Goal: Task Accomplishment & Management: Manage account settings

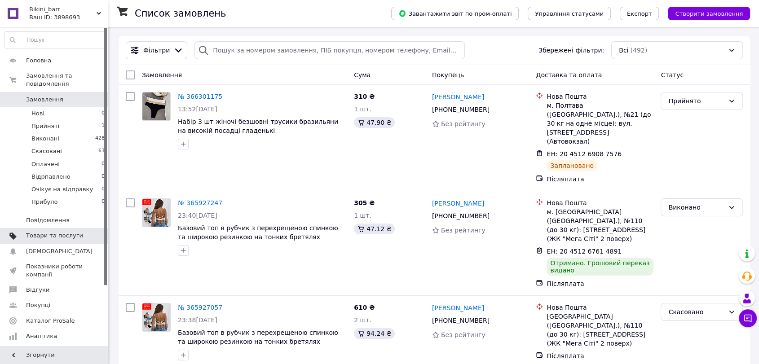
click at [50, 232] on span "Товари та послуги" at bounding box center [54, 236] width 57 height 8
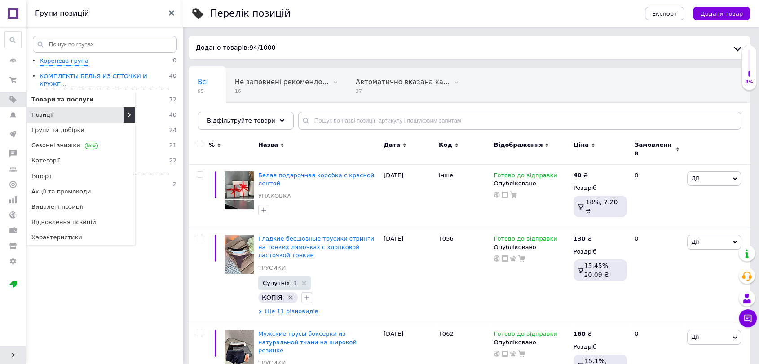
click at [44, 118] on span "Позиції" at bounding box center [42, 115] width 22 height 8
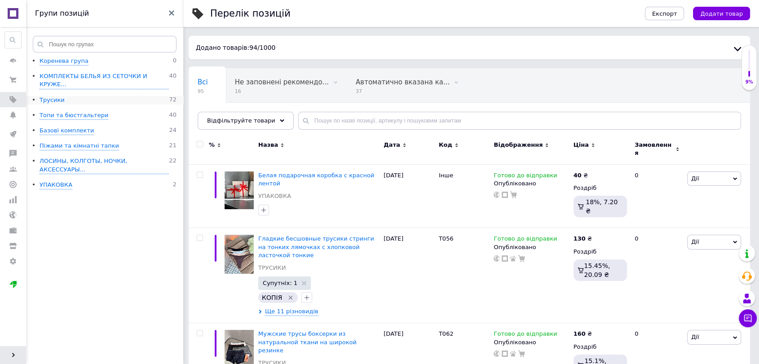
click at [48, 96] on div "Трусики" at bounding box center [52, 100] width 25 height 9
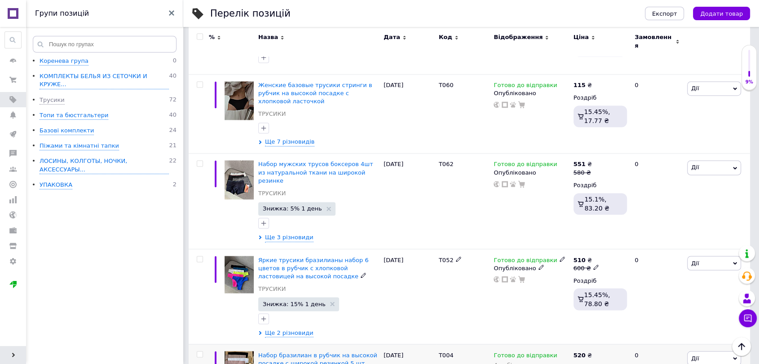
scroll to position [1478, 0]
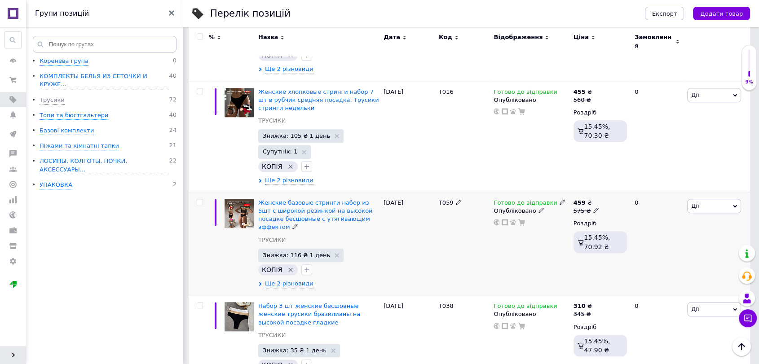
scroll to position [706, 0]
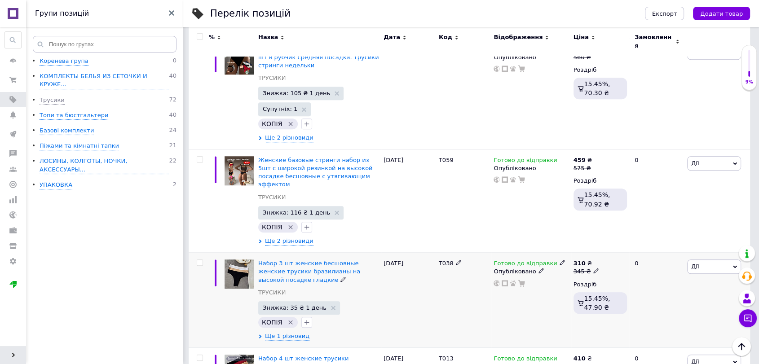
click at [246, 260] on img at bounding box center [238, 274] width 29 height 29
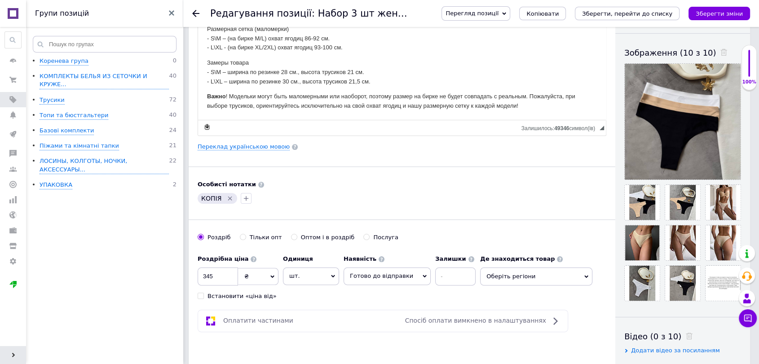
scroll to position [150, 0]
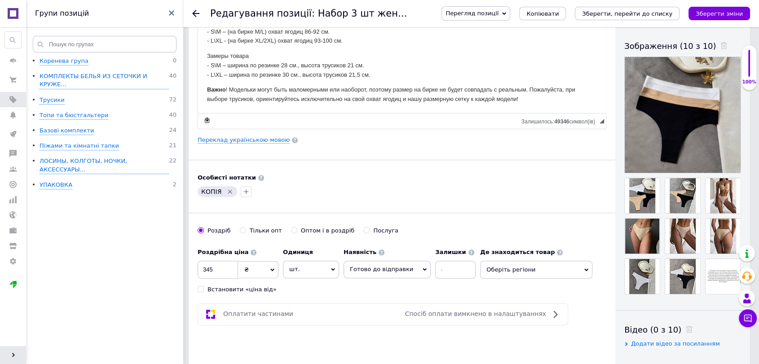
click at [324, 273] on span "шт." at bounding box center [311, 269] width 56 height 17
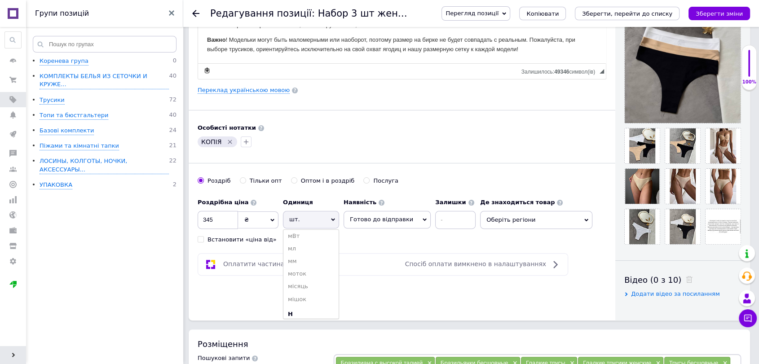
scroll to position [848, 0]
click at [299, 314] on li "набір" at bounding box center [310, 320] width 55 height 13
click at [707, 18] on button "Зберегти зміни" at bounding box center [719, 13] width 62 height 13
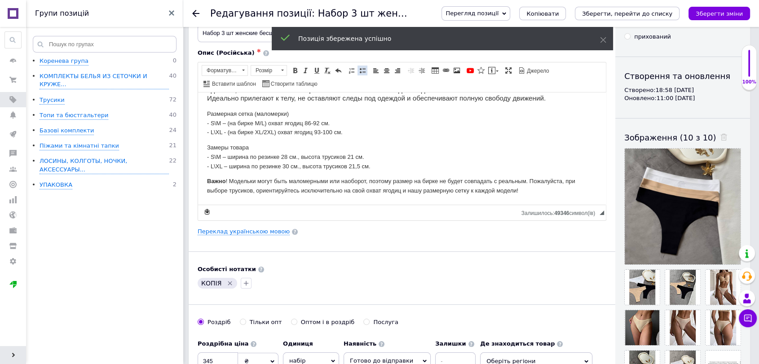
scroll to position [0, 0]
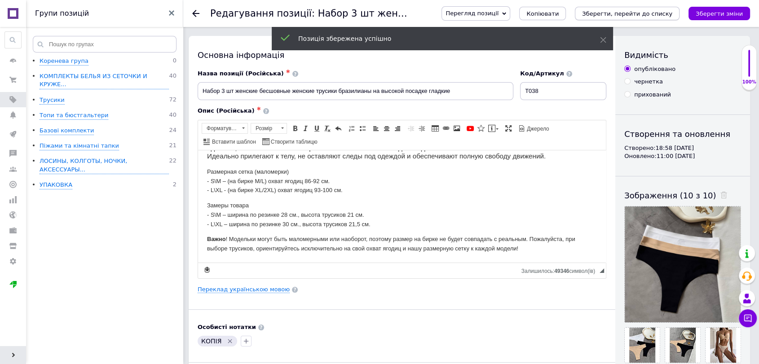
click at [614, 12] on icon "Зберегти, перейти до списку" at bounding box center [627, 13] width 90 height 7
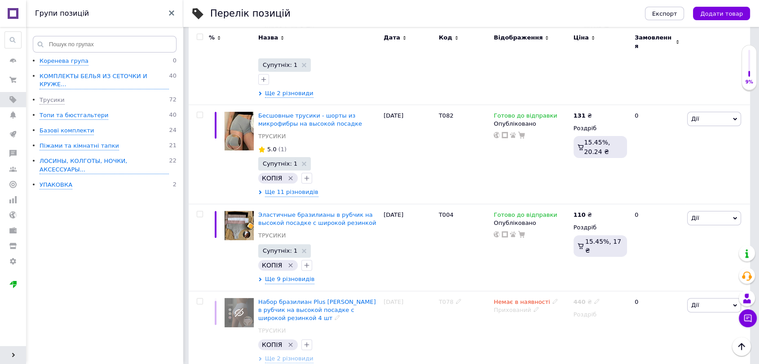
scroll to position [249, 0]
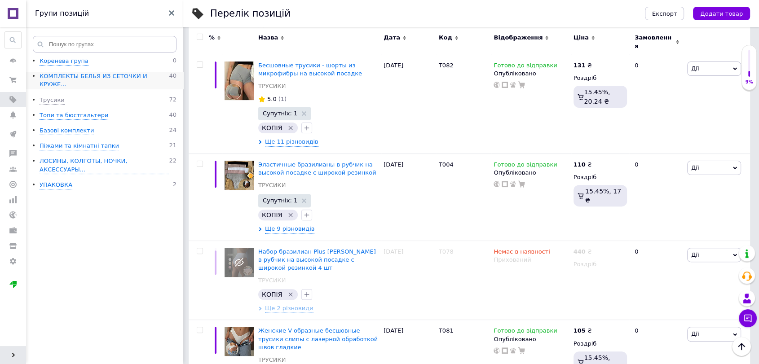
click at [80, 72] on div "КОМПЛЕКТЫ БЕЛЬЯ ИЗ СЕТОЧКИ И КРУЖЕ..." at bounding box center [104, 80] width 129 height 17
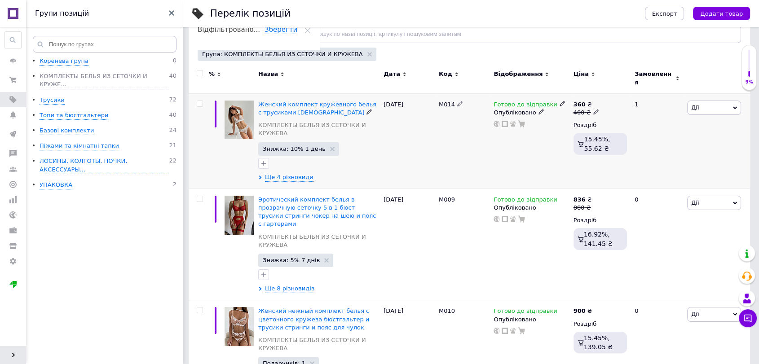
scroll to position [100, 0]
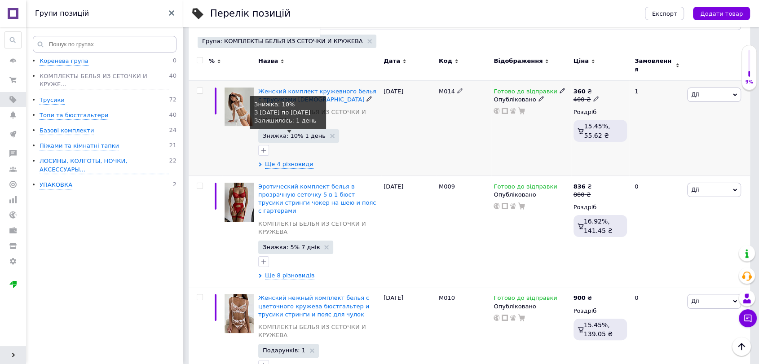
click at [286, 133] on span "Знижка: 10% 1 день" at bounding box center [294, 136] width 63 height 6
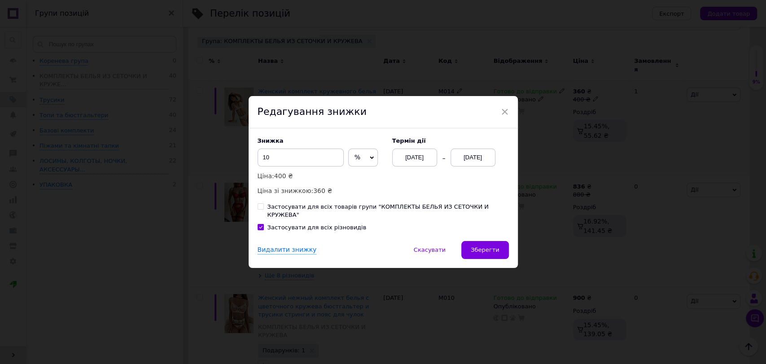
click at [464, 164] on div "[DATE]" at bounding box center [473, 158] width 45 height 18
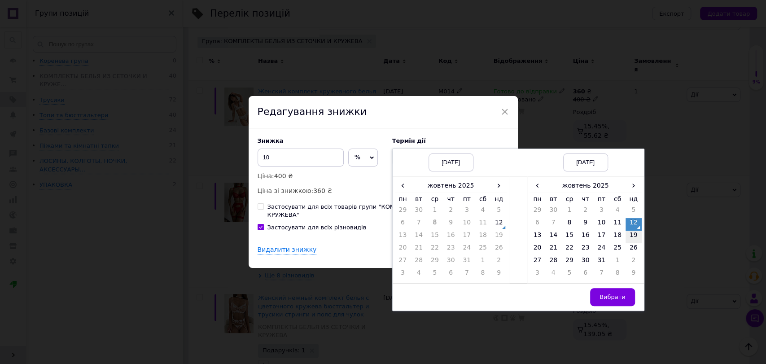
click at [635, 243] on td "19" at bounding box center [634, 237] width 16 height 13
click at [620, 300] on span "Вибрати" at bounding box center [613, 297] width 26 height 7
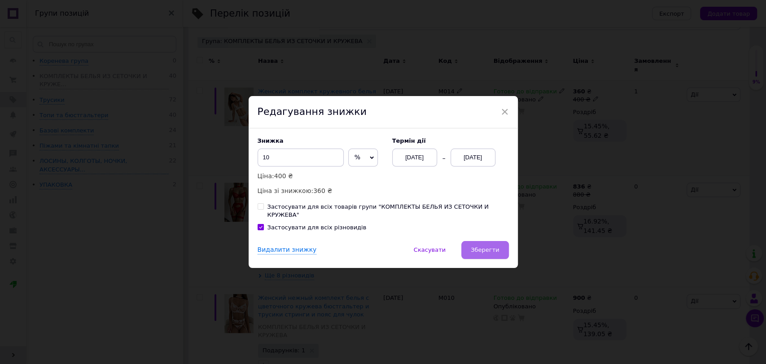
click at [488, 249] on span "Зберегти" at bounding box center [485, 249] width 28 height 7
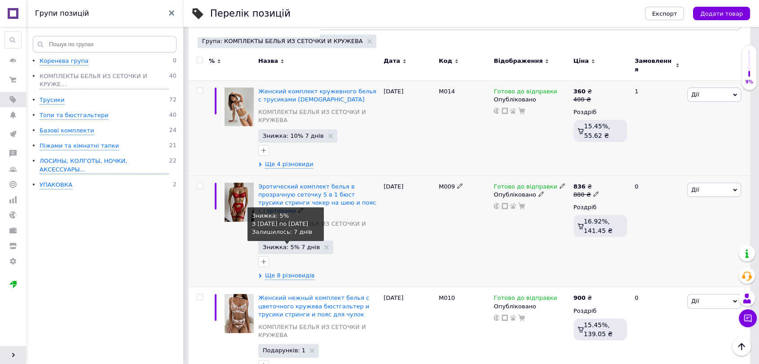
click at [301, 244] on span "Знижка: 5% 7 днів" at bounding box center [291, 247] width 57 height 6
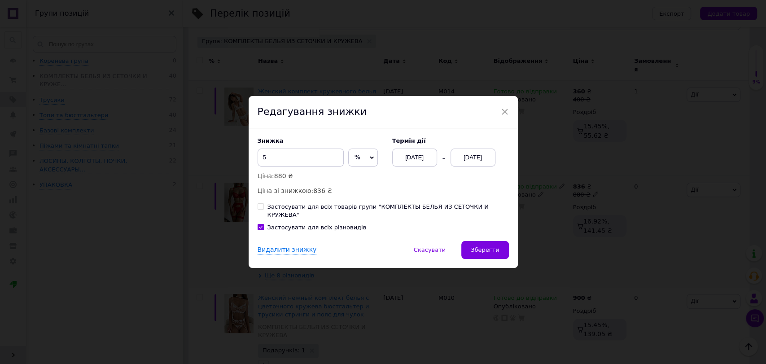
click at [534, 176] on div "× Редагування знижки Знижка 5 % ₴ Ціна: 880 ₴ Ціна зі знижкою: 836 ₴ Термін дії…" at bounding box center [383, 182] width 766 height 364
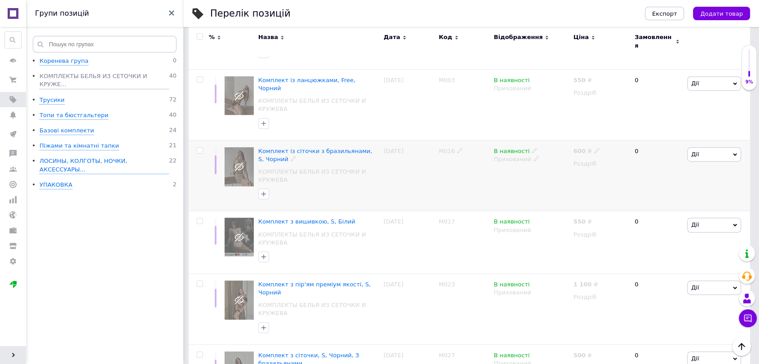
scroll to position [549, 0]
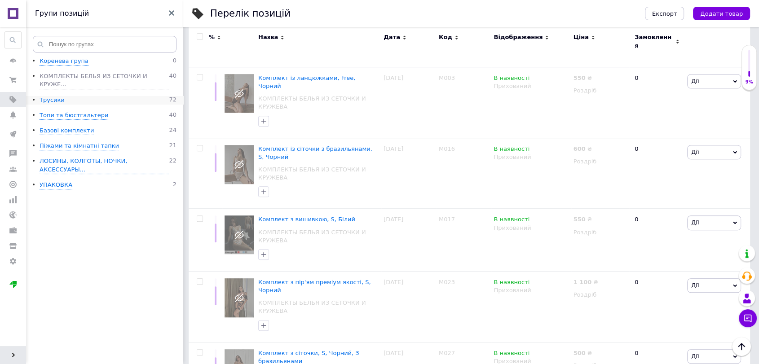
click at [55, 96] on div "Трусики" at bounding box center [52, 100] width 25 height 9
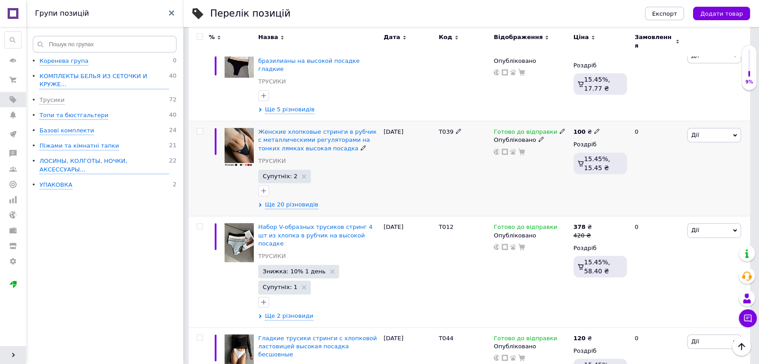
scroll to position [499, 0]
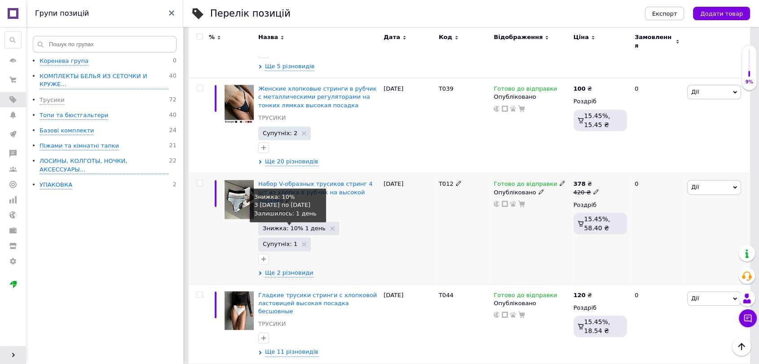
click at [297, 225] on span "Знижка: 10% 1 день" at bounding box center [294, 228] width 63 height 6
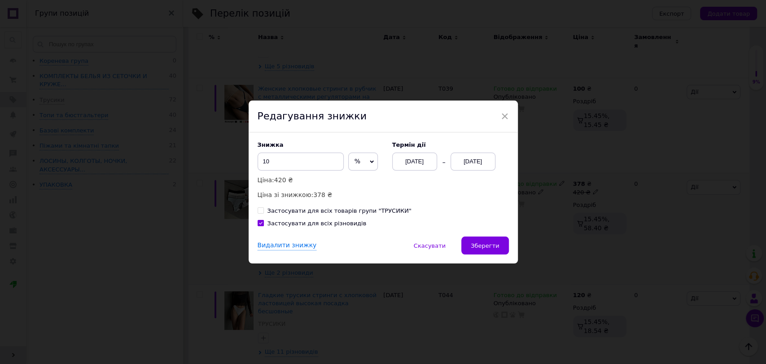
click at [472, 159] on div "[DATE]" at bounding box center [473, 162] width 45 height 18
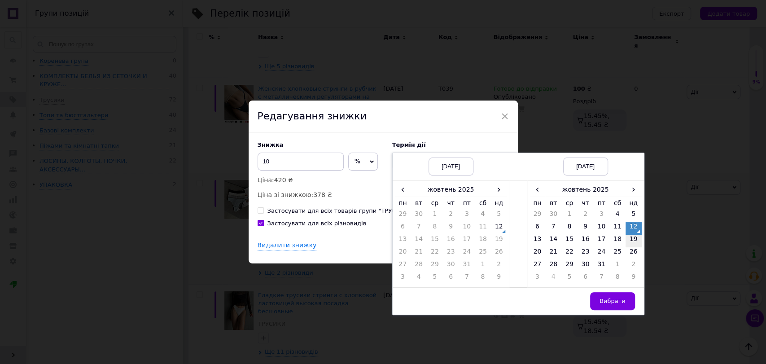
click at [634, 238] on td "19" at bounding box center [634, 241] width 16 height 13
click at [609, 299] on span "Вибрати" at bounding box center [613, 301] width 26 height 7
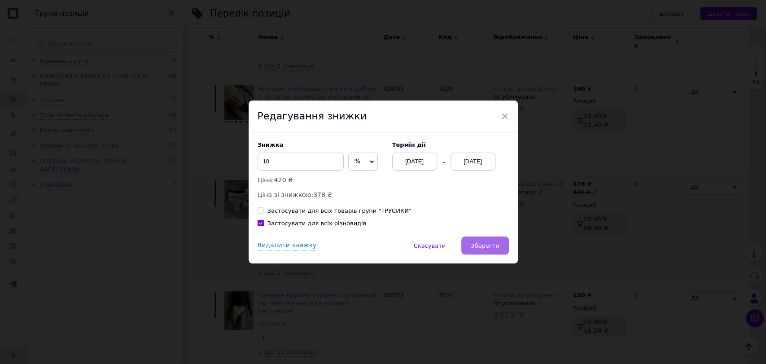
click at [485, 248] on span "Зберегти" at bounding box center [485, 245] width 28 height 7
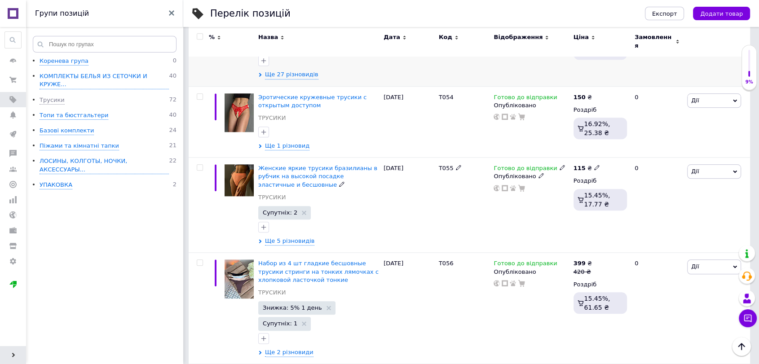
scroll to position [948, 0]
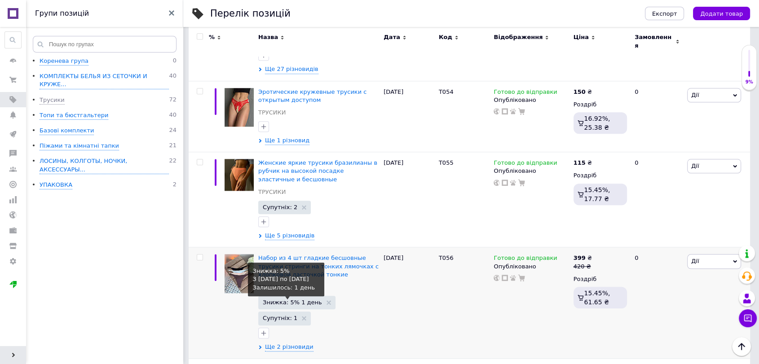
click at [310, 299] on span "Знижка: 5% 1 день" at bounding box center [292, 302] width 59 height 6
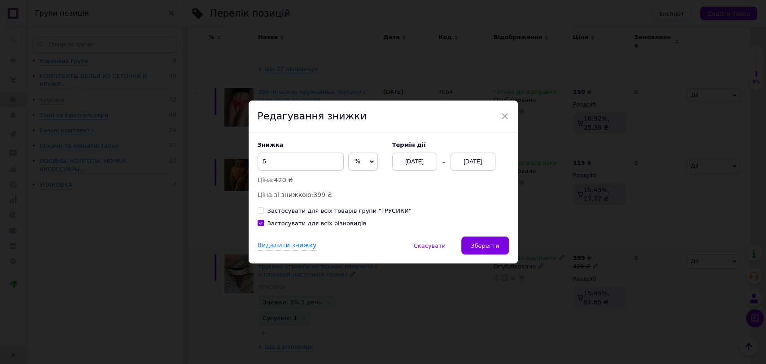
click at [462, 163] on div "[DATE]" at bounding box center [473, 162] width 45 height 18
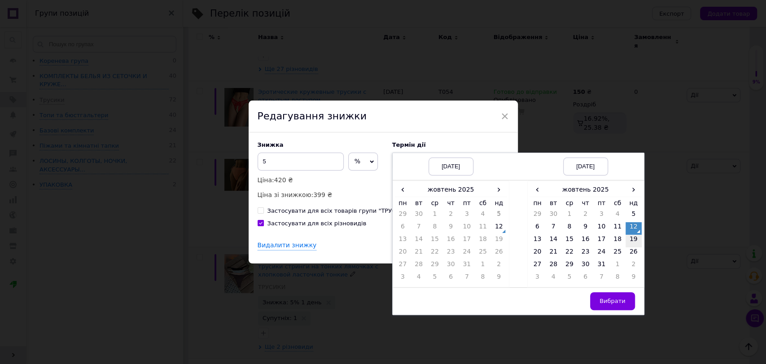
click at [632, 242] on td "19" at bounding box center [634, 241] width 16 height 13
click at [612, 307] on button "Вибрати" at bounding box center [612, 301] width 45 height 18
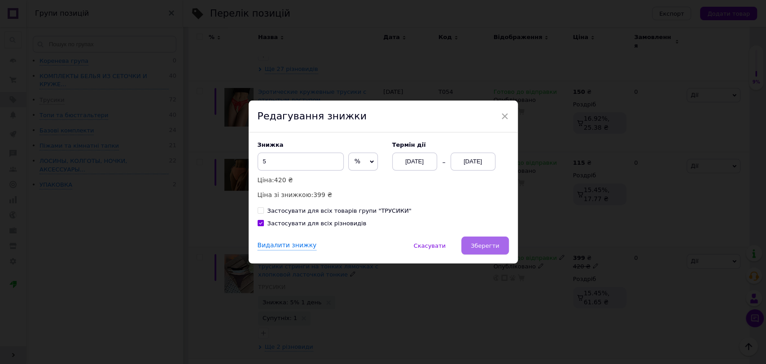
click at [484, 245] on span "Зберегти" at bounding box center [485, 245] width 28 height 7
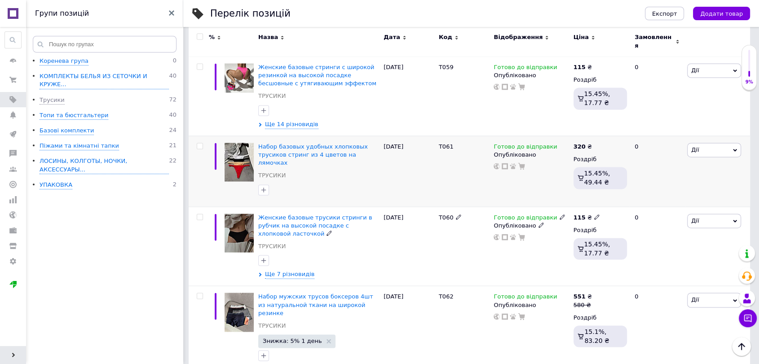
scroll to position [1347, 0]
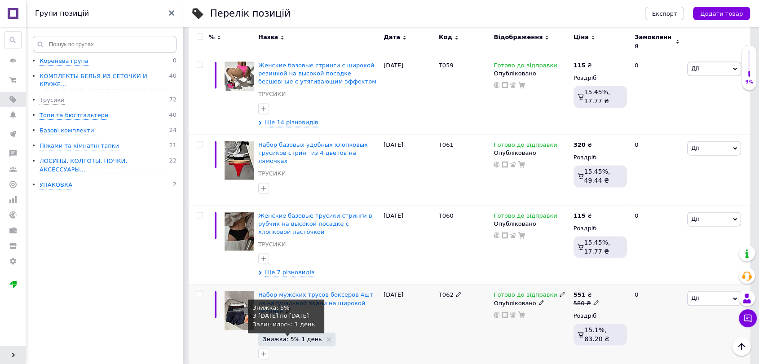
click at [303, 336] on span "Знижка: 5% 1 день" at bounding box center [292, 339] width 59 height 6
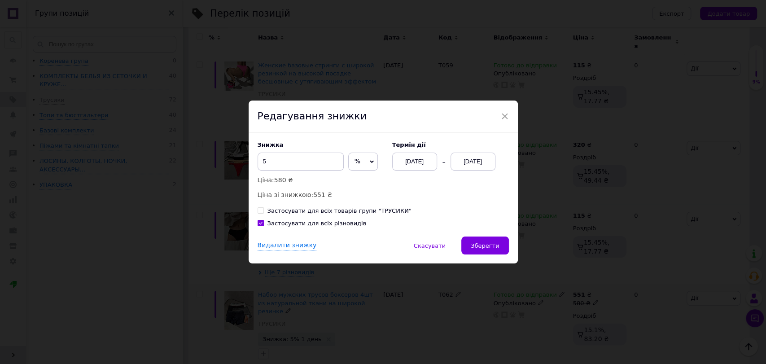
click at [464, 167] on div "[DATE]" at bounding box center [473, 162] width 45 height 18
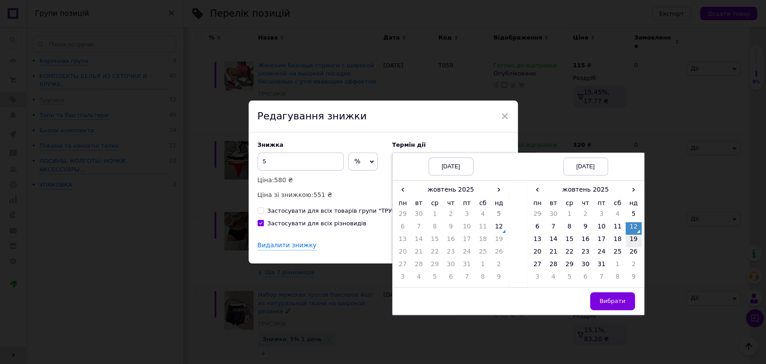
click at [626, 240] on td "19" at bounding box center [634, 241] width 16 height 13
click at [611, 301] on span "Вибрати" at bounding box center [613, 301] width 26 height 7
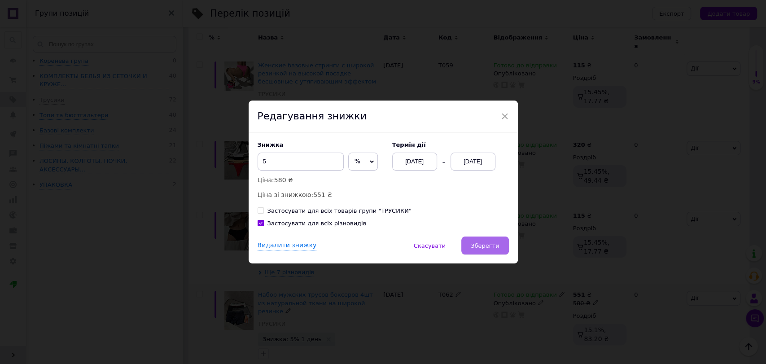
click at [488, 240] on button "Зберегти" at bounding box center [485, 246] width 47 height 18
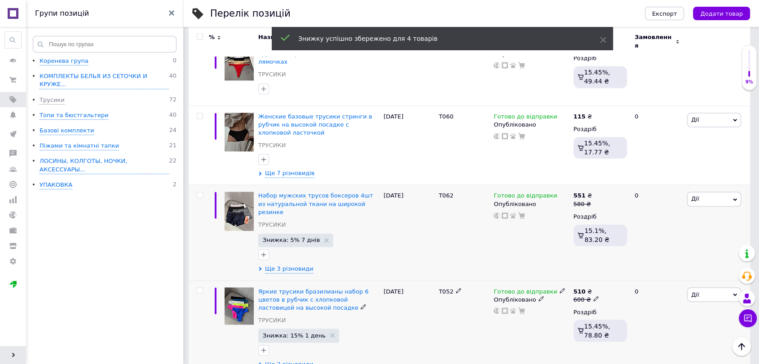
scroll to position [1447, 0]
click at [304, 332] on span "Знижка: 15% 1 день" at bounding box center [294, 335] width 63 height 6
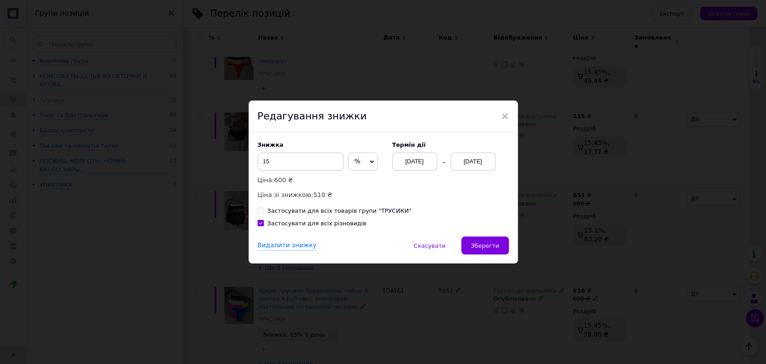
click at [478, 160] on div "[DATE]" at bounding box center [473, 162] width 45 height 18
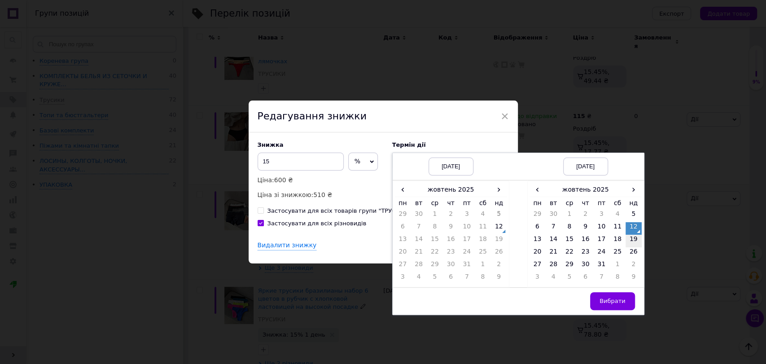
click at [640, 243] on td "19" at bounding box center [634, 241] width 16 height 13
click at [620, 307] on button "Вибрати" at bounding box center [612, 301] width 45 height 18
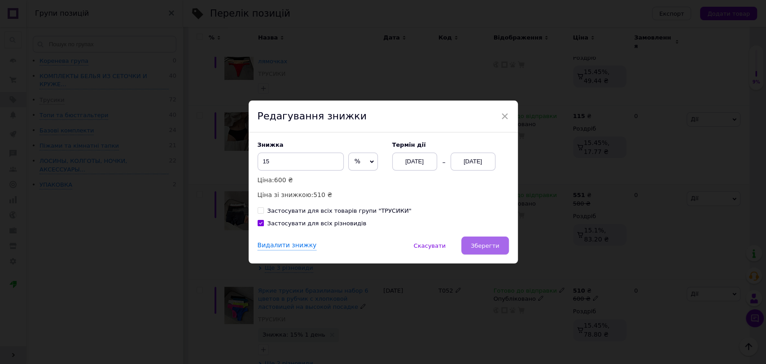
click at [493, 243] on span "Зберегти" at bounding box center [485, 245] width 28 height 7
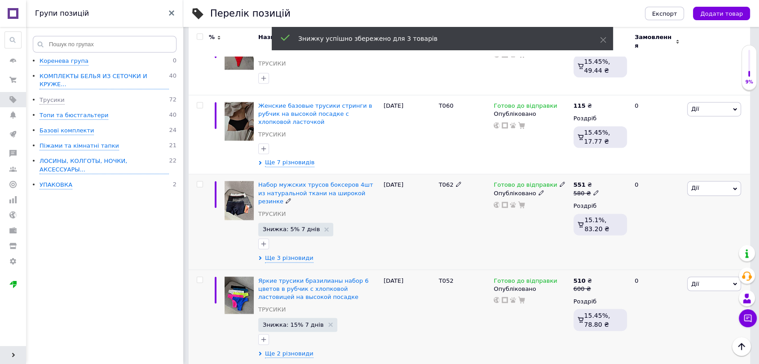
scroll to position [1462, 0]
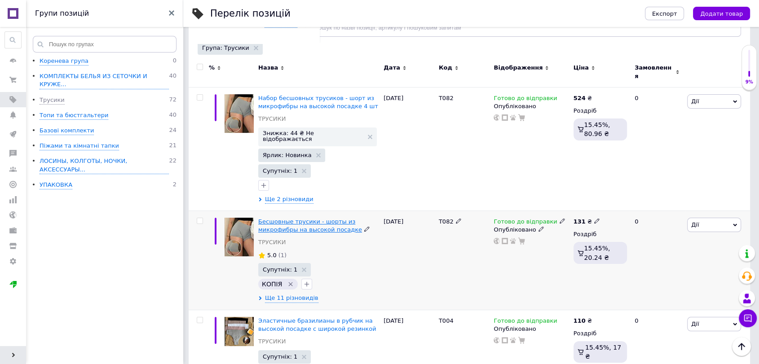
scroll to position [50, 0]
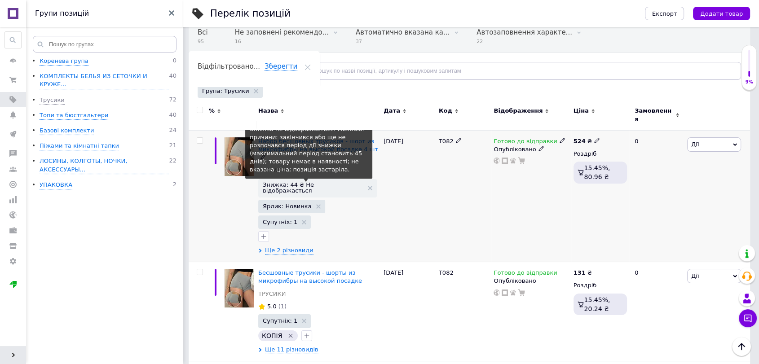
click at [314, 182] on span "Знижка: 44 ₴ Не відображається" at bounding box center [313, 188] width 101 height 12
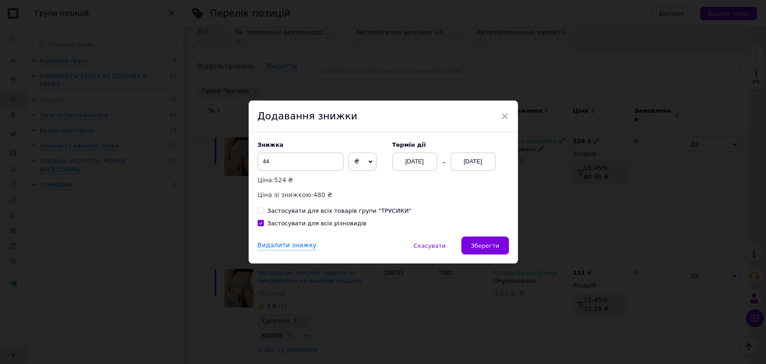
click at [465, 163] on div "[DATE]" at bounding box center [473, 162] width 45 height 18
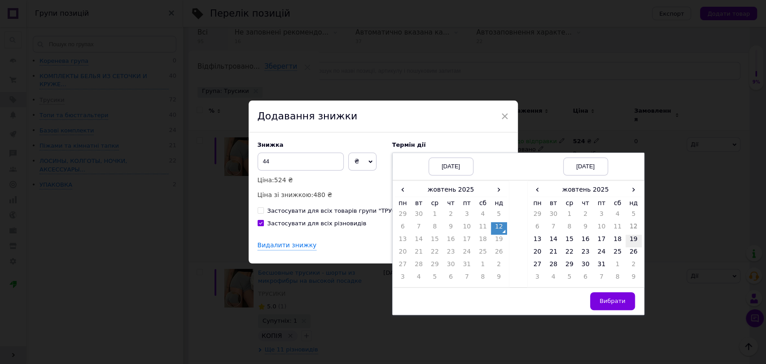
click at [636, 242] on td "19" at bounding box center [634, 241] width 16 height 13
click at [618, 306] on button "Вибрати" at bounding box center [612, 301] width 45 height 18
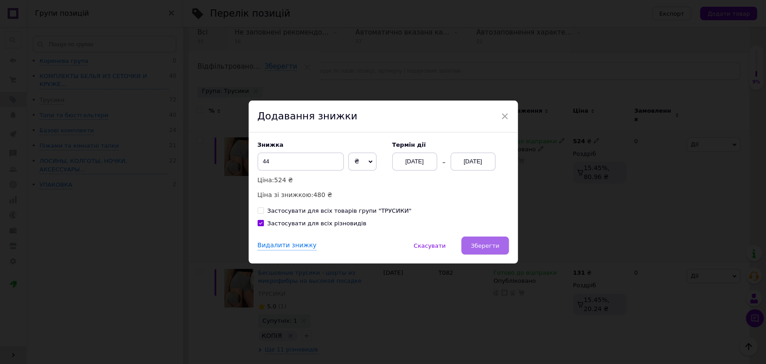
click at [481, 242] on span "Зберегти" at bounding box center [485, 245] width 28 height 7
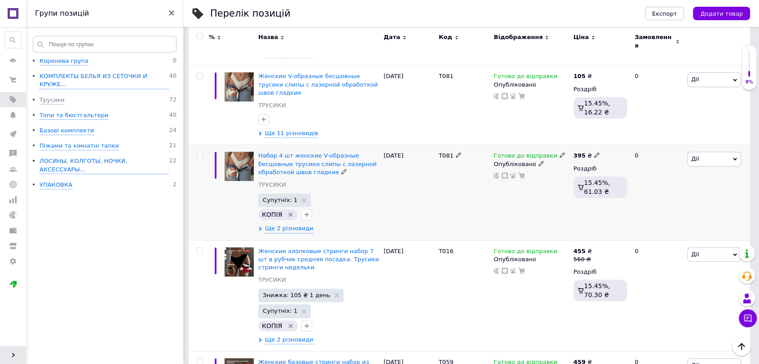
scroll to position [599, 0]
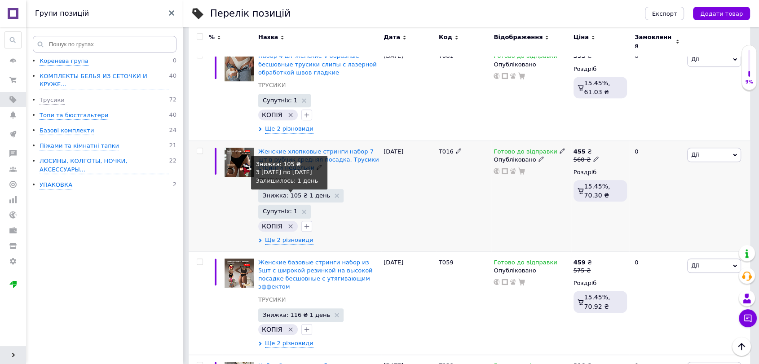
click at [292, 193] on span "Знижка: 105 ₴ 1 день" at bounding box center [296, 196] width 67 height 6
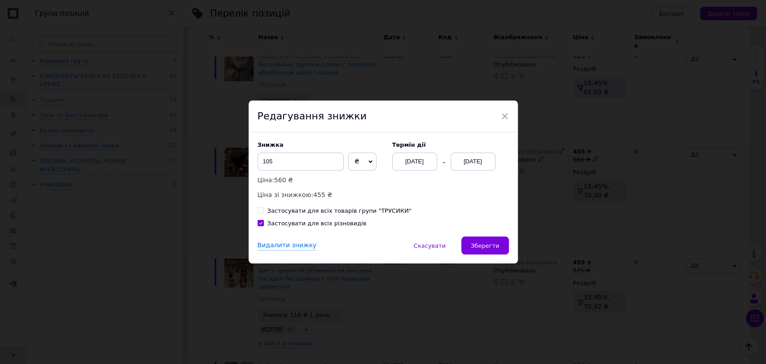
click at [459, 162] on div "[DATE]" at bounding box center [473, 162] width 45 height 18
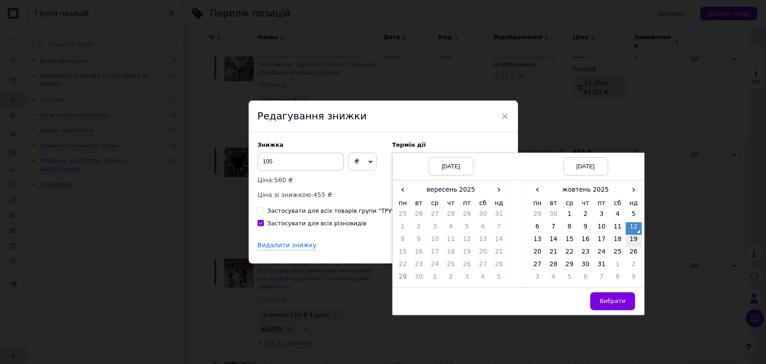
click at [629, 242] on td "19" at bounding box center [634, 241] width 16 height 13
click at [619, 304] on span "Вибрати" at bounding box center [613, 301] width 26 height 7
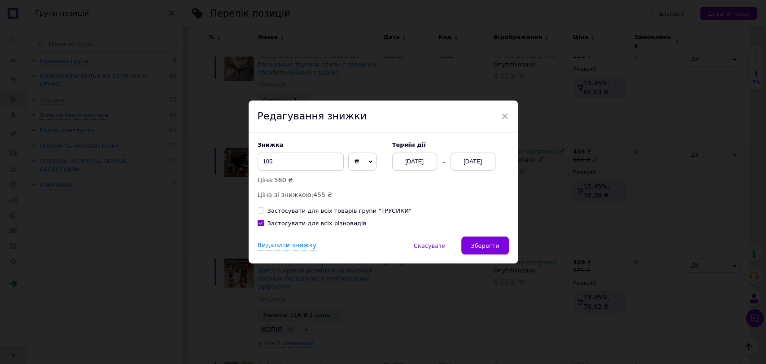
click at [484, 245] on span "Зберегти" at bounding box center [485, 245] width 28 height 7
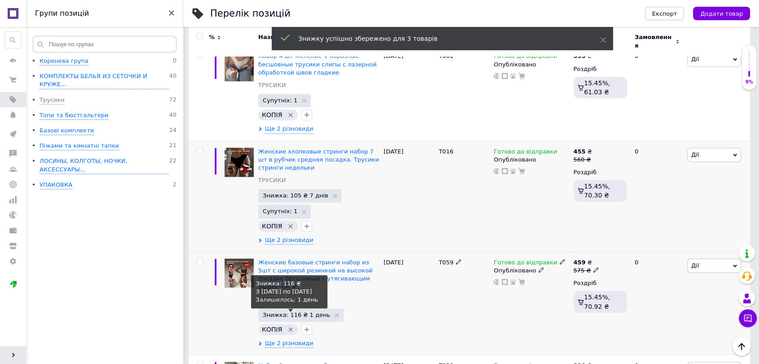
click at [312, 312] on span "Знижка: 116 ₴ 1 день" at bounding box center [296, 315] width 67 height 6
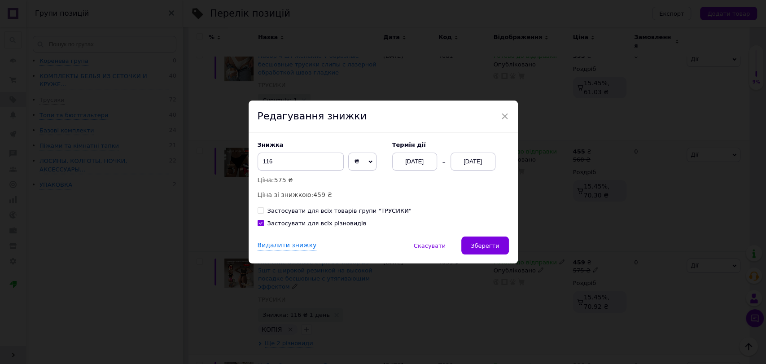
click at [473, 161] on div "[DATE]" at bounding box center [473, 162] width 45 height 18
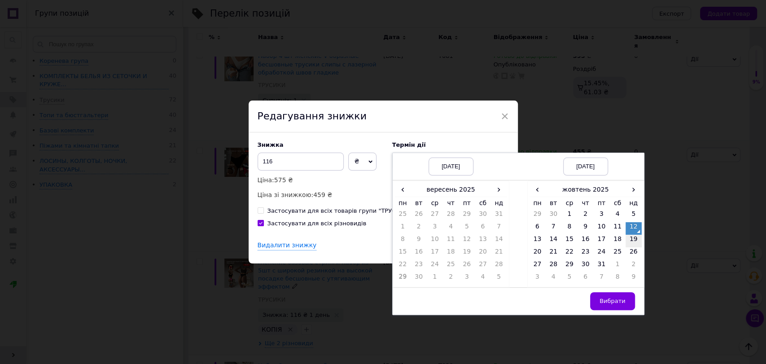
click at [632, 244] on td "19" at bounding box center [634, 241] width 16 height 13
click at [609, 308] on button "Вибрати" at bounding box center [612, 301] width 45 height 18
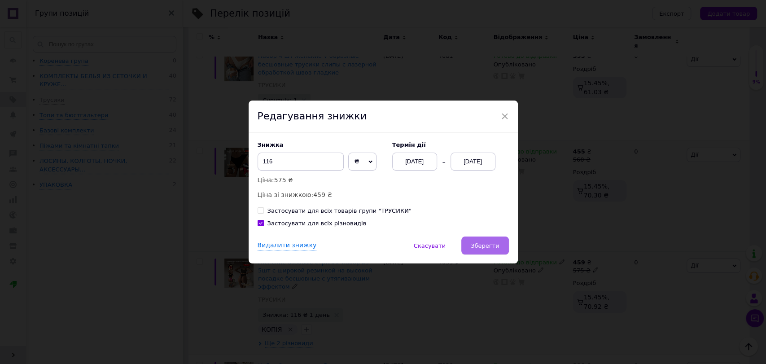
click at [502, 252] on button "Зберегти" at bounding box center [485, 246] width 47 height 18
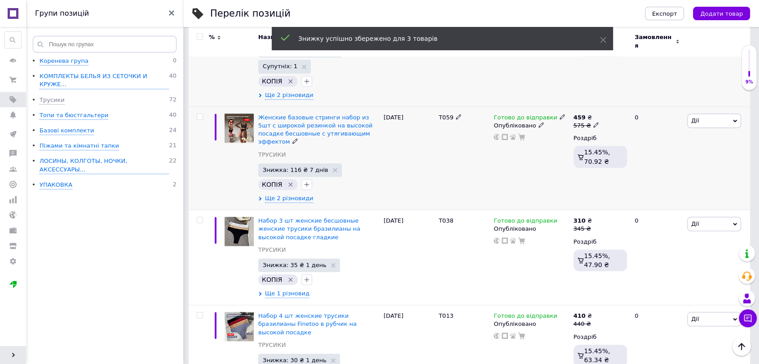
scroll to position [748, 0]
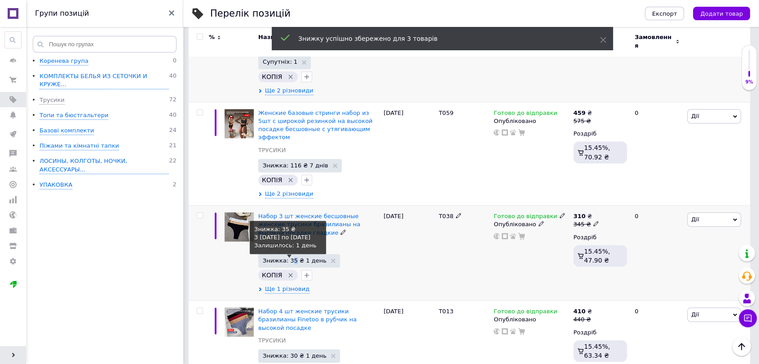
click at [290, 258] on span "Знижка: 35 ₴ 1 день" at bounding box center [295, 261] width 64 height 6
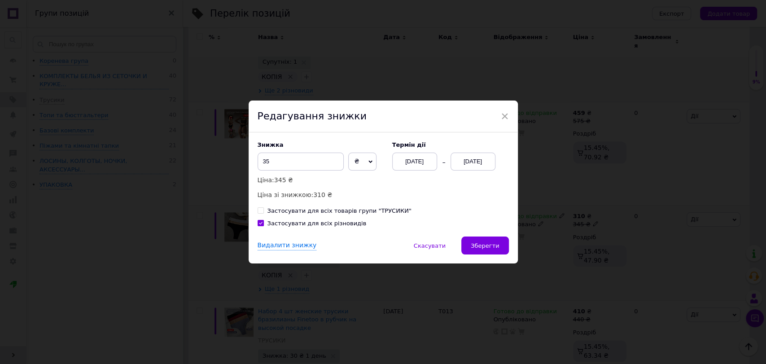
click at [462, 163] on div "[DATE]" at bounding box center [473, 162] width 45 height 18
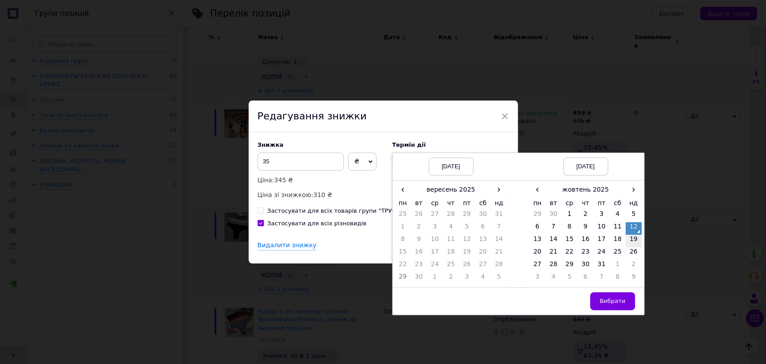
click at [635, 245] on td "19" at bounding box center [634, 241] width 16 height 13
click at [609, 303] on span "Вибрати" at bounding box center [613, 301] width 26 height 7
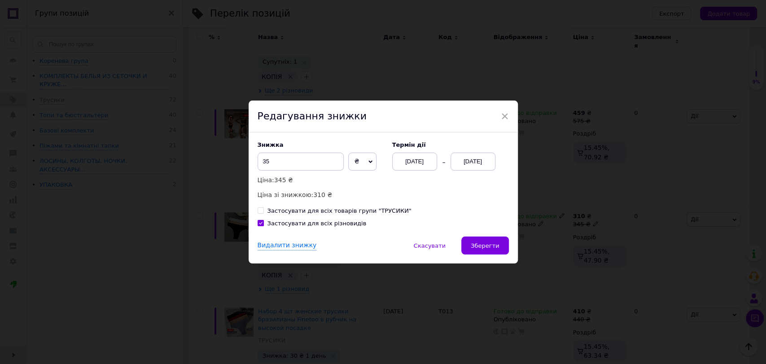
click at [483, 242] on span "Зберегти" at bounding box center [485, 245] width 28 height 7
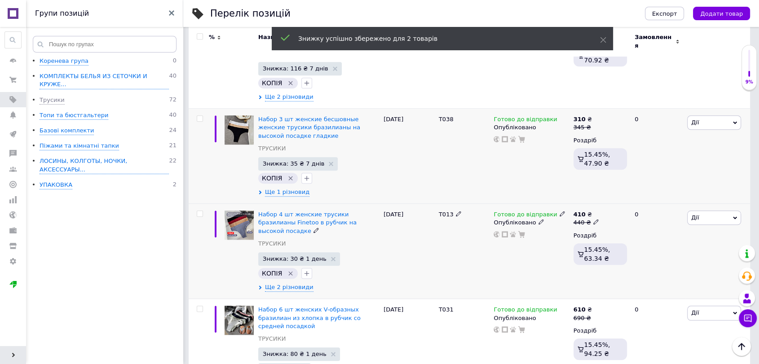
scroll to position [848, 0]
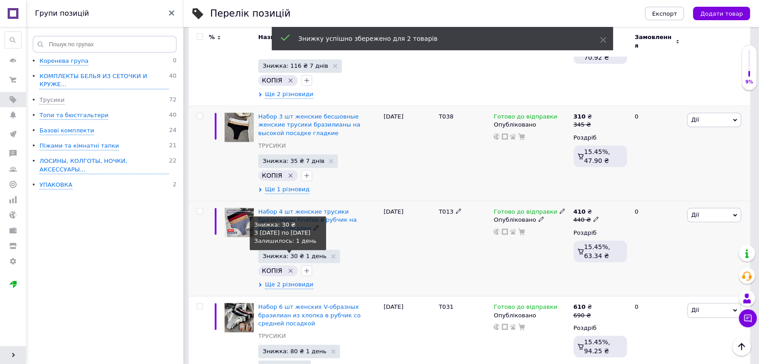
click at [302, 253] on span "Знижка: 30 ₴ 1 день" at bounding box center [295, 256] width 64 height 6
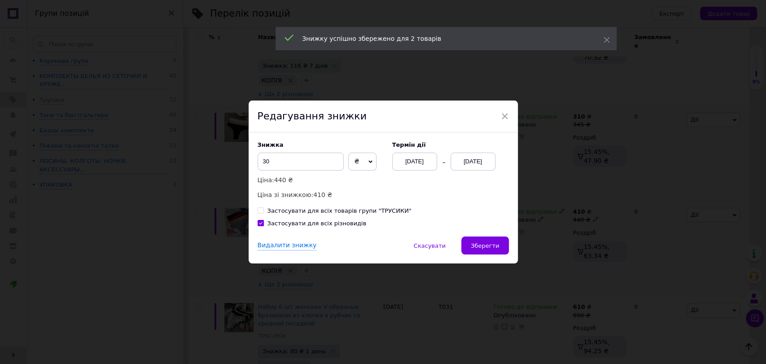
click at [472, 161] on div "[DATE]" at bounding box center [473, 162] width 45 height 18
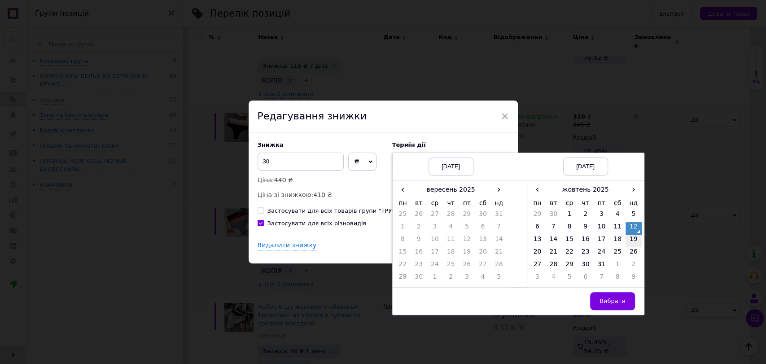
click at [634, 241] on td "19" at bounding box center [634, 241] width 16 height 13
click at [612, 298] on span "Вибрати" at bounding box center [613, 301] width 26 height 7
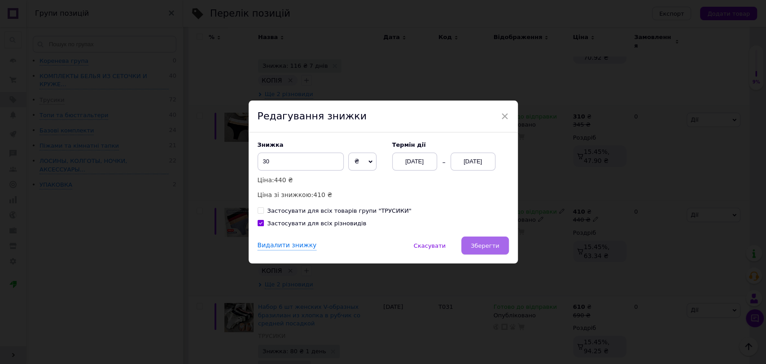
click at [485, 242] on span "Зберегти" at bounding box center [485, 245] width 28 height 7
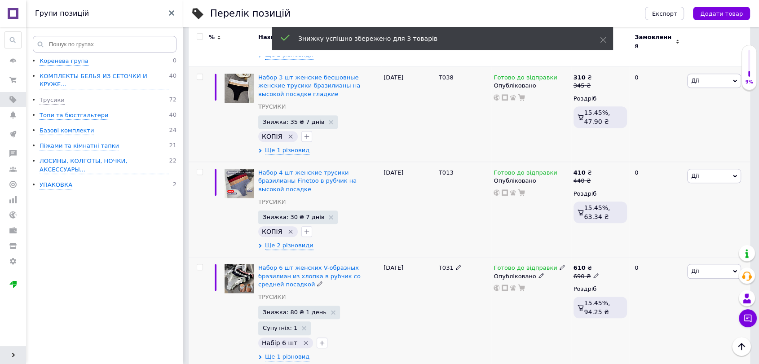
scroll to position [948, 0]
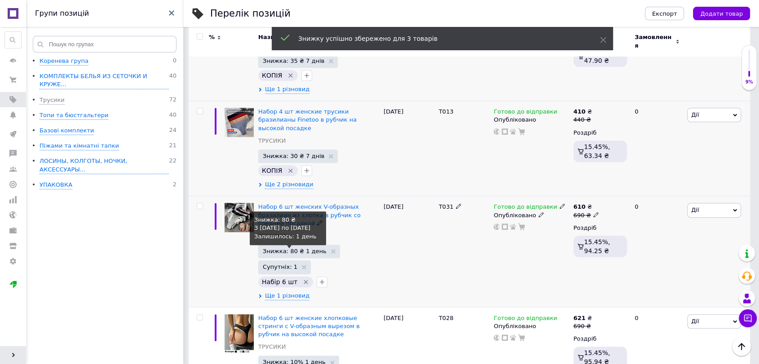
click at [290, 248] on span "Знижка: 80 ₴ 1 день" at bounding box center [295, 251] width 64 height 6
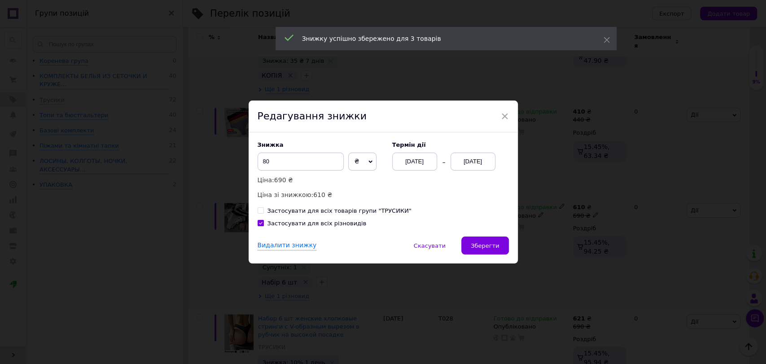
click at [465, 163] on div "[DATE]" at bounding box center [473, 162] width 45 height 18
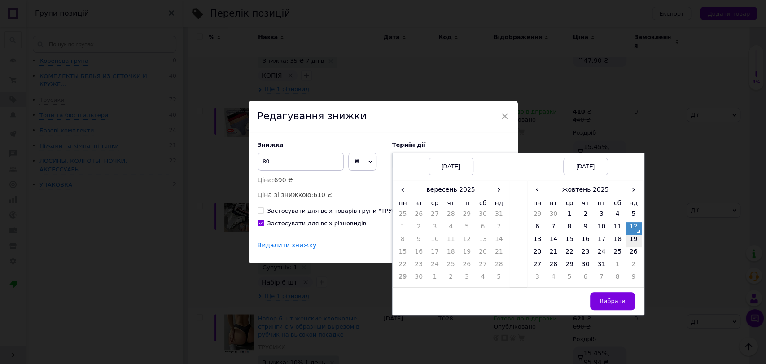
click at [632, 242] on td "19" at bounding box center [634, 241] width 16 height 13
click at [608, 301] on span "Вибрати" at bounding box center [613, 301] width 26 height 7
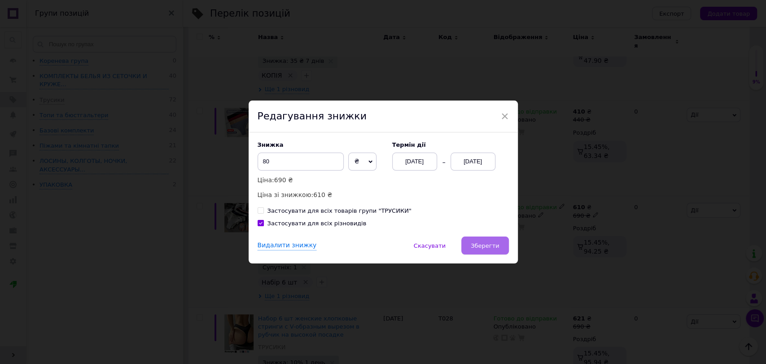
click at [476, 251] on button "Зберегти" at bounding box center [485, 246] width 47 height 18
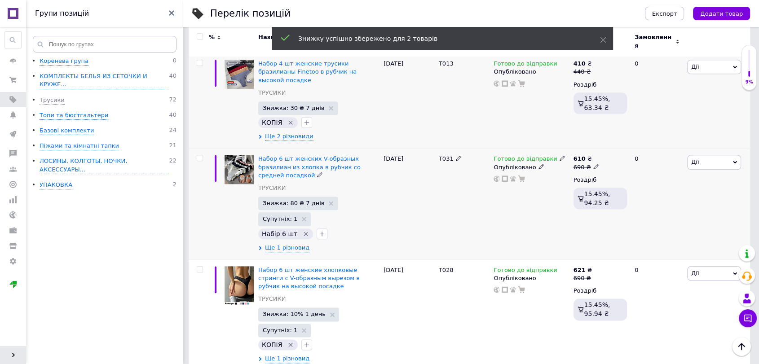
scroll to position [1047, 0]
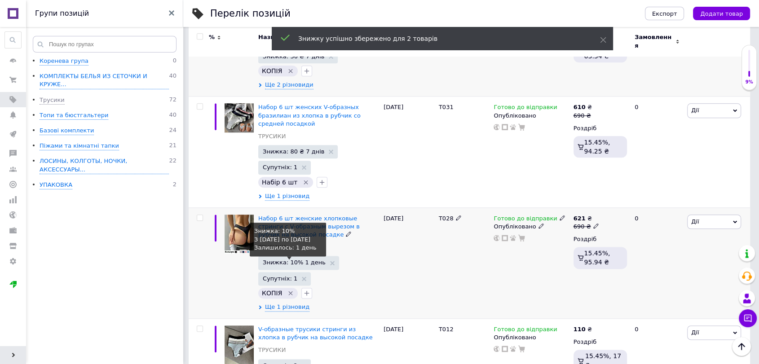
click at [291, 260] on span "Знижка: 10% 1 день" at bounding box center [294, 263] width 63 height 6
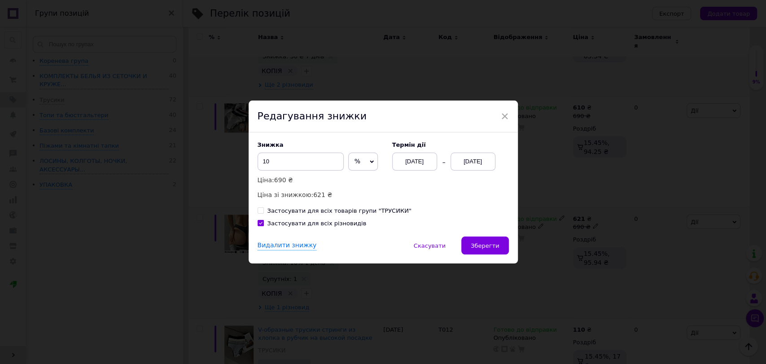
click at [459, 159] on div "[DATE]" at bounding box center [473, 162] width 45 height 18
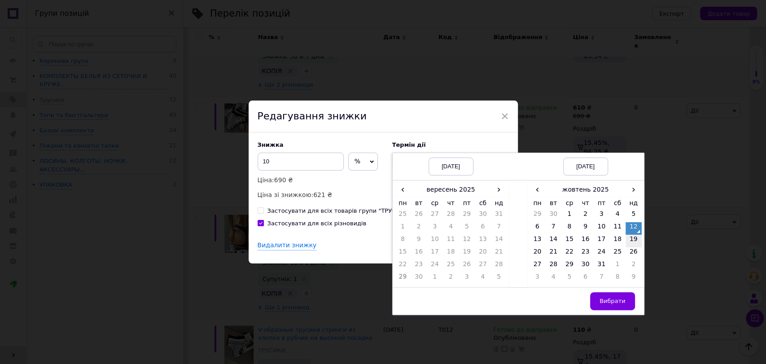
click at [632, 242] on td "19" at bounding box center [634, 241] width 16 height 13
click at [625, 302] on button "Вибрати" at bounding box center [612, 301] width 45 height 18
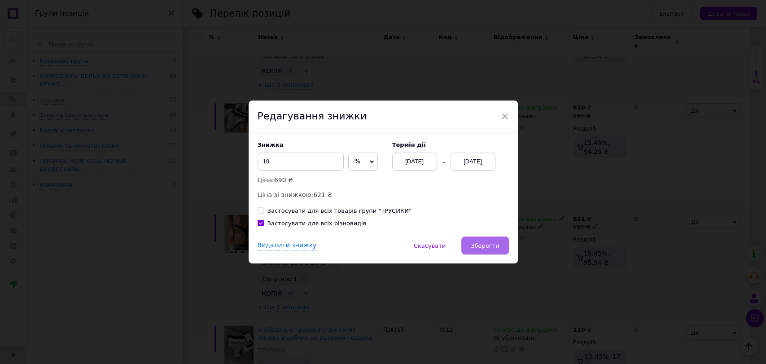
click at [484, 252] on button "Зберегти" at bounding box center [485, 246] width 47 height 18
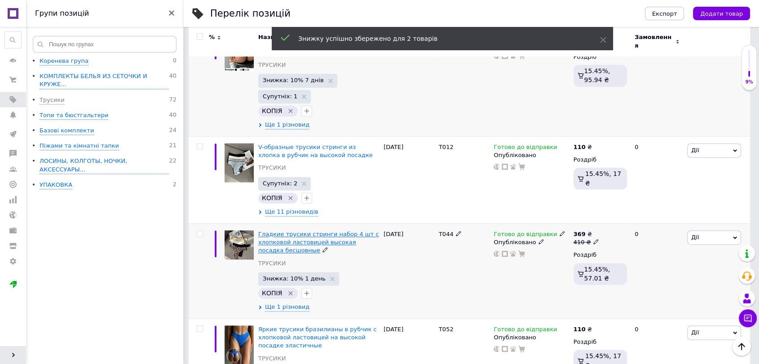
scroll to position [1247, 0]
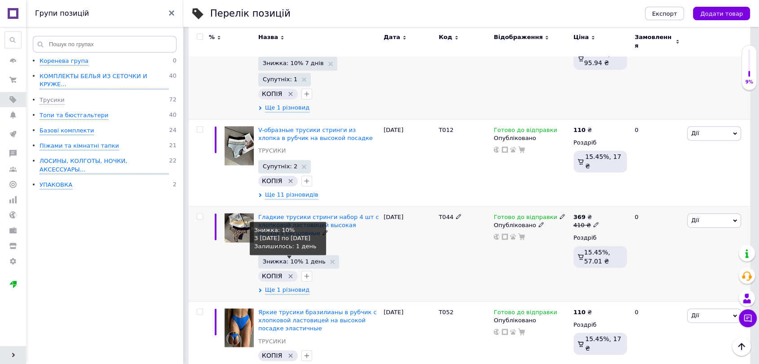
click at [311, 259] on span "Знижка: 10% 1 день" at bounding box center [294, 262] width 63 height 6
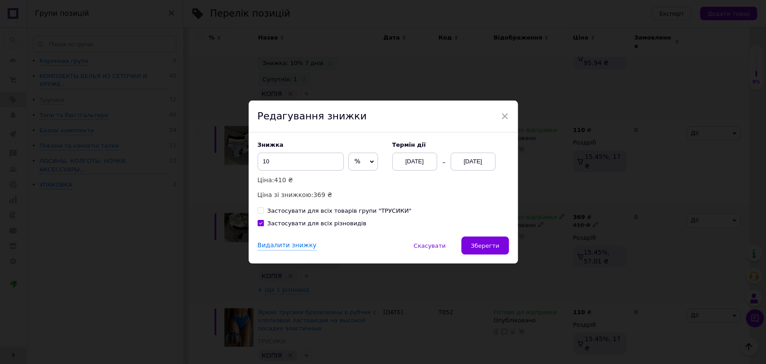
click at [465, 163] on div "[DATE]" at bounding box center [473, 162] width 45 height 18
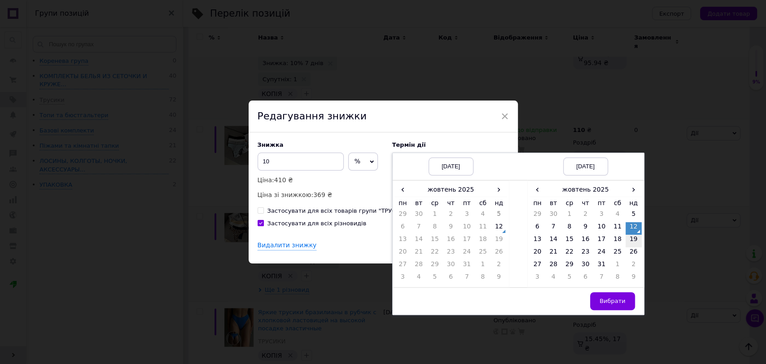
click at [639, 238] on td "19" at bounding box center [634, 241] width 16 height 13
click at [607, 310] on button "Вибрати" at bounding box center [612, 301] width 45 height 18
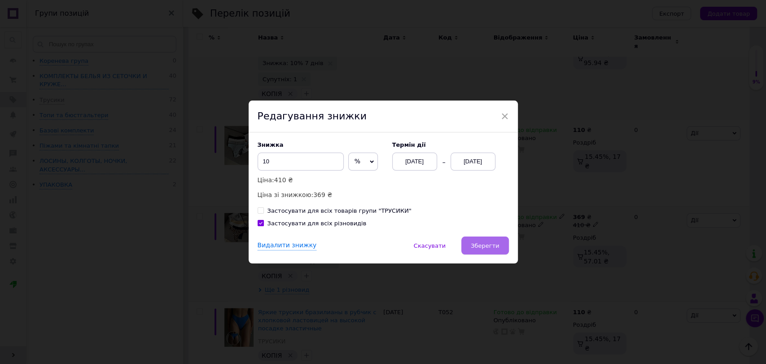
click at [480, 245] on span "Зберегти" at bounding box center [485, 245] width 28 height 7
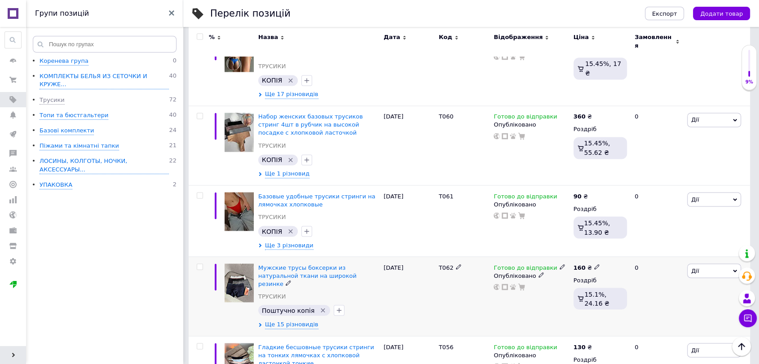
scroll to position [1523, 0]
click at [57, 111] on div "Топи та бюстгальтери" at bounding box center [74, 115] width 69 height 9
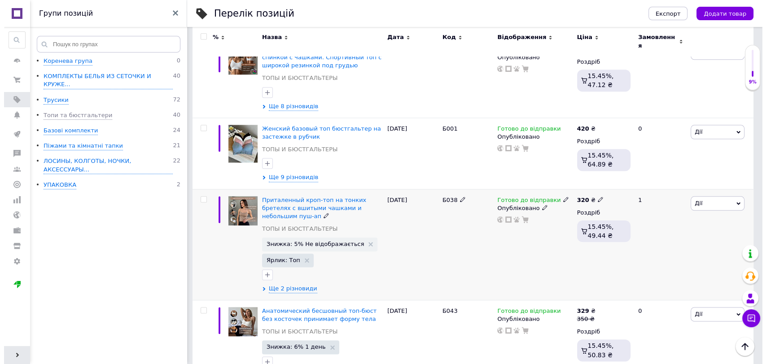
scroll to position [1023, 0]
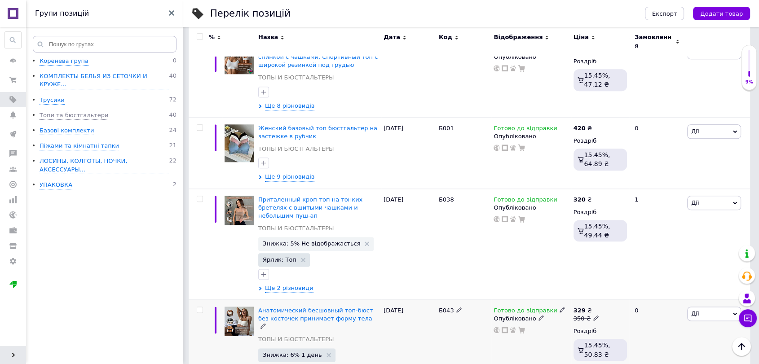
click at [302, 348] on span "Знижка: 6% 1 день" at bounding box center [296, 354] width 77 height 13
click at [312, 352] on span "Знижка: 6% 1 день" at bounding box center [297, 355] width 68 height 6
click at [286, 348] on span "Знижка: 6% 1 день" at bounding box center [296, 354] width 77 height 13
click at [291, 348] on span "Знижка: 6% 1 день" at bounding box center [296, 354] width 77 height 13
click at [274, 352] on span "Знижка: 6% 1 день" at bounding box center [292, 355] width 59 height 6
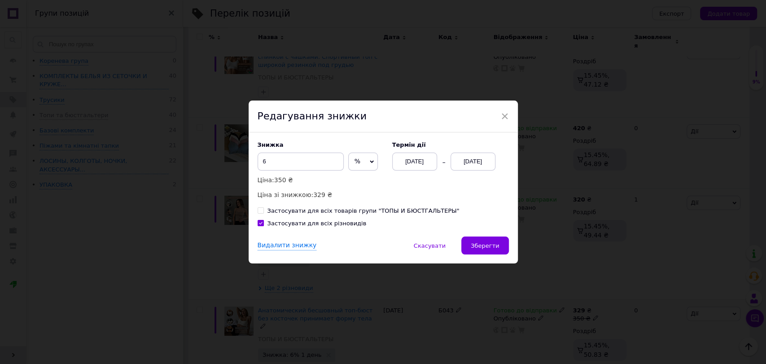
click at [458, 161] on div "[DATE]" at bounding box center [473, 162] width 45 height 18
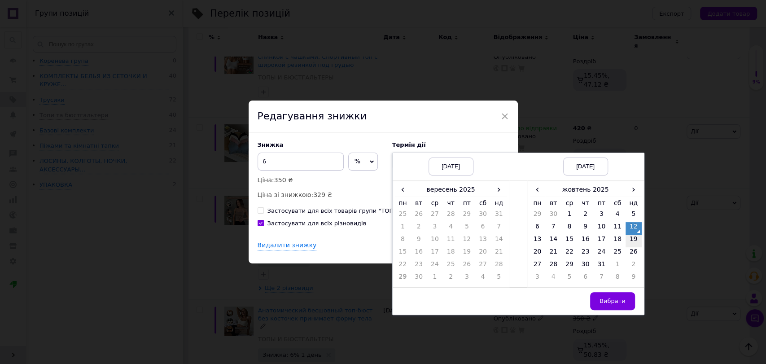
click at [634, 244] on td "19" at bounding box center [634, 241] width 16 height 13
click at [614, 301] on span "Вибрати" at bounding box center [613, 301] width 26 height 7
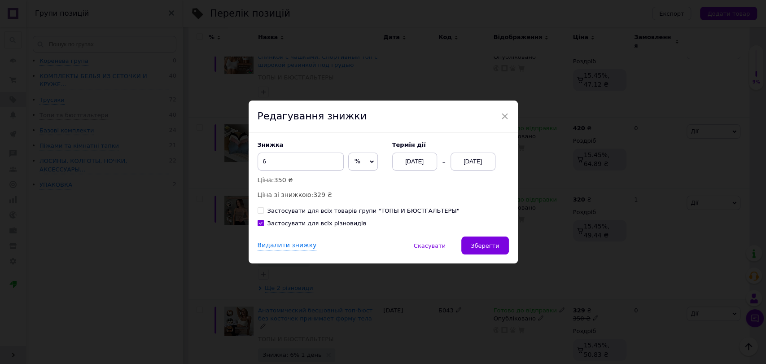
click at [488, 248] on span "Зберегти" at bounding box center [485, 245] width 28 height 7
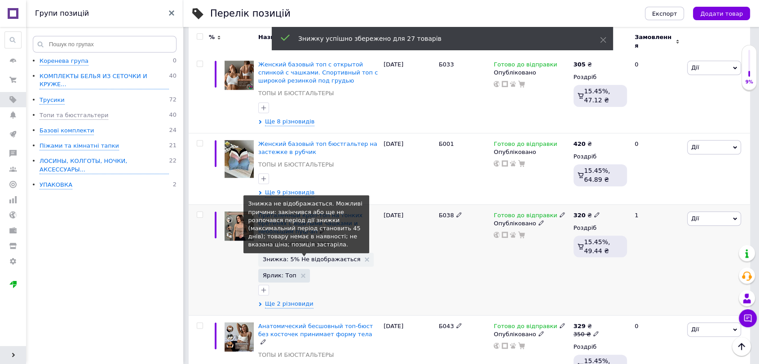
click at [302, 256] on span "Знижка: 5% Не відображається" at bounding box center [311, 259] width 97 height 6
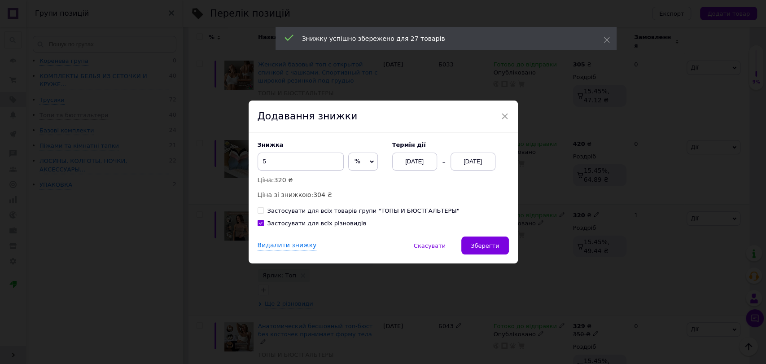
click at [457, 164] on div "[DATE]" at bounding box center [473, 162] width 45 height 18
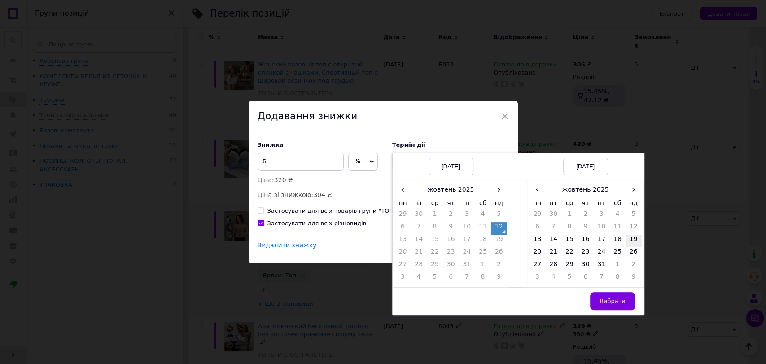
click at [631, 243] on td "19" at bounding box center [634, 241] width 16 height 13
drag, startPoint x: 614, startPoint y: 305, endPoint x: 554, endPoint y: 285, distance: 63.2
click at [614, 305] on button "Вибрати" at bounding box center [612, 301] width 45 height 18
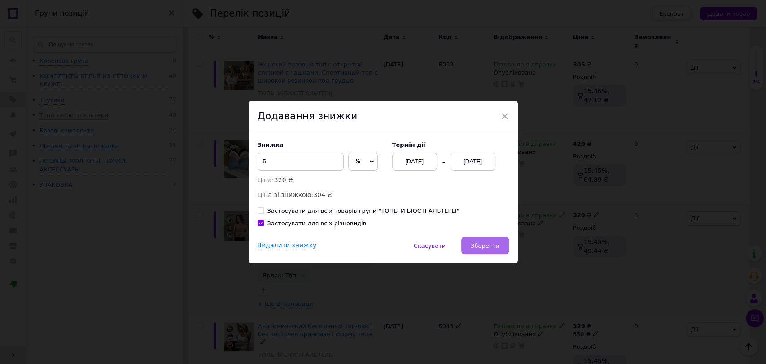
click at [465, 241] on button "Зберегти" at bounding box center [485, 246] width 47 height 18
click at [474, 245] on div "Видалити знижку   Скасувати   Зберегти" at bounding box center [383, 250] width 269 height 27
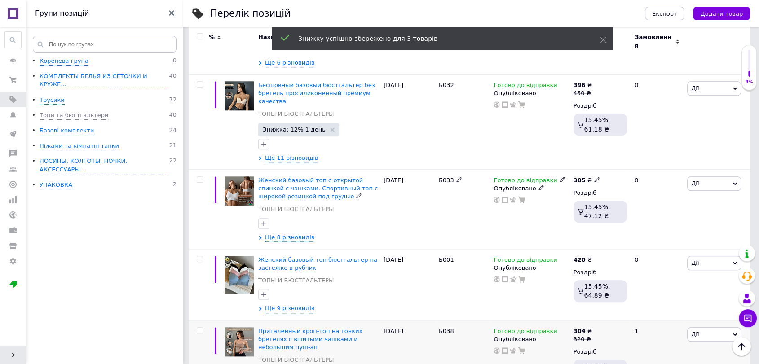
scroll to position [841, 0]
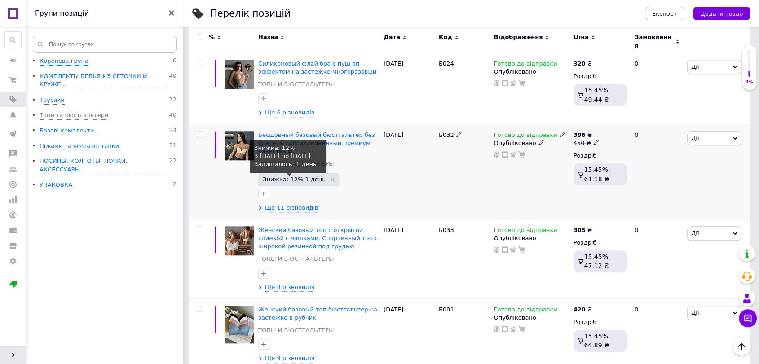
click at [303, 176] on span "Знижка: 12% 1 день" at bounding box center [294, 179] width 63 height 6
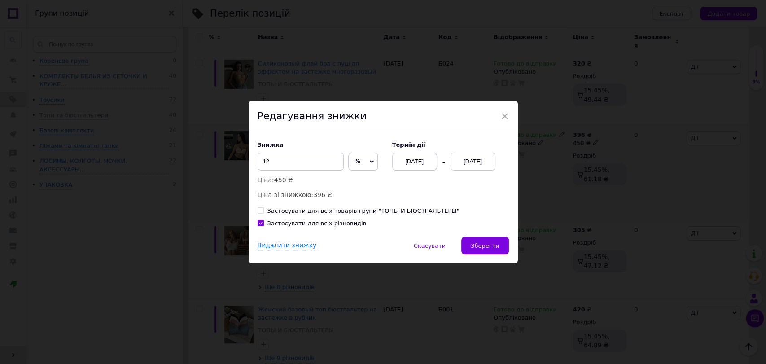
click at [470, 161] on div "[DATE]" at bounding box center [473, 162] width 45 height 18
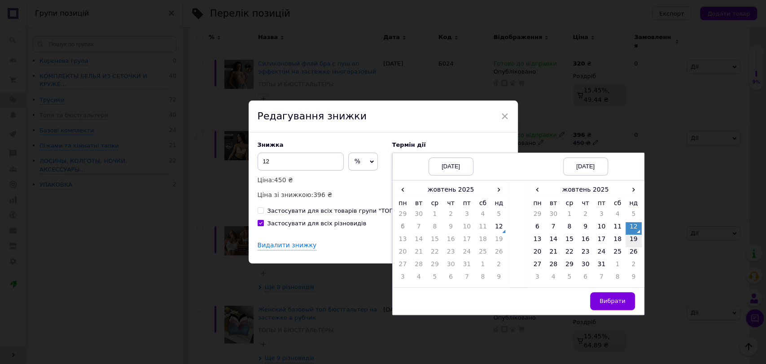
click at [633, 242] on td "19" at bounding box center [634, 241] width 16 height 13
click at [618, 297] on button "Вибрати" at bounding box center [612, 301] width 45 height 18
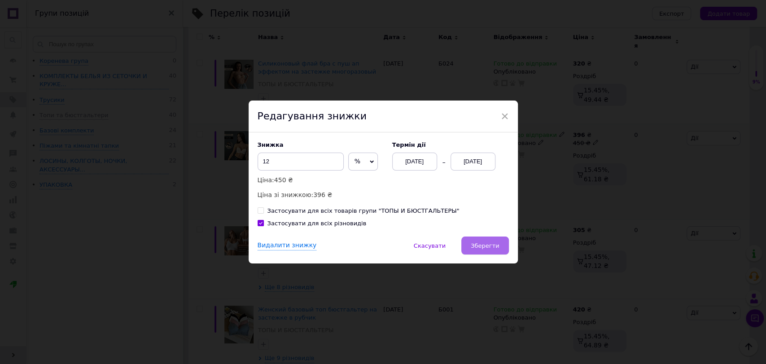
click at [477, 249] on span "Зберегти" at bounding box center [485, 245] width 28 height 7
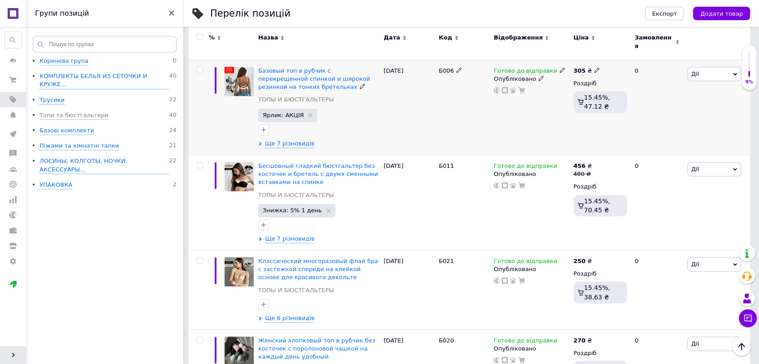
scroll to position [243, 0]
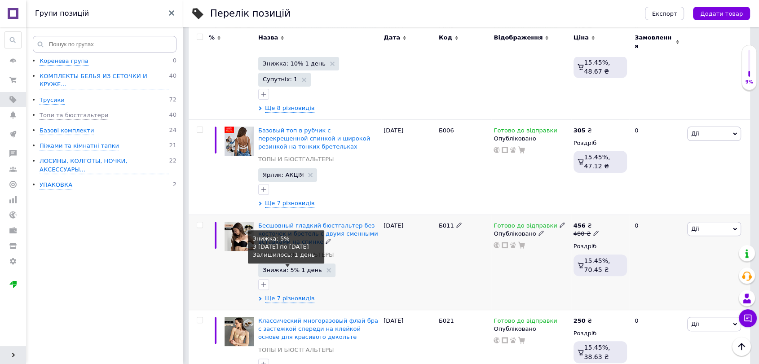
click at [298, 267] on span "Знижка: 5% 1 день" at bounding box center [292, 270] width 59 height 6
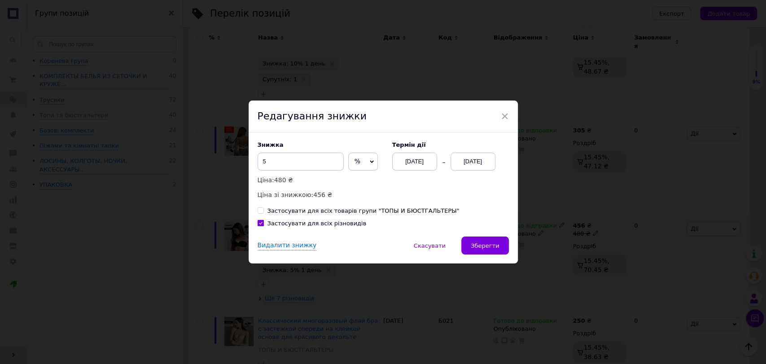
click at [464, 162] on div "[DATE]" at bounding box center [473, 162] width 45 height 18
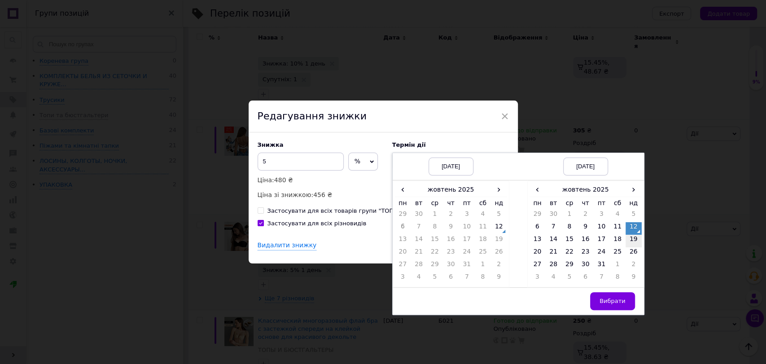
click at [631, 245] on td "19" at bounding box center [634, 241] width 16 height 13
click at [607, 307] on button "Вибрати" at bounding box center [612, 301] width 45 height 18
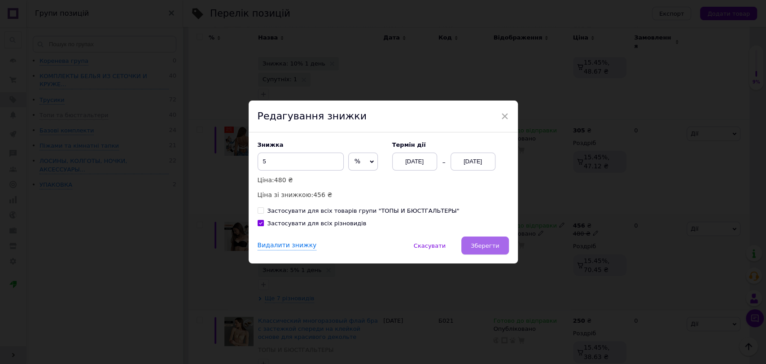
click at [495, 251] on button "Зберегти" at bounding box center [485, 246] width 47 height 18
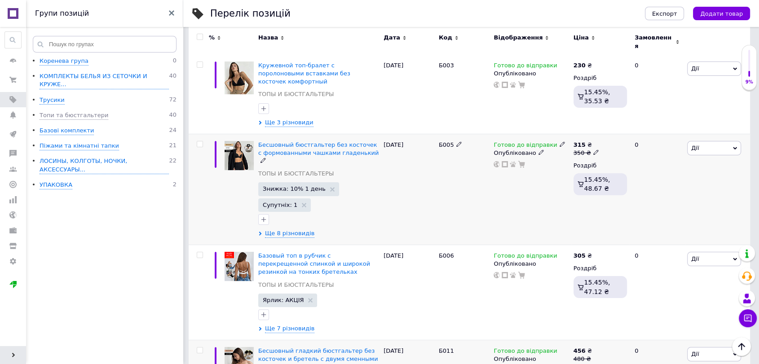
scroll to position [143, 0]
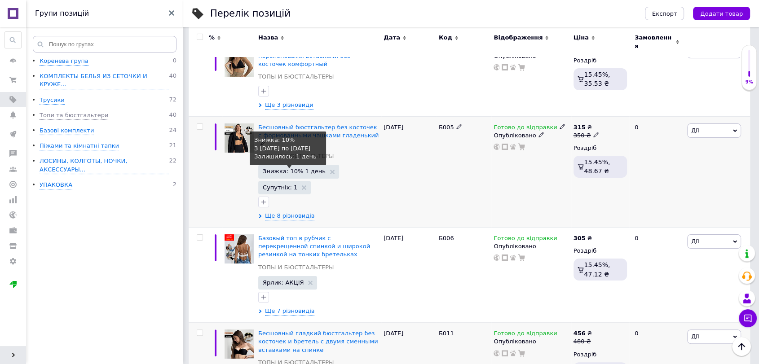
click at [304, 168] on span "Знижка: 10% 1 день" at bounding box center [294, 171] width 63 height 6
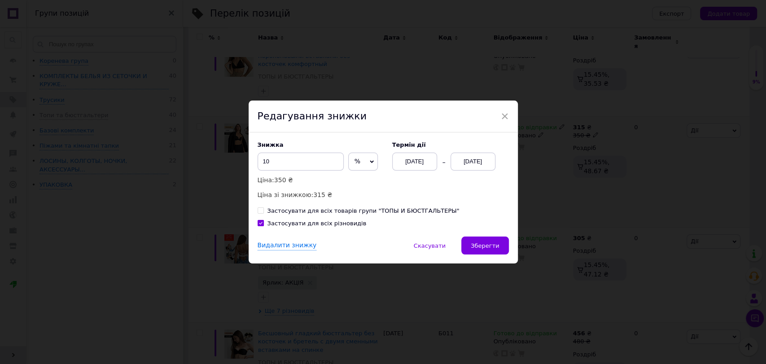
click at [456, 165] on div "[DATE]" at bounding box center [473, 162] width 45 height 18
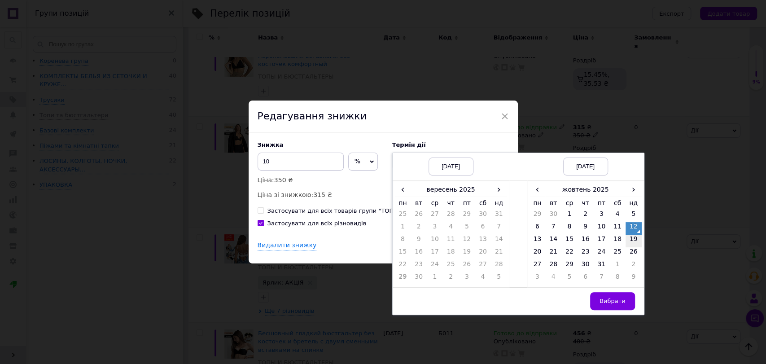
click at [632, 246] on td "19" at bounding box center [634, 241] width 16 height 13
click at [610, 302] on span "Вибрати" at bounding box center [613, 301] width 26 height 7
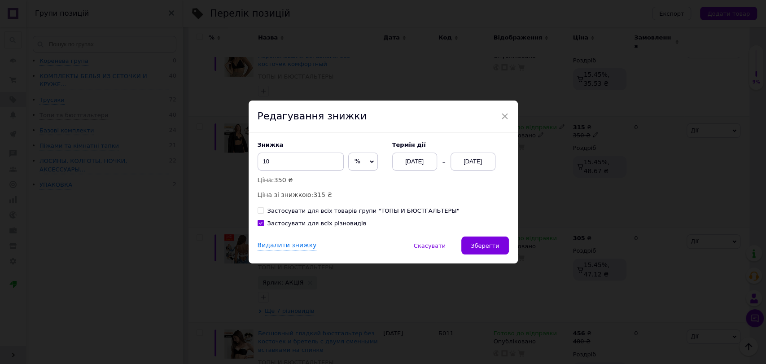
click at [461, 251] on div "Видалити знижку   Скасувати   Зберегти" at bounding box center [383, 250] width 269 height 27
click at [477, 246] on span "Зберегти" at bounding box center [485, 245] width 28 height 7
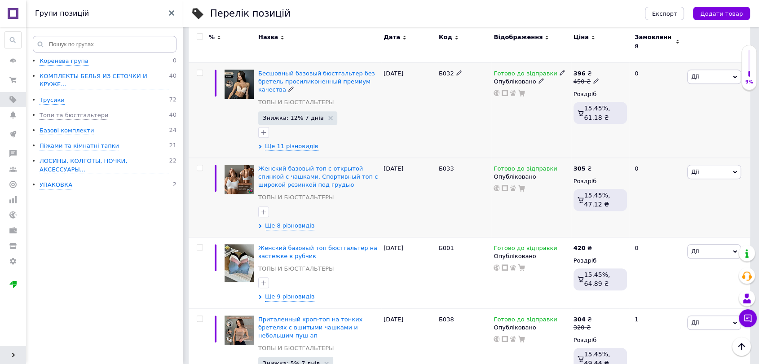
scroll to position [991, 0]
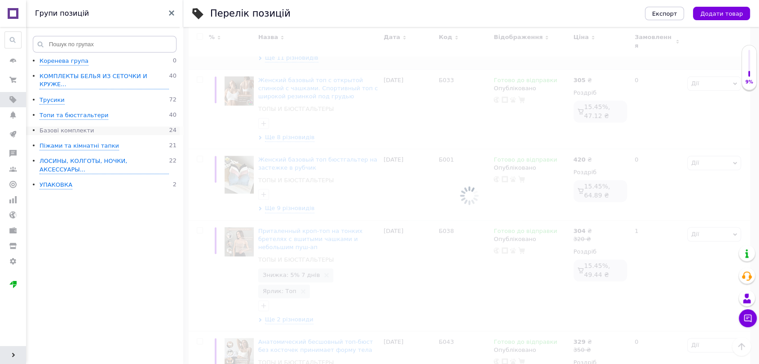
click at [58, 127] on div "Базові комплекти" at bounding box center [67, 131] width 54 height 9
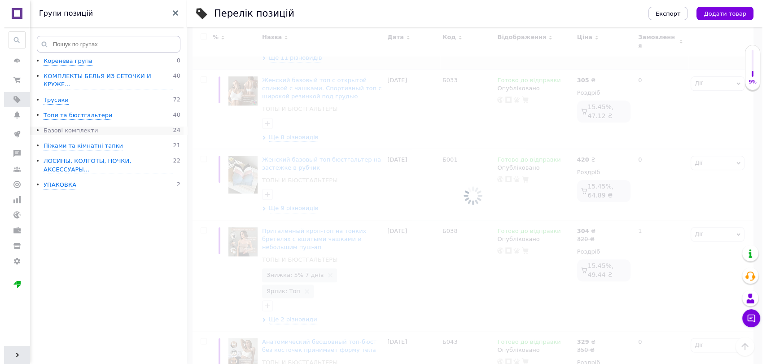
scroll to position [549, 0]
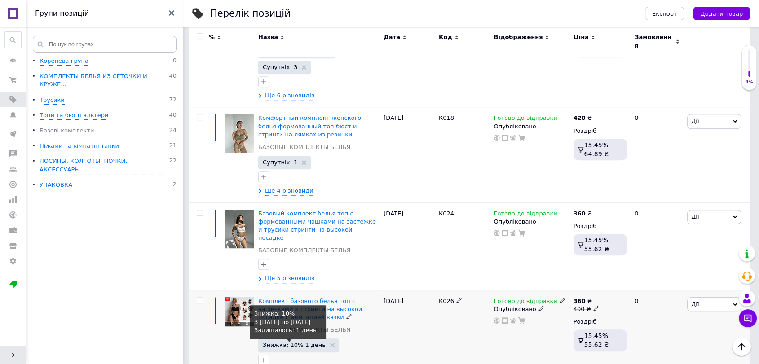
click at [289, 342] on span "Знижка: 10% 1 день" at bounding box center [294, 345] width 63 height 6
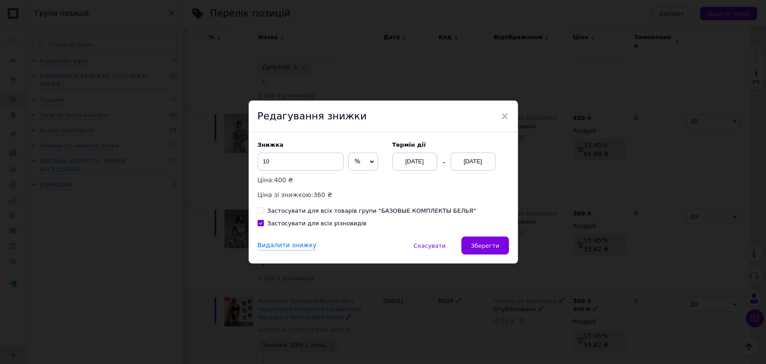
click at [475, 167] on div "[DATE]" at bounding box center [473, 162] width 45 height 18
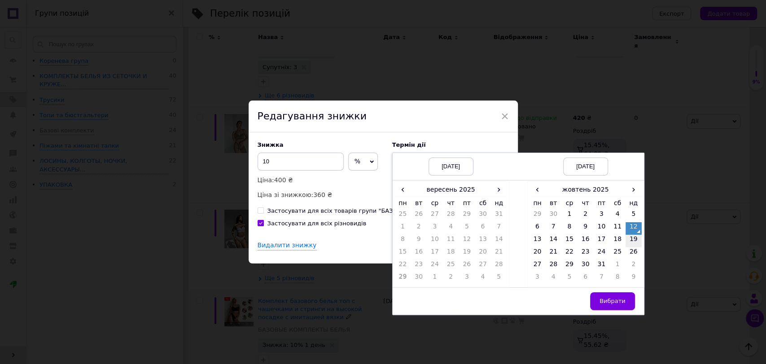
click at [629, 245] on td "19" at bounding box center [634, 241] width 16 height 13
click at [618, 303] on span "Вибрати" at bounding box center [613, 301] width 26 height 7
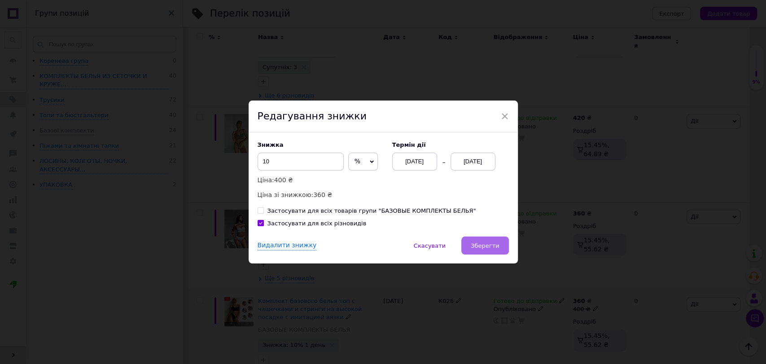
click at [489, 247] on span "Зберегти" at bounding box center [485, 245] width 28 height 7
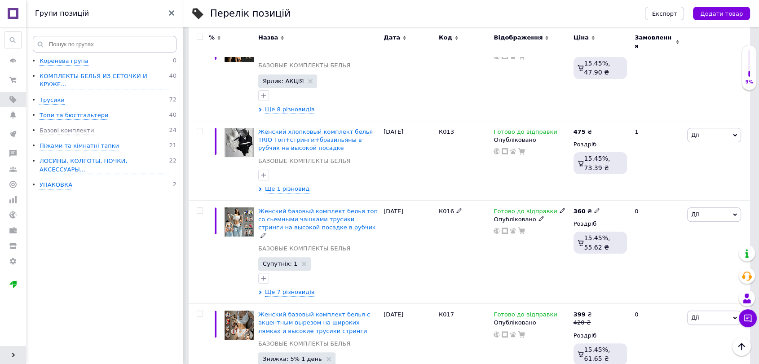
scroll to position [349, 0]
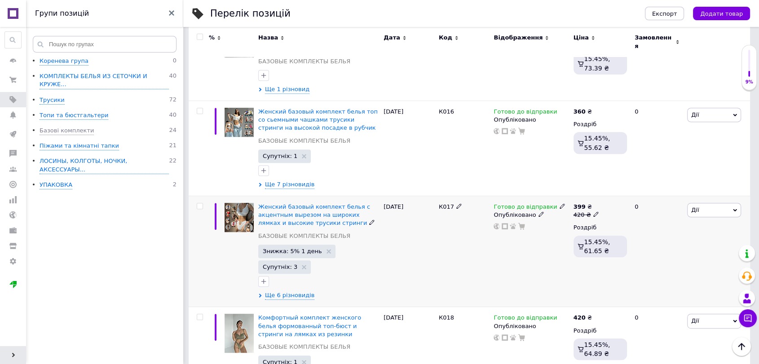
click at [295, 249] on span "Знижка: 5% 1 день" at bounding box center [296, 251] width 77 height 13
click at [298, 248] on span "Знижка: 5% 1 день" at bounding box center [292, 251] width 59 height 6
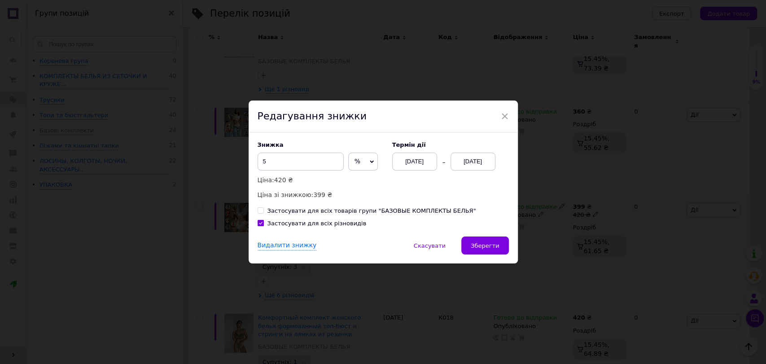
click at [461, 166] on div "[DATE]" at bounding box center [473, 162] width 45 height 18
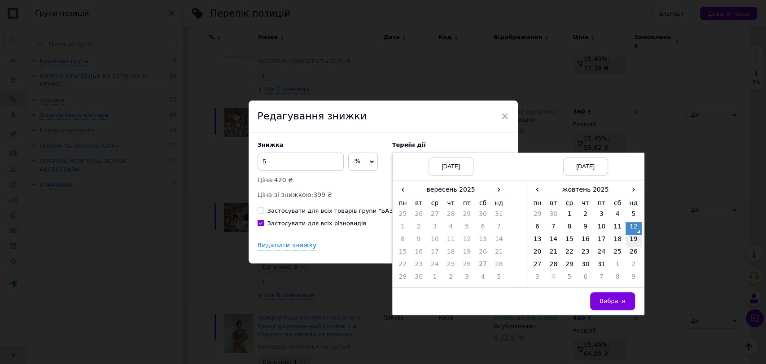
click at [630, 242] on td "19" at bounding box center [634, 241] width 16 height 13
drag, startPoint x: 621, startPoint y: 300, endPoint x: 539, endPoint y: 284, distance: 83.3
click at [621, 300] on span "Вибрати" at bounding box center [613, 301] width 26 height 7
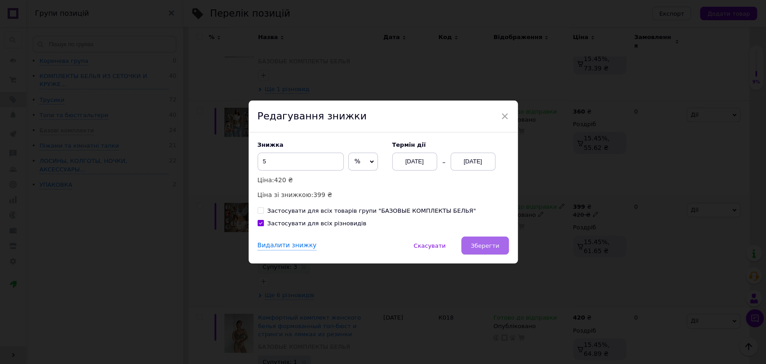
click at [488, 248] on span "Зберегти" at bounding box center [485, 245] width 28 height 7
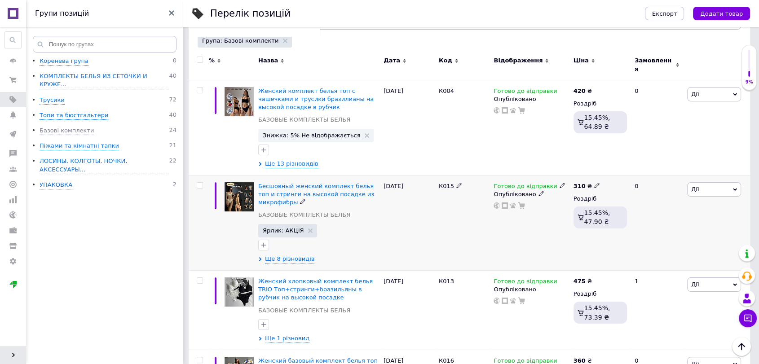
scroll to position [50, 0]
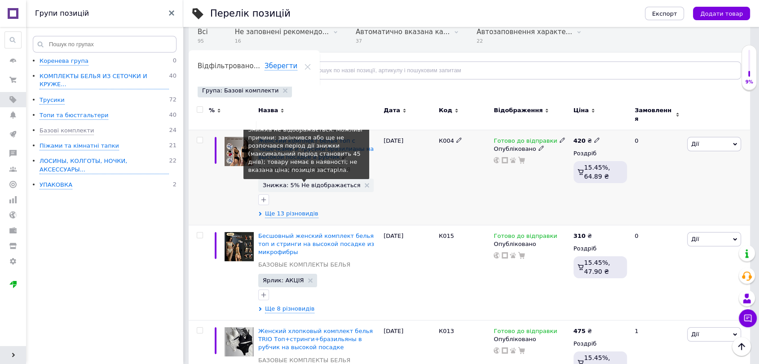
click at [313, 182] on span "Знижка: 5% Не відображається" at bounding box center [311, 185] width 97 height 6
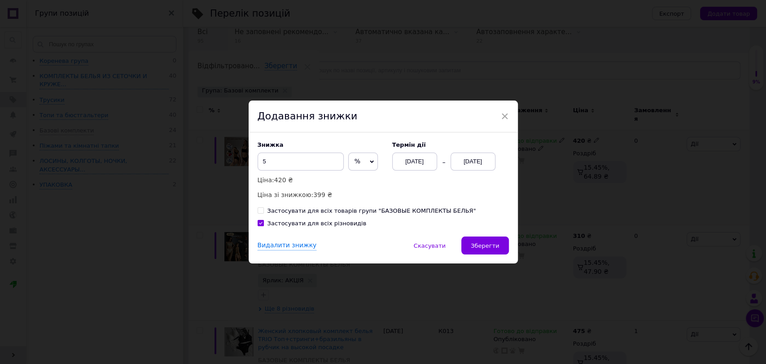
click at [468, 166] on div "[DATE]" at bounding box center [473, 162] width 45 height 18
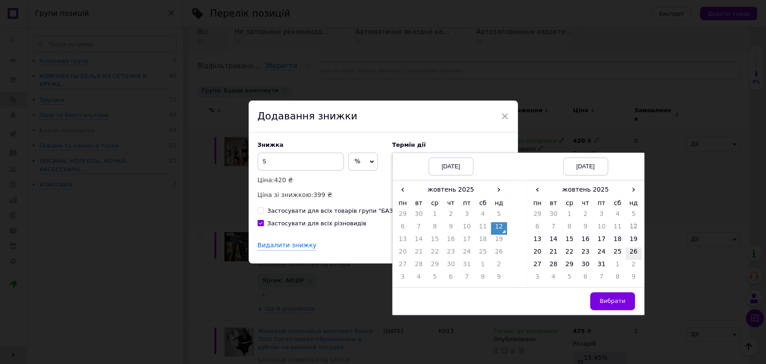
click at [637, 254] on td "26" at bounding box center [634, 253] width 16 height 13
click at [629, 238] on td "19" at bounding box center [634, 241] width 16 height 13
click at [623, 303] on span "Вибрати" at bounding box center [613, 301] width 26 height 7
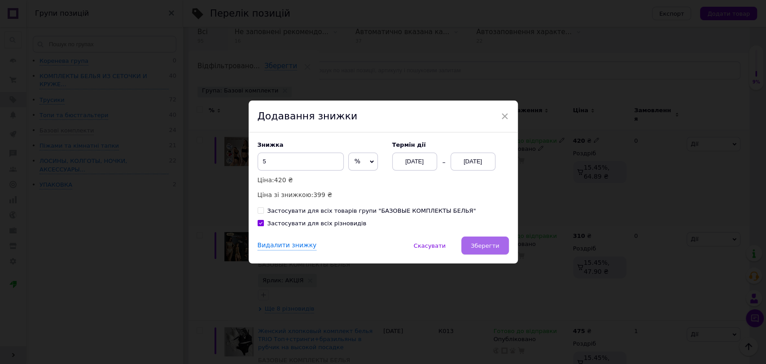
click at [491, 250] on button "Зберегти" at bounding box center [485, 246] width 47 height 18
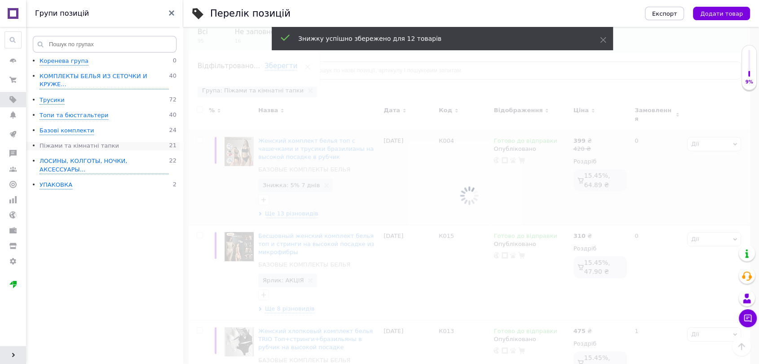
click at [60, 142] on div "Піжами та кімнатні тапки" at bounding box center [79, 146] width 79 height 9
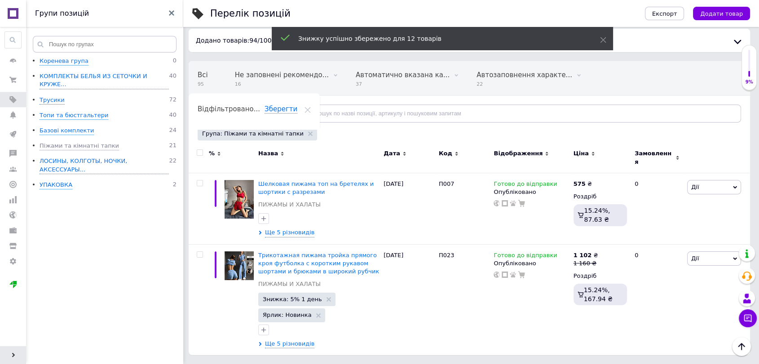
scroll to position [1, 0]
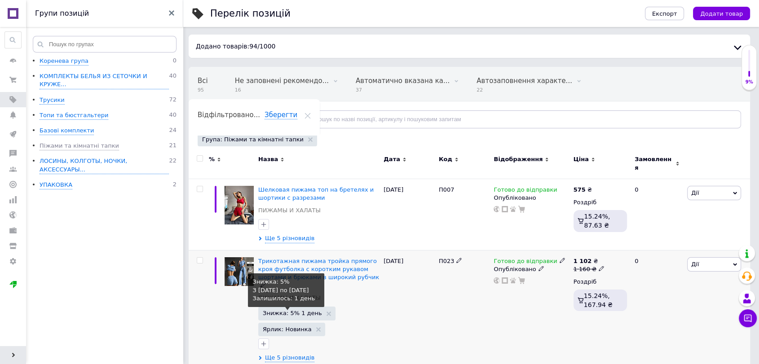
click at [304, 310] on span "Знижка: 5% 1 день" at bounding box center [292, 313] width 59 height 6
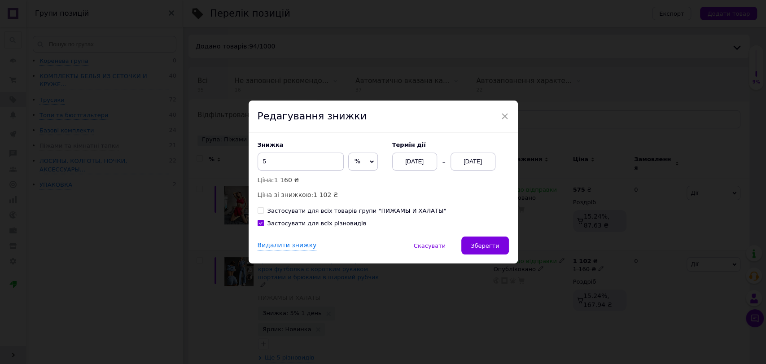
click at [474, 163] on div "[DATE]" at bounding box center [473, 162] width 45 height 18
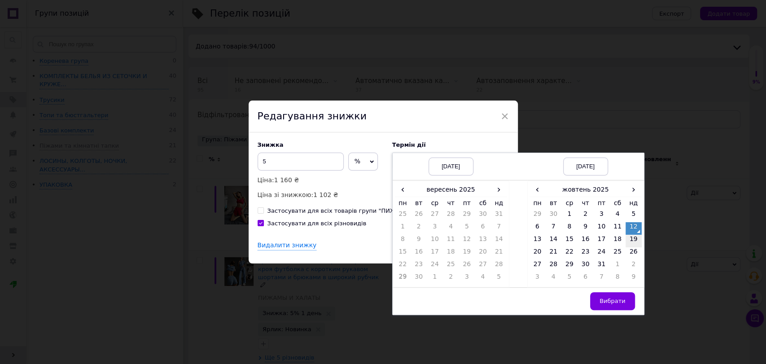
click at [634, 244] on td "19" at bounding box center [634, 241] width 16 height 13
click at [619, 302] on span "Вибрати" at bounding box center [613, 301] width 26 height 7
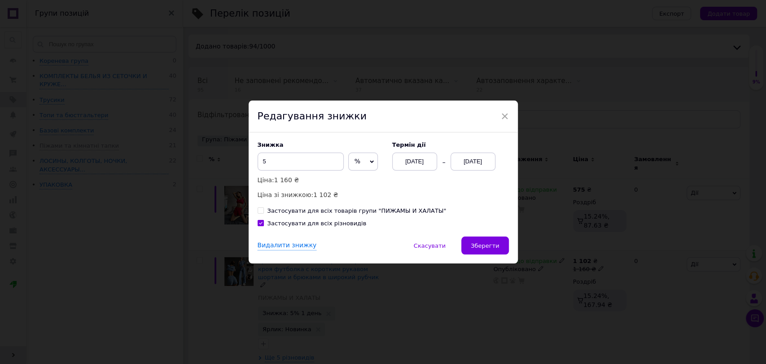
click at [460, 237] on div "Знижка 5 % ₴ Ціна: 1 160 ₴ Ціна зі знижкою: 1 102 ₴ Термін дії [DATE] [DATE] За…" at bounding box center [383, 184] width 269 height 104
click at [477, 246] on span "Зберегти" at bounding box center [485, 245] width 28 height 7
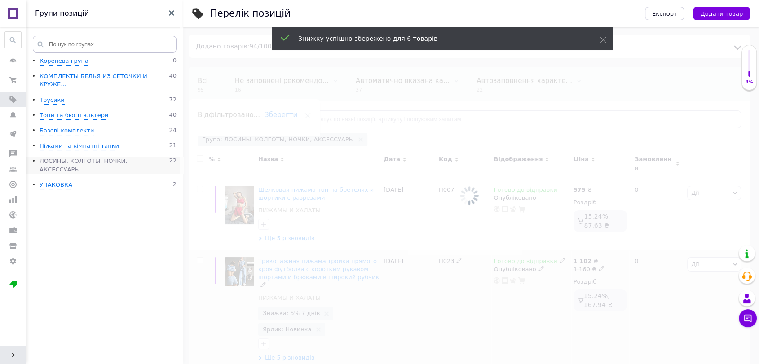
click at [54, 157] on div "ЛОСИНЫ, КОЛГОТЫ, НОЧКИ, АКСЕССУАРЫ..." at bounding box center [104, 165] width 129 height 17
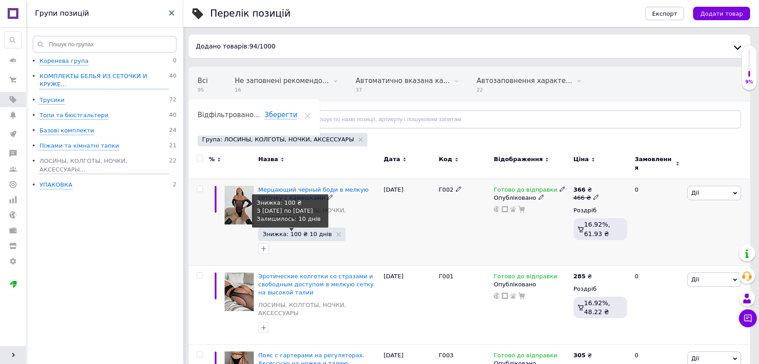
click at [302, 231] on span "Знижка: 100 ₴ 10 днів" at bounding box center [297, 234] width 69 height 6
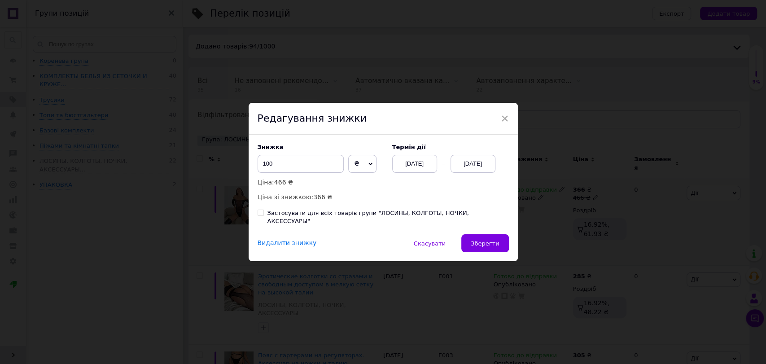
click at [455, 166] on div "[DATE]" at bounding box center [473, 164] width 45 height 18
click at [616, 140] on div "× Редагування знижки Знижка 100 ₴ % Ціна: 466 ₴ Ціна зі знижкою: 366 ₴ Термін д…" at bounding box center [383, 182] width 766 height 364
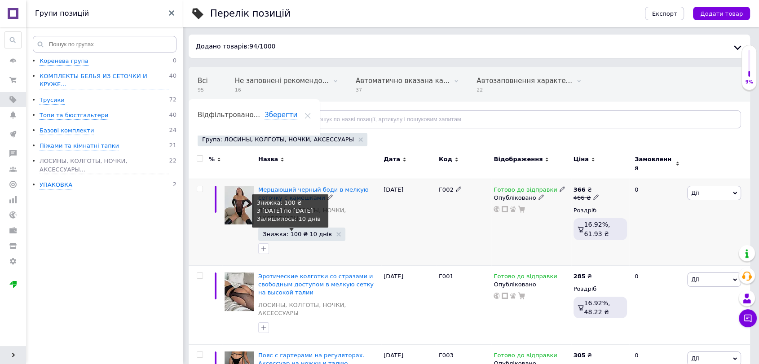
click at [302, 231] on span "Знижка: 100 ₴ 10 днів" at bounding box center [297, 234] width 69 height 6
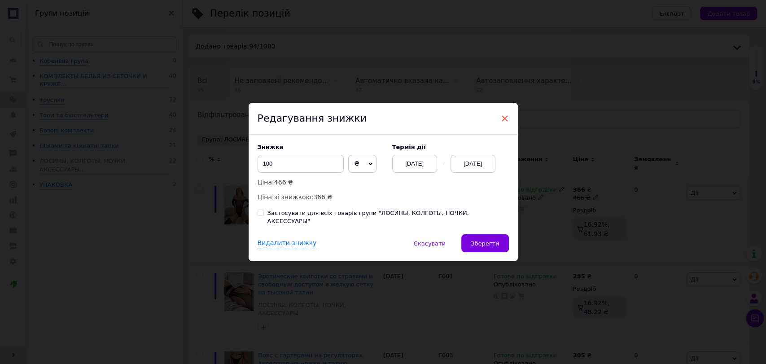
click at [503, 119] on span "×" at bounding box center [505, 118] width 8 height 15
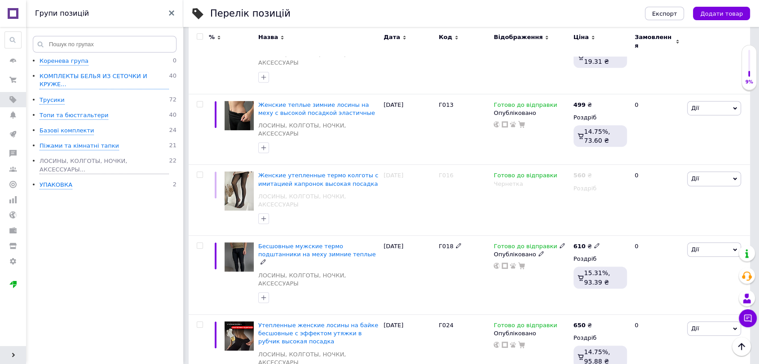
scroll to position [600, 0]
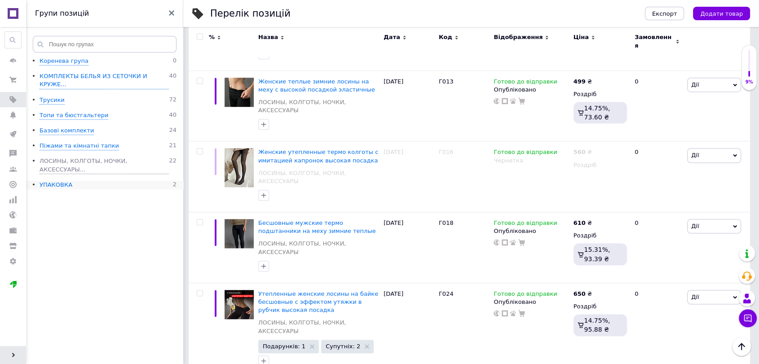
click at [53, 181] on div "УПАКОВКА" at bounding box center [56, 185] width 33 height 9
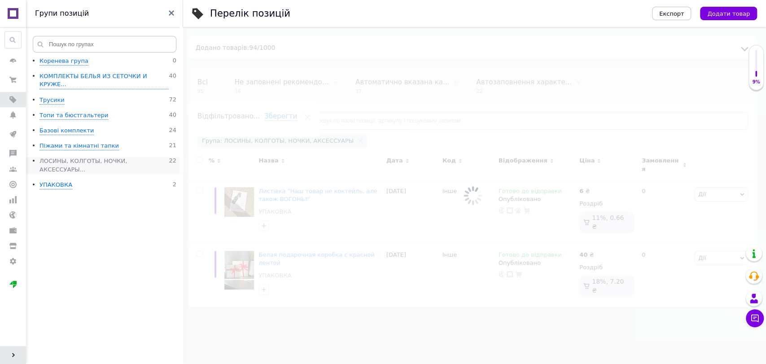
click at [60, 157] on div "ЛОСИНЫ, КОЛГОТЫ, НОЧКИ, АКСЕССУАРЫ..." at bounding box center [104, 165] width 129 height 17
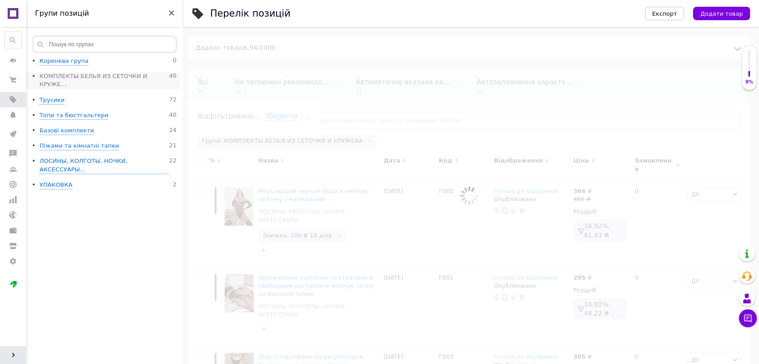
click at [77, 73] on div "КОМПЛЕКТЫ БЕЛЬЯ ИЗ СЕТОЧКИ И КРУЖЕ..." at bounding box center [104, 80] width 129 height 17
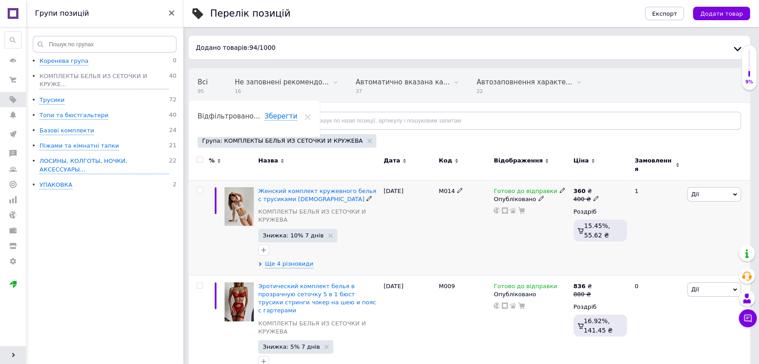
click at [444, 188] on span "М014" at bounding box center [447, 191] width 16 height 7
copy span "М014"
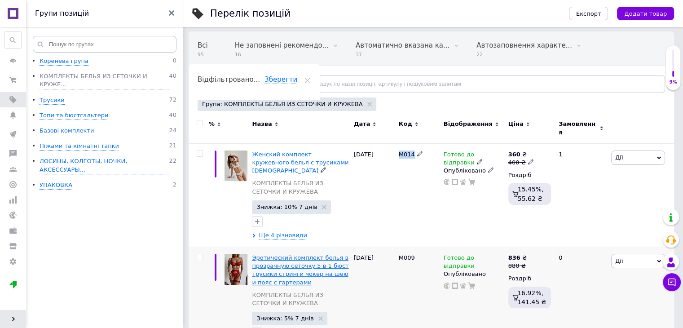
scroll to position [90, 0]
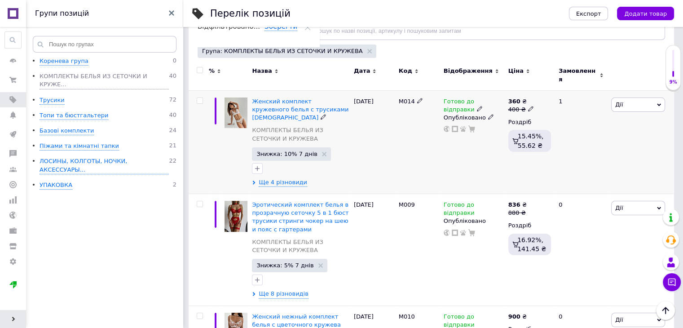
click at [285, 169] on div at bounding box center [300, 168] width 101 height 14
click at [285, 178] on span "Ще 4 різновиди" at bounding box center [283, 182] width 48 height 8
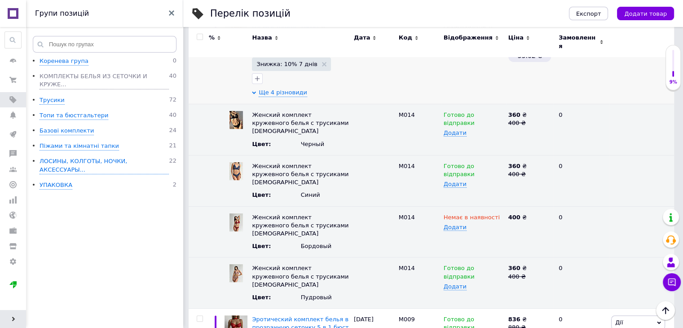
scroll to position [135, 0]
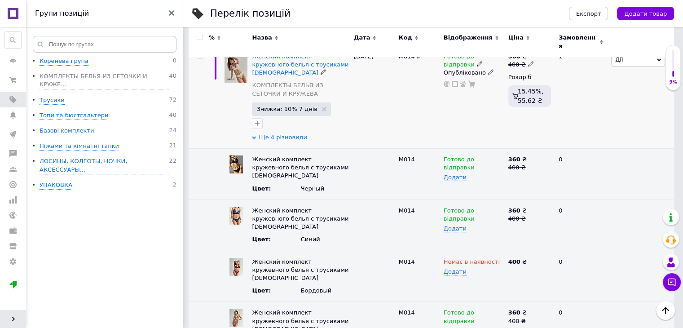
click at [293, 133] on span "Ще 4 різновиди" at bounding box center [283, 137] width 48 height 8
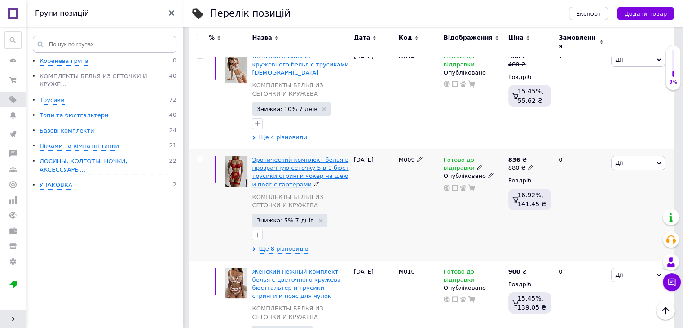
click at [280, 156] on span "Эротический комплект белья в прозрачную сеточку 5 в 1 бюст трусики стринги чоке…" at bounding box center [300, 171] width 97 height 31
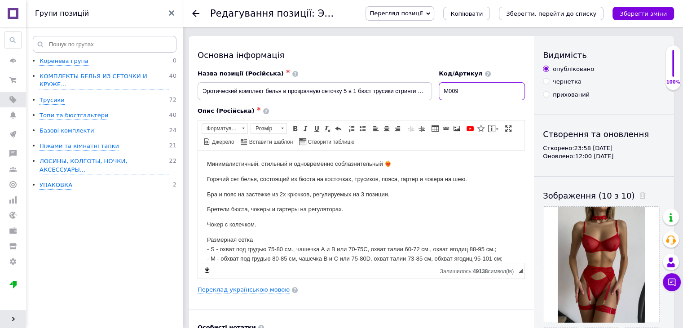
click at [448, 92] on input "М009" at bounding box center [482, 91] width 86 height 18
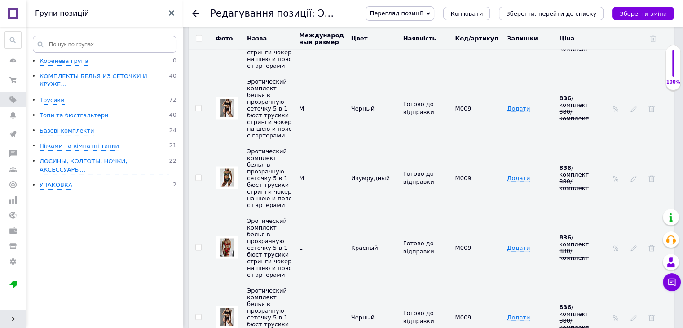
scroll to position [1706, 0]
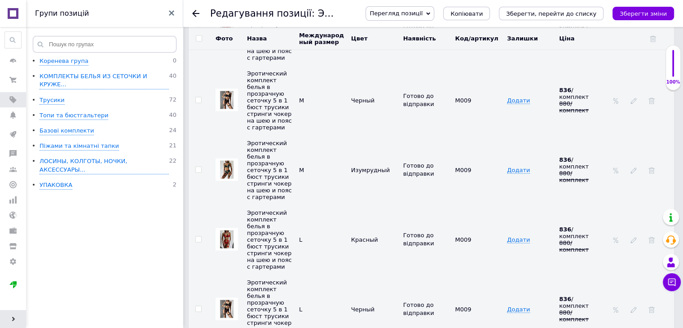
click at [557, 18] on button "Зберегти, перейти до списку" at bounding box center [551, 13] width 105 height 13
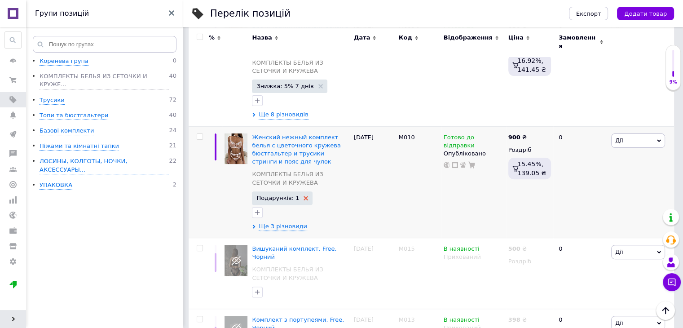
scroll to position [269, 0]
click at [405, 133] on span "М010" at bounding box center [407, 136] width 16 height 7
copy span "М010"
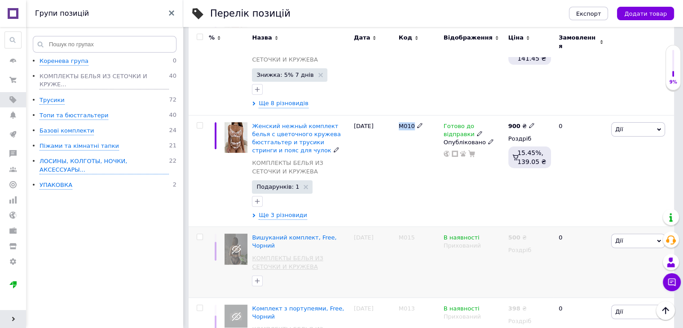
scroll to position [359, 0]
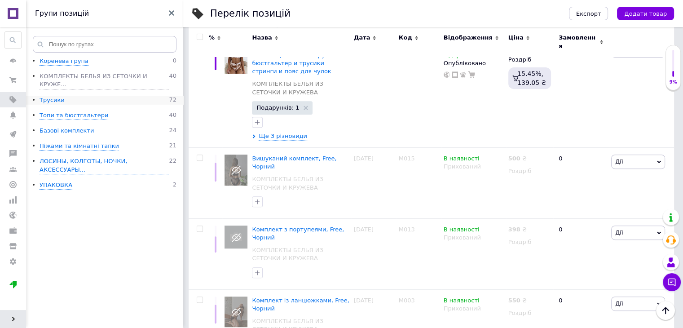
click at [55, 96] on div "Трусики" at bounding box center [52, 100] width 25 height 9
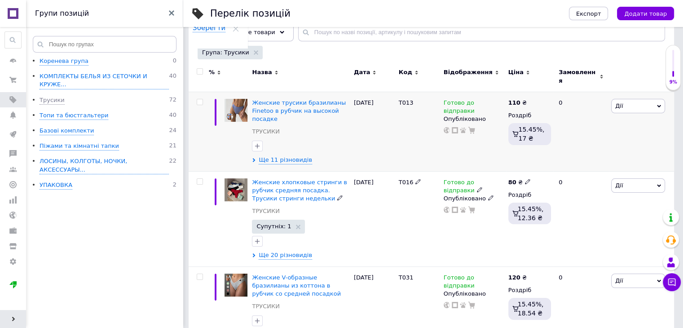
scroll to position [90, 0]
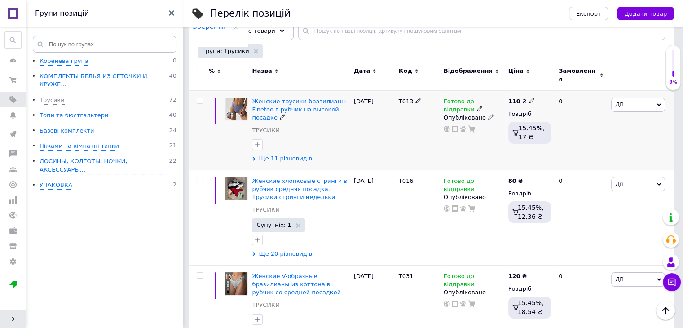
click at [405, 98] on span "Т013" at bounding box center [406, 101] width 15 height 7
copy span "Т013"
click at [403, 177] on span "Т016" at bounding box center [406, 180] width 15 height 7
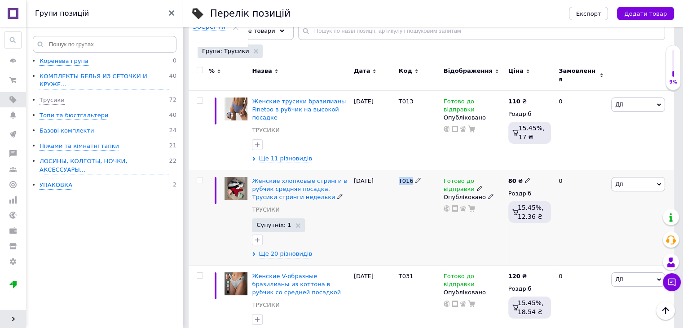
copy span "Т016"
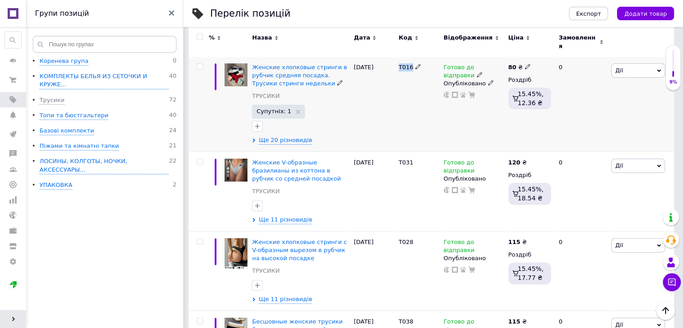
scroll to position [224, 0]
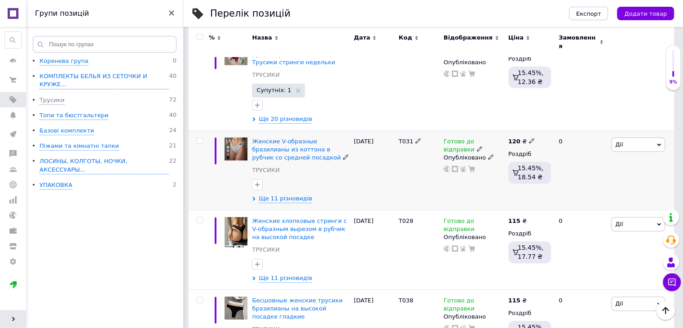
click at [400, 138] on span "Т031" at bounding box center [406, 141] width 15 height 7
copy span "Т031"
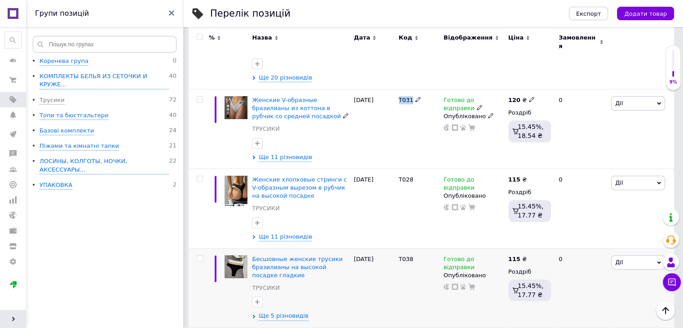
scroll to position [314, 0]
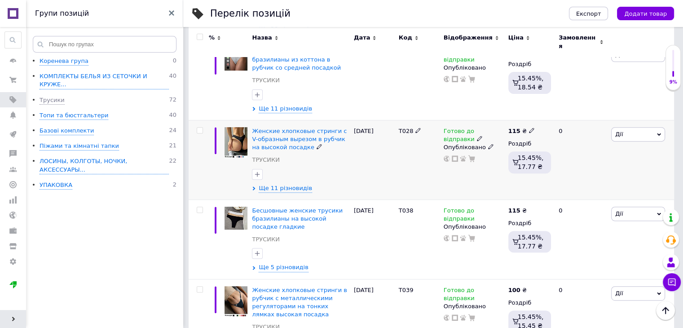
click at [406, 128] on span "Т028" at bounding box center [406, 131] width 15 height 7
copy span "Т028"
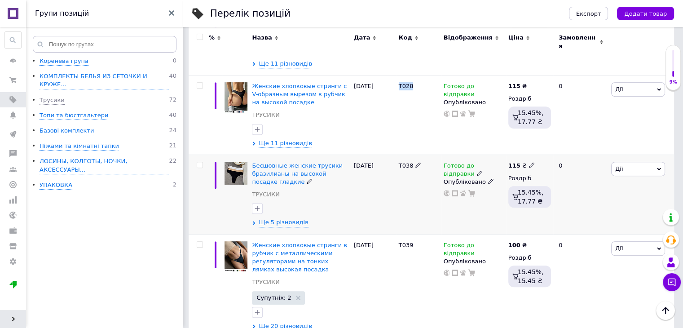
scroll to position [404, 0]
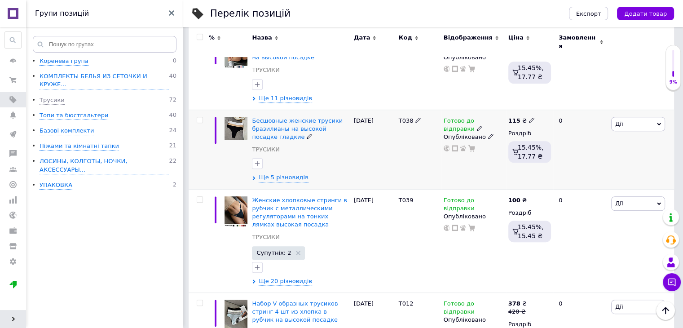
click at [403, 117] on span "Т038" at bounding box center [406, 120] width 15 height 7
copy span "Т038"
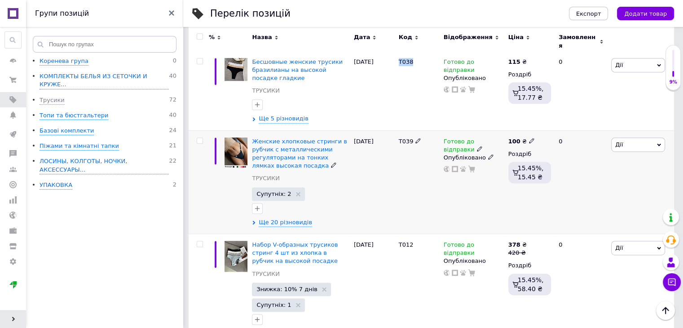
scroll to position [449, 0]
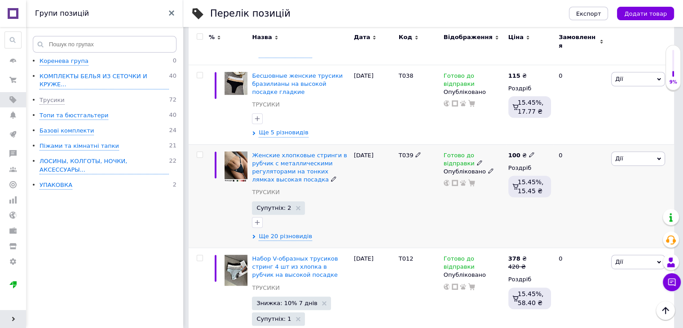
click at [405, 152] on span "Т039" at bounding box center [406, 155] width 15 height 7
copy span "Т039"
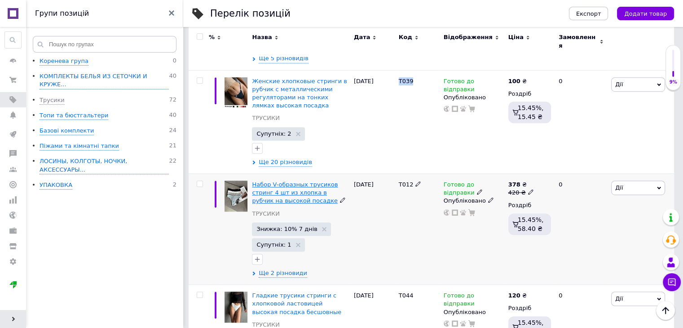
scroll to position [539, 0]
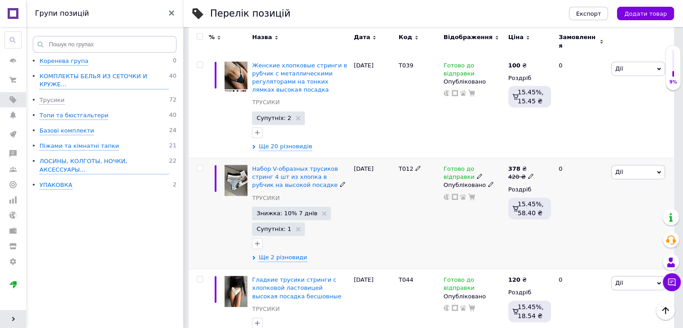
click at [403, 165] on span "Т012" at bounding box center [406, 168] width 15 height 7
copy span "Т012"
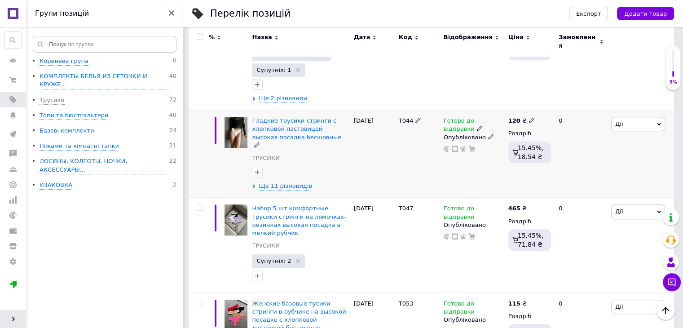
scroll to position [718, 0]
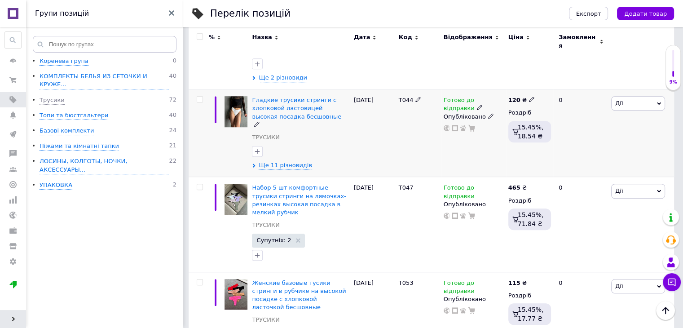
click at [403, 97] on span "Т044" at bounding box center [406, 100] width 15 height 7
copy span "Т044"
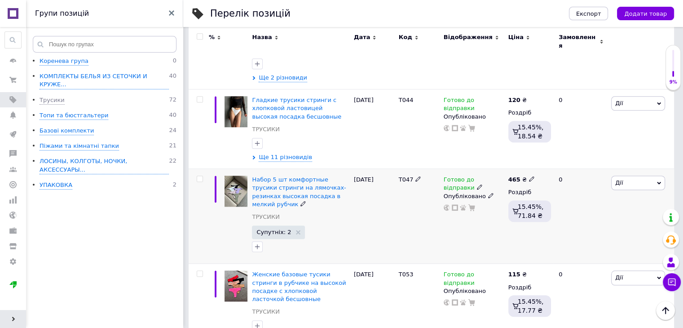
click at [404, 176] on span "Т047" at bounding box center [406, 179] width 15 height 7
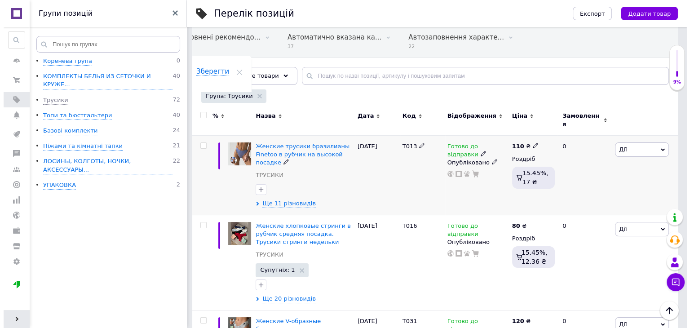
scroll to position [0, 0]
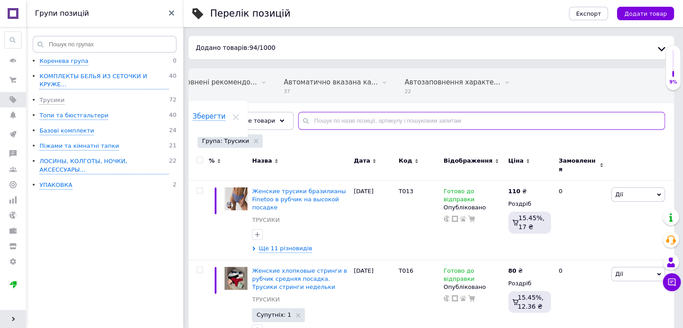
click at [339, 117] on input "text" at bounding box center [481, 121] width 367 height 18
paste input "Т047"
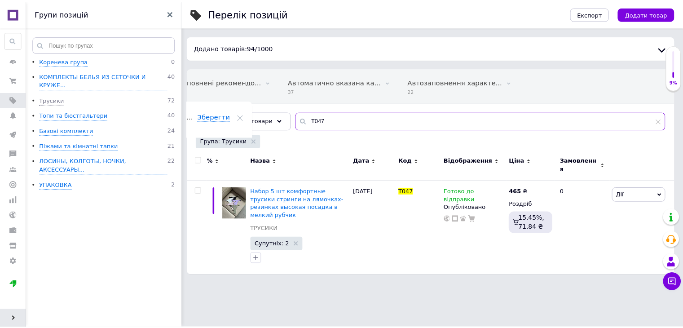
scroll to position [0, 65]
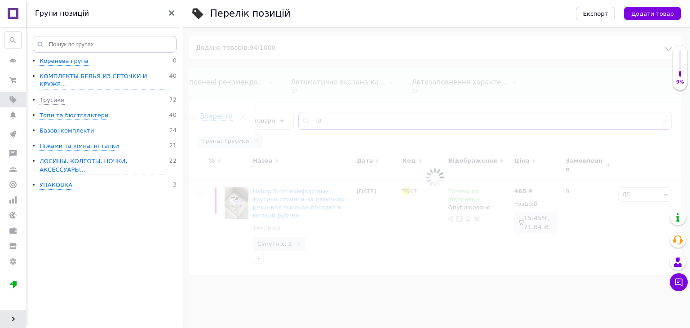
type input "Т"
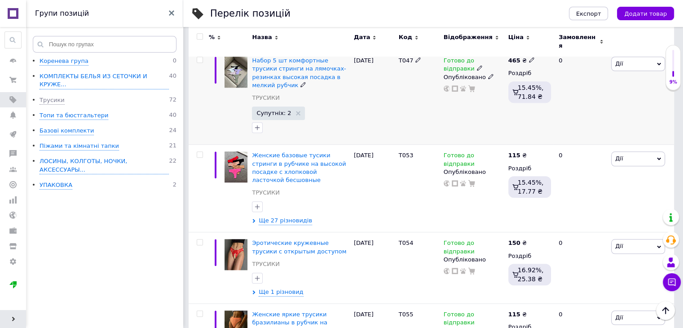
scroll to position [853, 0]
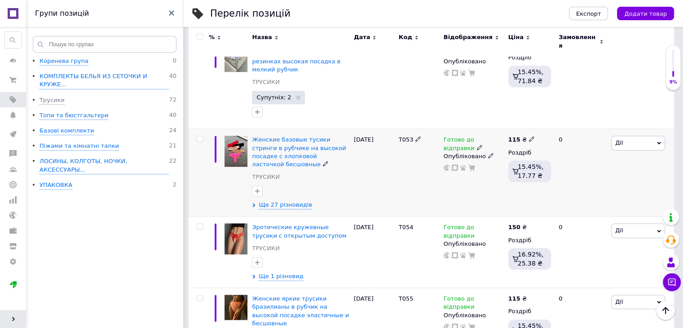
click at [404, 129] on div "Т053" at bounding box center [418, 173] width 45 height 88
click at [328, 142] on span "Женские базовые тусики стринги в рубчике на высокой посадке с хлопковой ласточк…" at bounding box center [299, 151] width 94 height 31
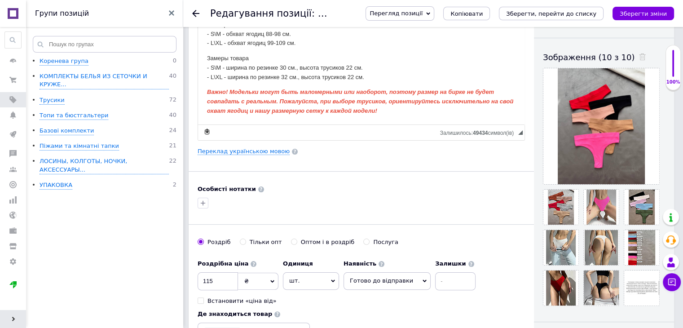
scroll to position [135, 0]
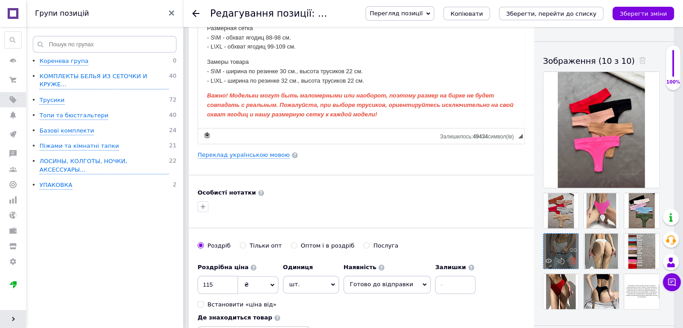
click at [573, 264] on icon at bounding box center [573, 260] width 7 height 7
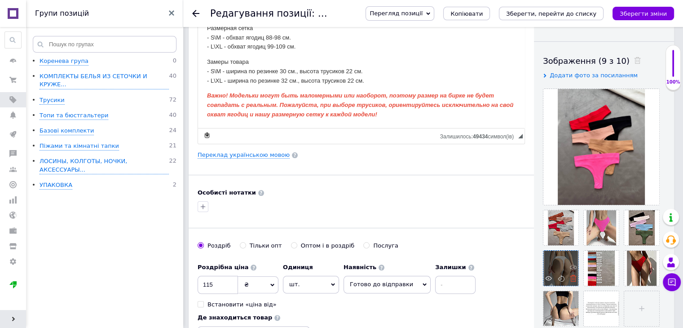
click at [572, 279] on use at bounding box center [573, 278] width 7 height 7
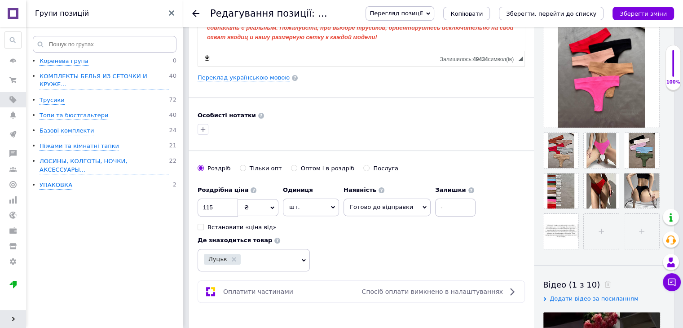
scroll to position [224, 0]
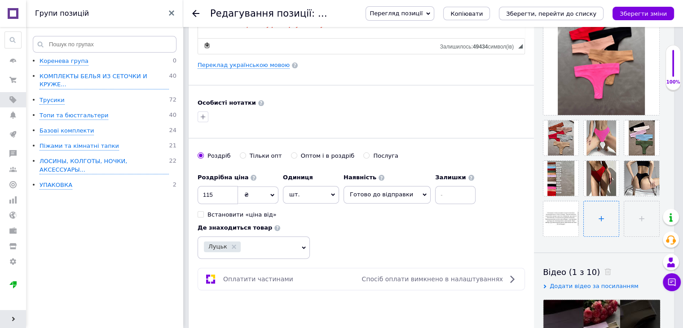
click at [596, 223] on input "file" at bounding box center [601, 218] width 35 height 35
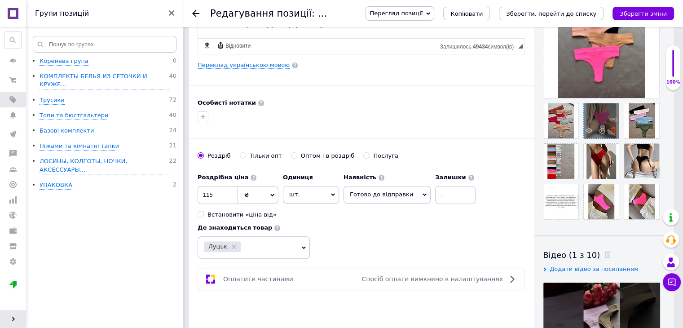
click at [614, 131] on icon at bounding box center [613, 130] width 7 height 7
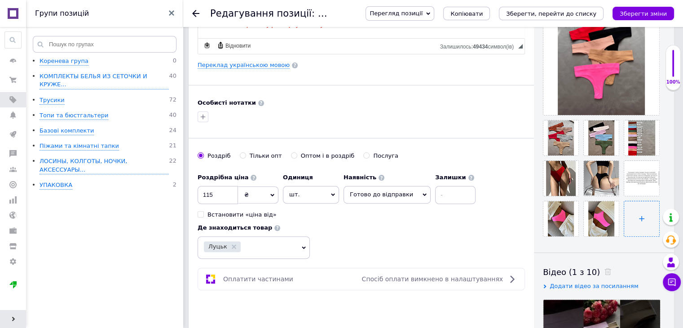
click at [634, 213] on input "file" at bounding box center [641, 218] width 35 height 35
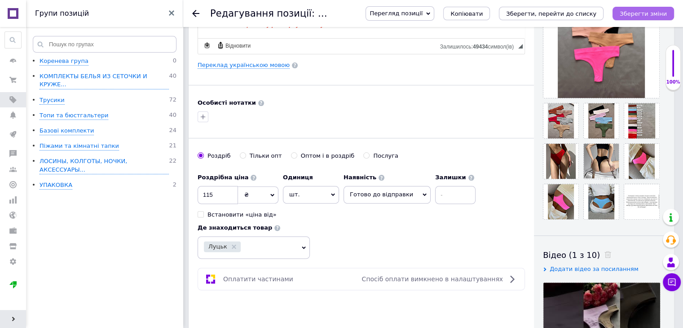
click at [663, 14] on icon "Зберегти зміни" at bounding box center [643, 13] width 47 height 7
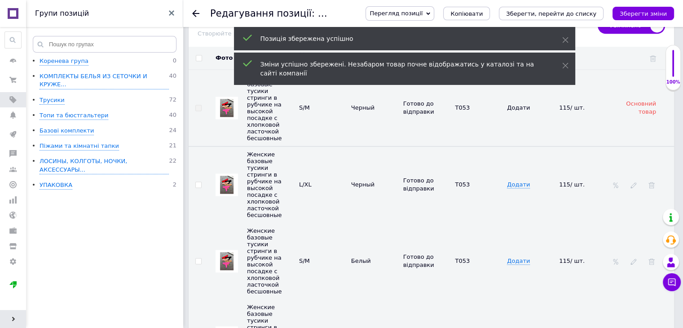
scroll to position [1347, 0]
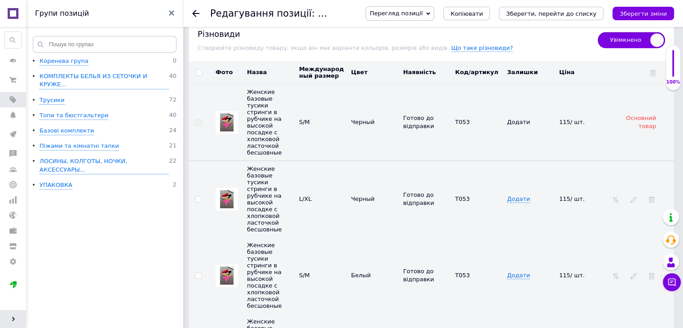
click at [232, 190] on img at bounding box center [226, 199] width 13 height 18
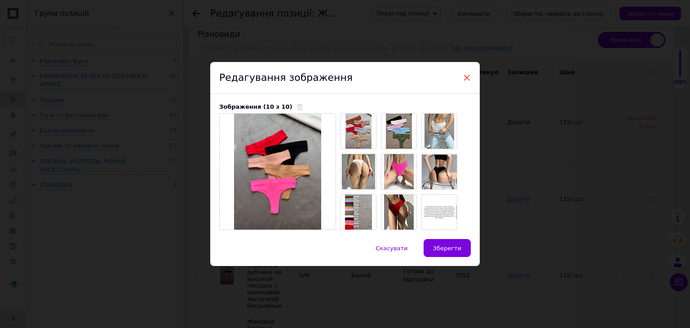
click at [462, 77] on span "×" at bounding box center [466, 77] width 8 height 15
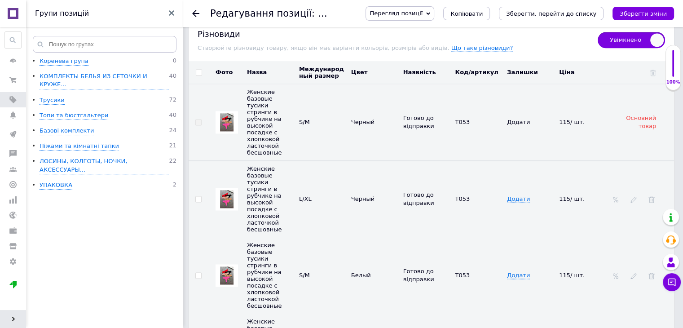
click at [227, 190] on img at bounding box center [226, 199] width 13 height 18
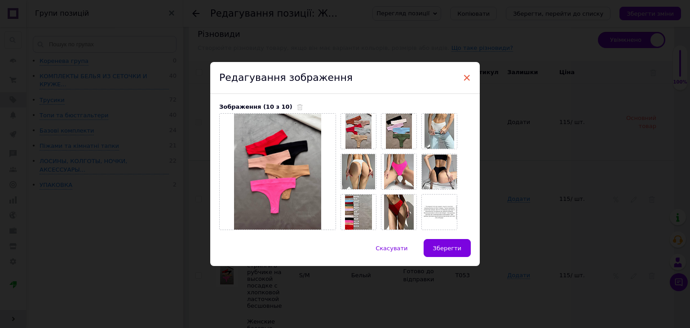
click at [465, 78] on span "×" at bounding box center [466, 77] width 8 height 15
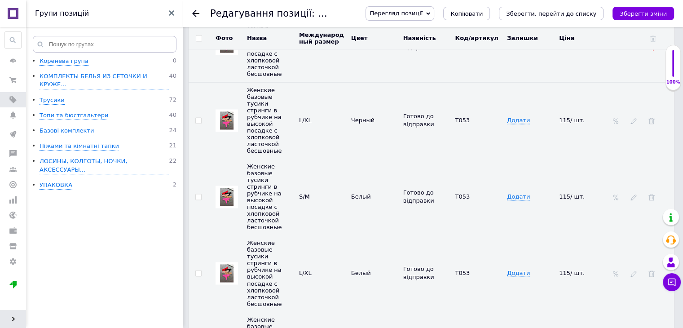
scroll to position [1437, 0]
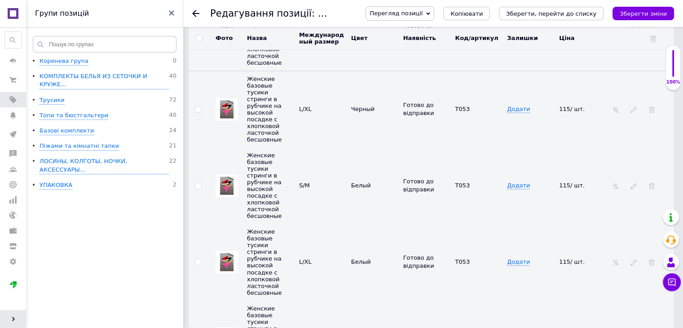
drag, startPoint x: 198, startPoint y: 170, endPoint x: 198, endPoint y: 194, distance: 24.2
click at [198, 183] on input "checkbox" at bounding box center [198, 186] width 6 height 6
checkbox input "true"
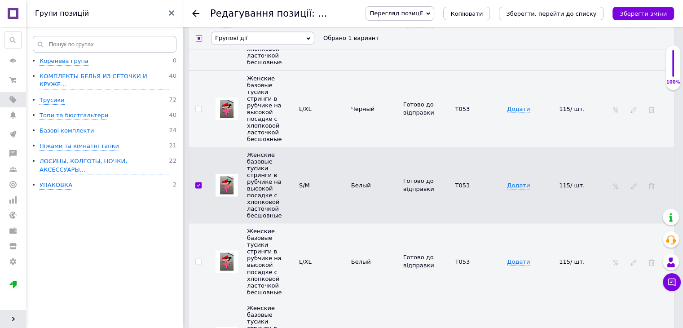
scroll to position [1435, 0]
click at [196, 260] on input "checkbox" at bounding box center [198, 263] width 6 height 6
checkbox input "true"
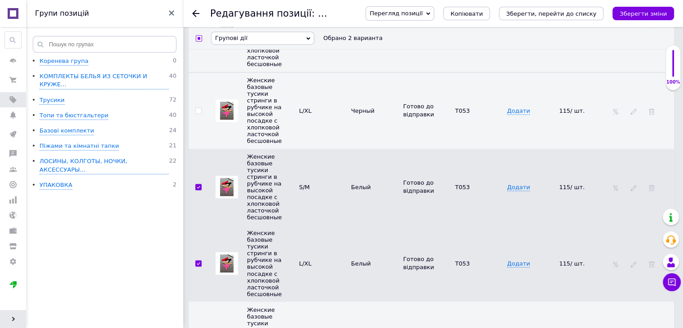
click at [271, 41] on span "Групові дії" at bounding box center [262, 37] width 103 height 13
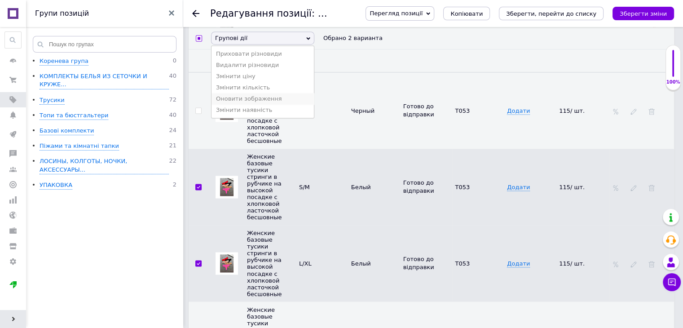
click at [246, 103] on li "Оновити зображення" at bounding box center [262, 98] width 102 height 11
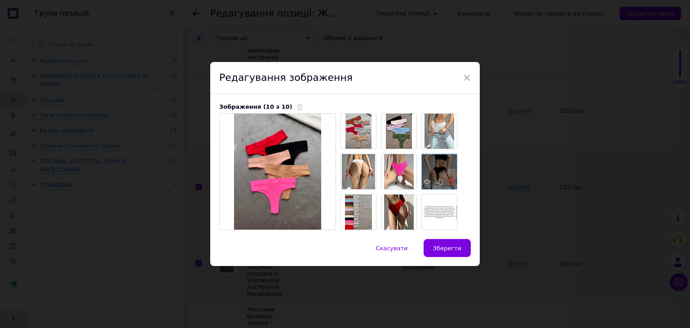
click at [449, 181] on use at bounding box center [451, 181] width 7 height 7
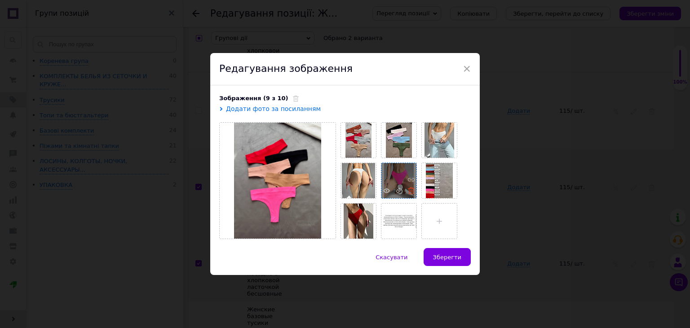
click at [409, 193] on icon at bounding box center [411, 190] width 7 height 7
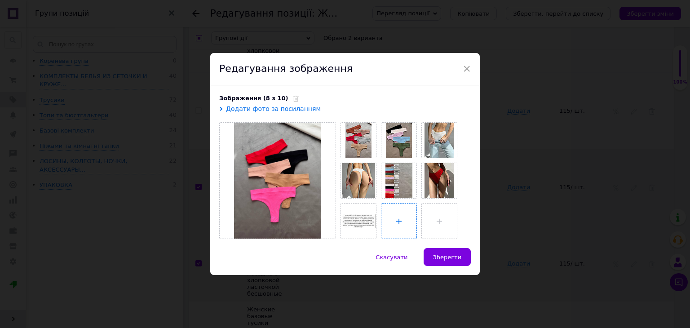
click at [384, 219] on input "file" at bounding box center [398, 220] width 35 height 35
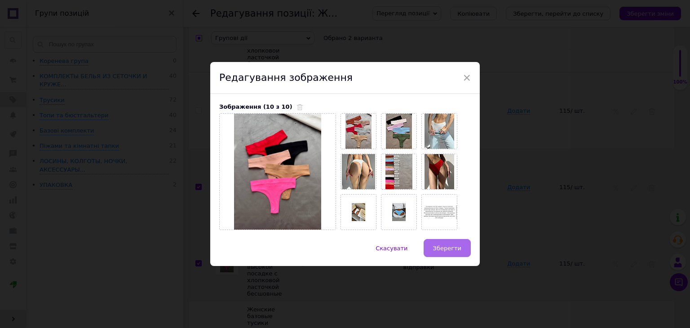
click at [448, 248] on span "Зберегти" at bounding box center [447, 248] width 28 height 7
checkbox input "false"
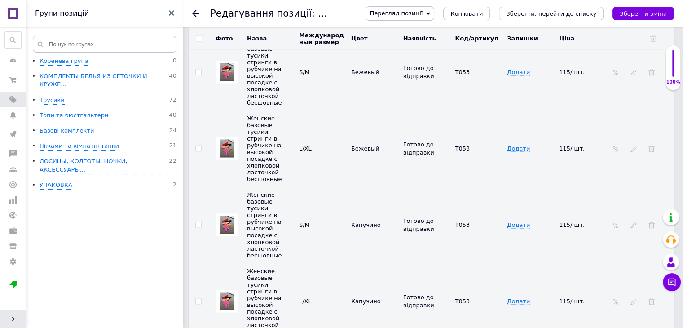
scroll to position [1704, 0]
click at [198, 220] on input "checkbox" at bounding box center [198, 223] width 6 height 6
checkbox input "true"
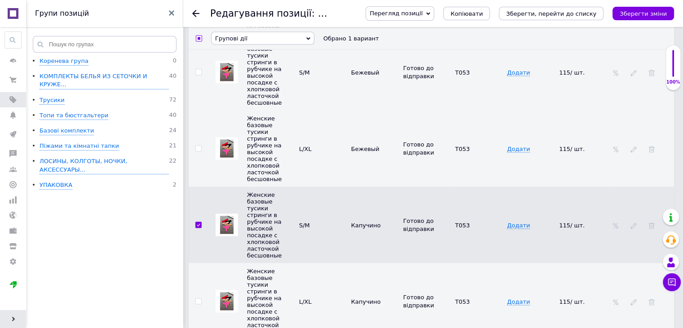
click at [196, 298] on input "checkbox" at bounding box center [198, 301] width 6 height 6
checkbox input "true"
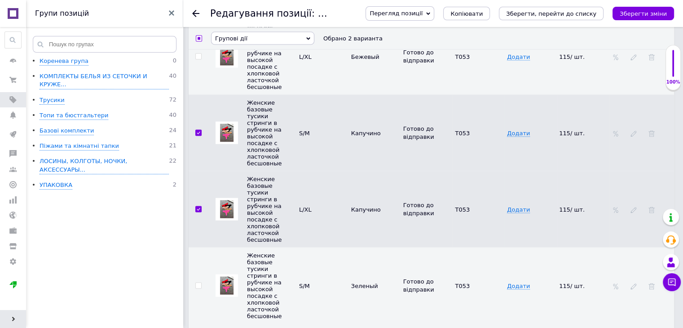
scroll to position [1792, 0]
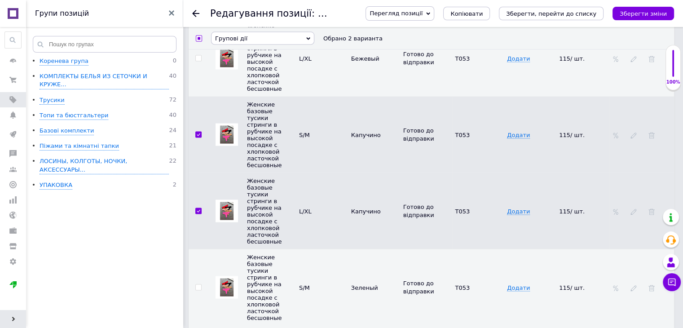
click at [222, 202] on img at bounding box center [226, 211] width 13 height 18
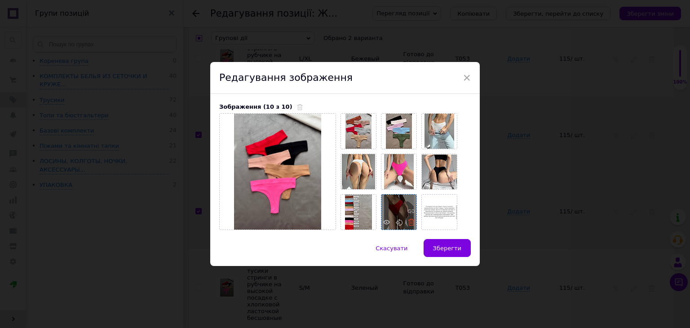
click at [406, 221] on span at bounding box center [408, 223] width 11 height 9
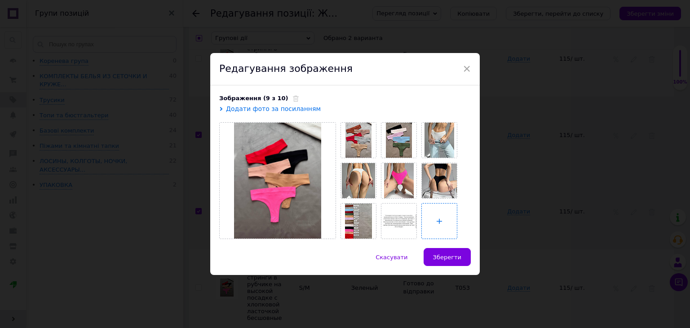
click at [428, 226] on input "file" at bounding box center [439, 220] width 35 height 35
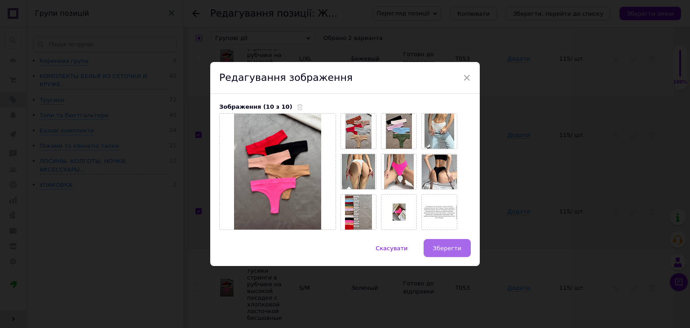
click at [449, 249] on span "Зберегти" at bounding box center [447, 248] width 28 height 7
checkbox input "false"
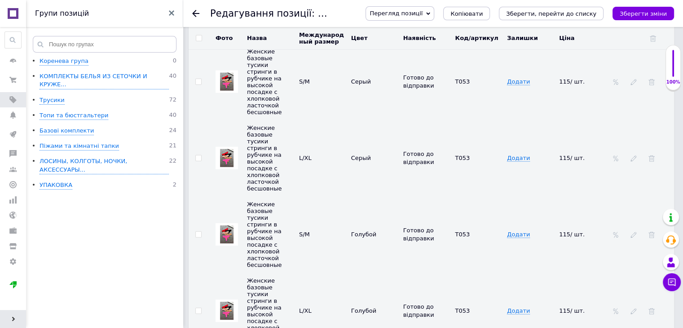
scroll to position [2152, 0]
click at [227, 225] on img at bounding box center [226, 234] width 13 height 18
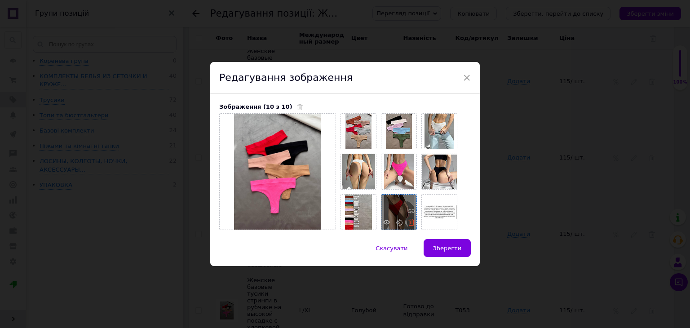
click at [409, 224] on icon at bounding box center [411, 222] width 7 height 7
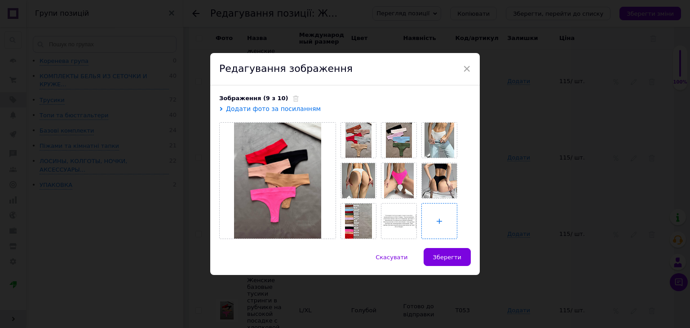
click at [430, 224] on input "file" at bounding box center [439, 220] width 35 height 35
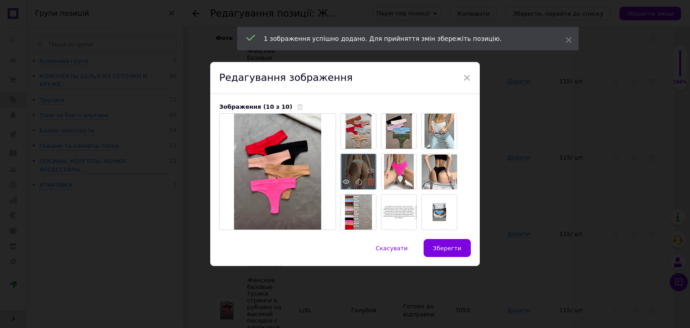
click at [368, 183] on icon at bounding box center [370, 181] width 7 height 7
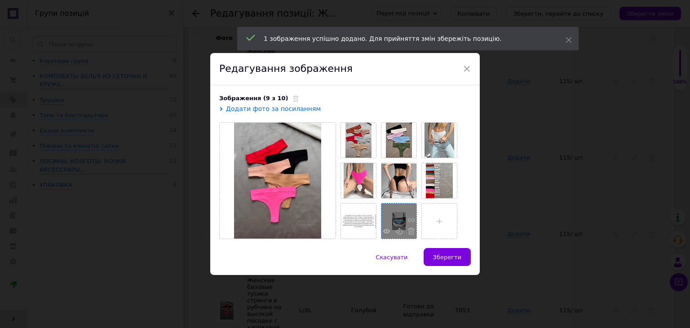
click at [435, 225] on input "file" at bounding box center [439, 220] width 35 height 35
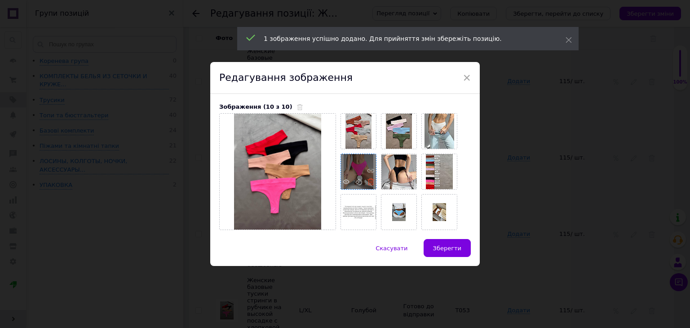
click at [367, 183] on icon at bounding box center [370, 181] width 7 height 7
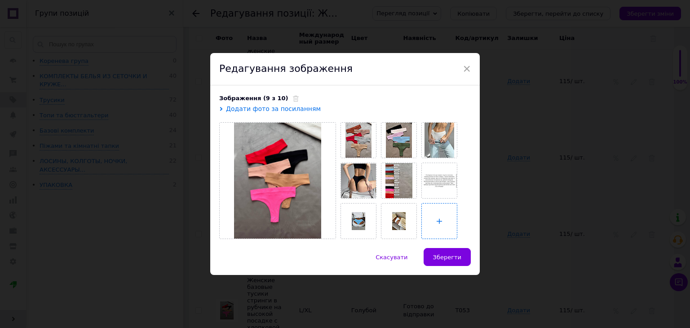
click at [438, 218] on input "file" at bounding box center [439, 220] width 35 height 35
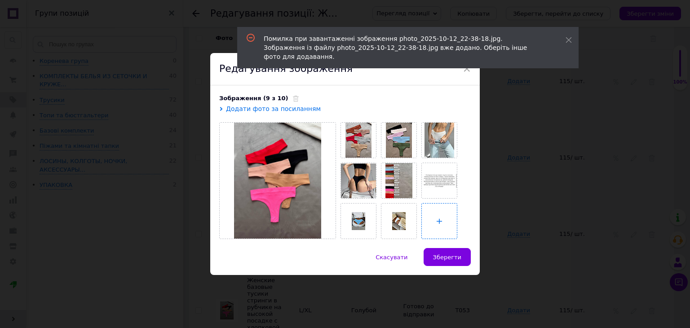
click at [441, 220] on input "file" at bounding box center [439, 220] width 35 height 35
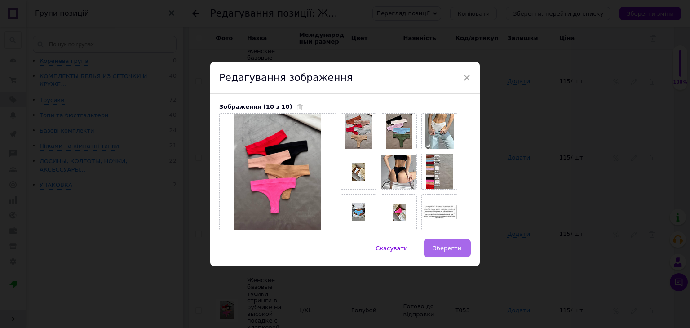
click at [448, 249] on span "Зберегти" at bounding box center [447, 248] width 28 height 7
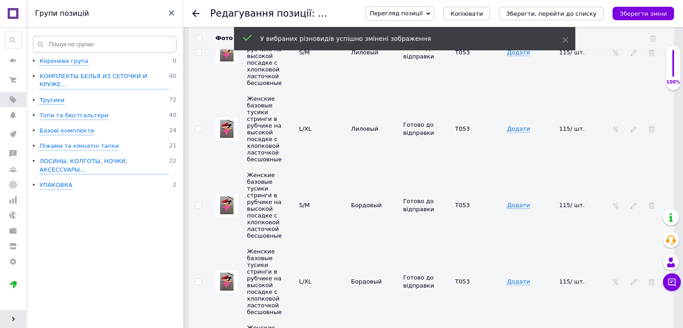
scroll to position [2511, 0]
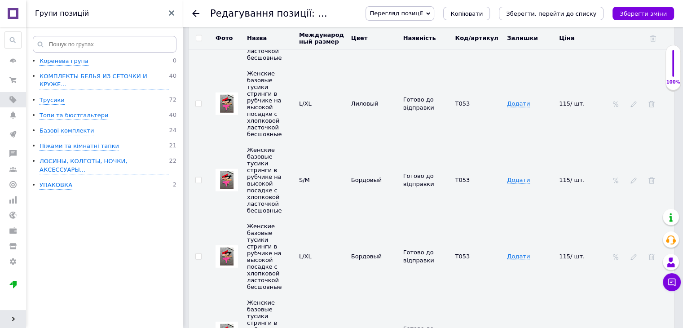
click at [228, 171] on img at bounding box center [226, 180] width 13 height 18
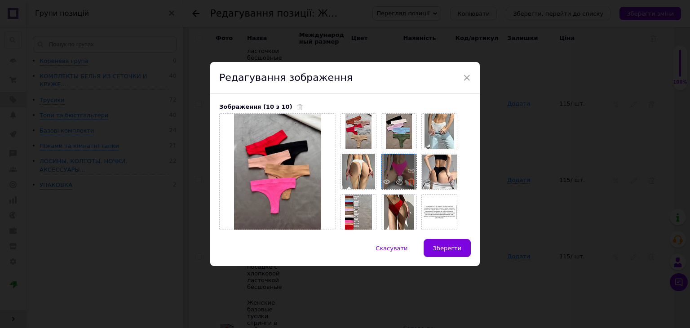
click at [408, 181] on icon at bounding box center [411, 181] width 7 height 7
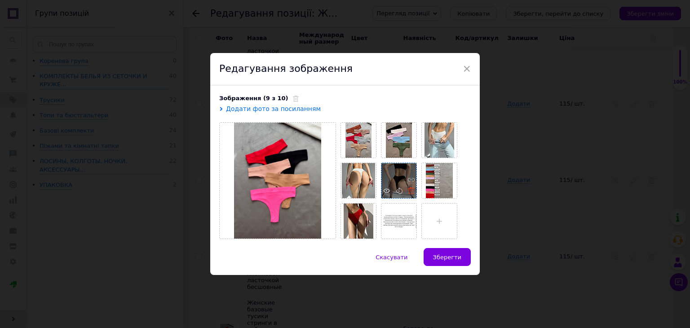
click at [409, 191] on icon at bounding box center [411, 190] width 7 height 7
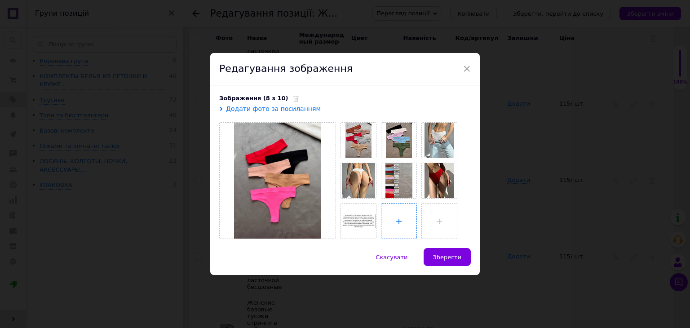
click at [409, 225] on input "file" at bounding box center [398, 220] width 35 height 35
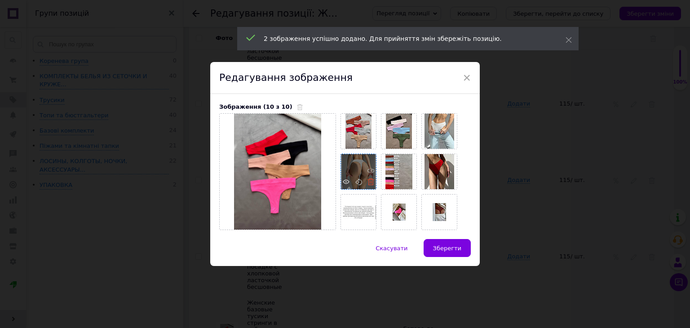
click at [369, 181] on icon at bounding box center [370, 181] width 7 height 7
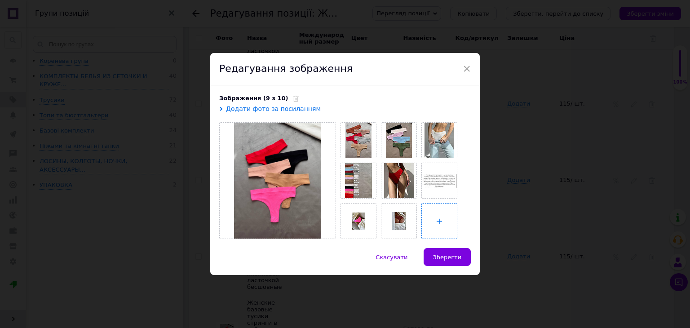
click at [425, 216] on input "file" at bounding box center [439, 220] width 35 height 35
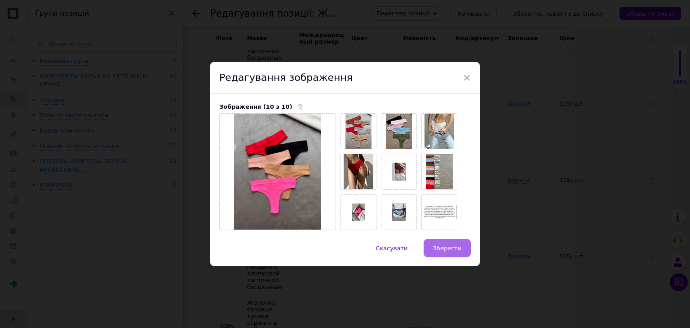
click at [444, 246] on span "Зберегти" at bounding box center [447, 248] width 28 height 7
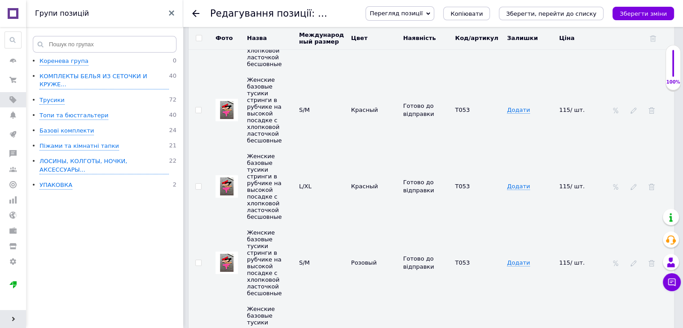
scroll to position [2915, 0]
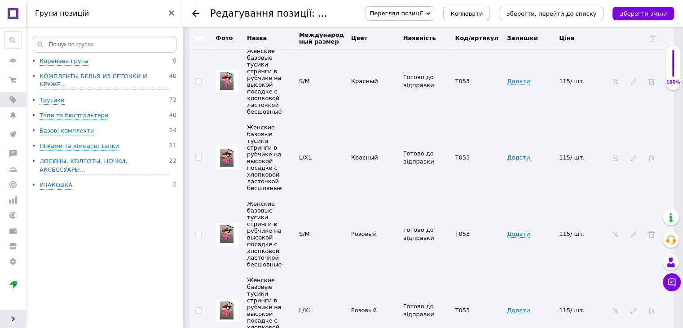
click at [201, 196] on td at bounding box center [199, 234] width 20 height 76
click at [201, 231] on input "checkbox" at bounding box center [198, 234] width 6 height 6
checkbox input "true"
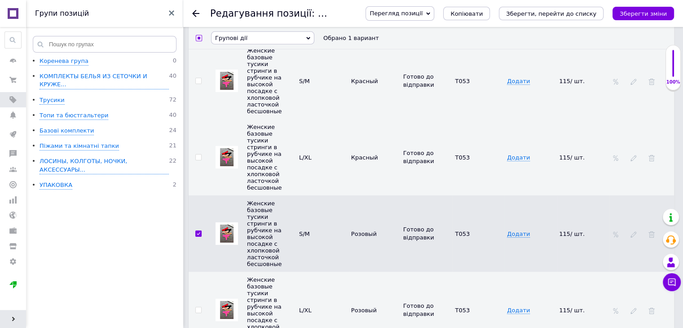
scroll to position [2913, 0]
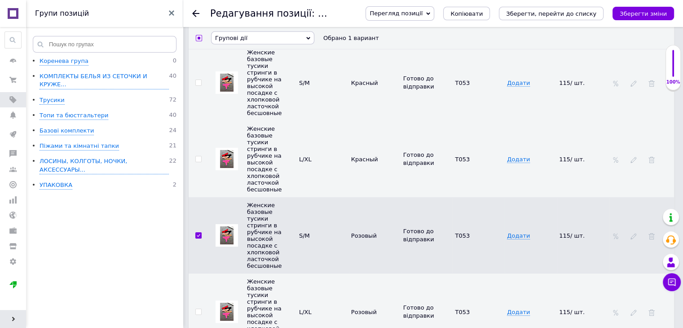
click at [195, 308] on div at bounding box center [198, 311] width 6 height 6
click at [195, 309] on input "checkbox" at bounding box center [198, 312] width 6 height 6
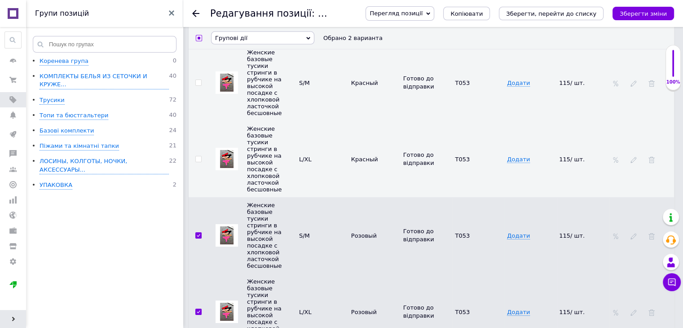
click at [198, 309] on input "checkbox" at bounding box center [198, 312] width 6 height 6
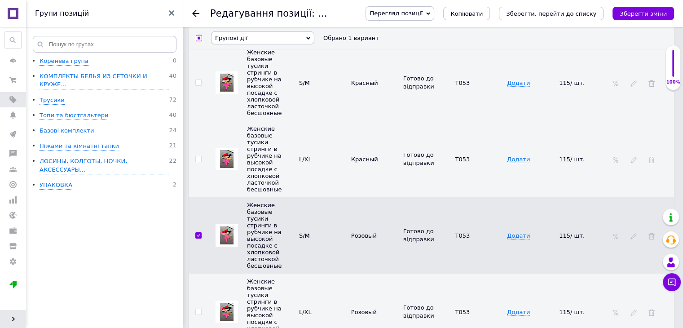
click at [199, 309] on input "checkbox" at bounding box center [198, 312] width 6 height 6
checkbox input "true"
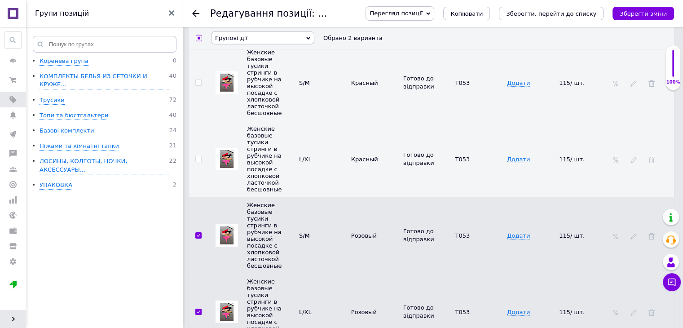
click at [293, 44] on span "Групові дії" at bounding box center [262, 37] width 103 height 13
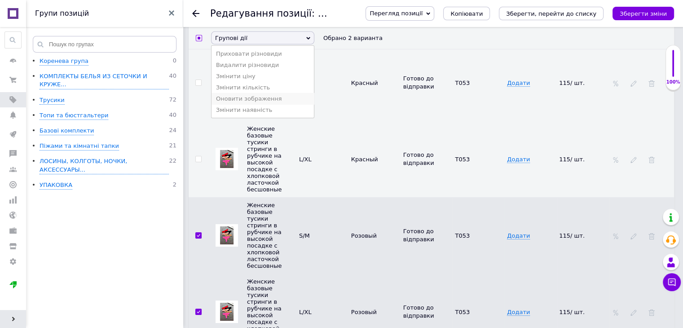
click at [257, 104] on li "Оновити зображення" at bounding box center [262, 98] width 102 height 11
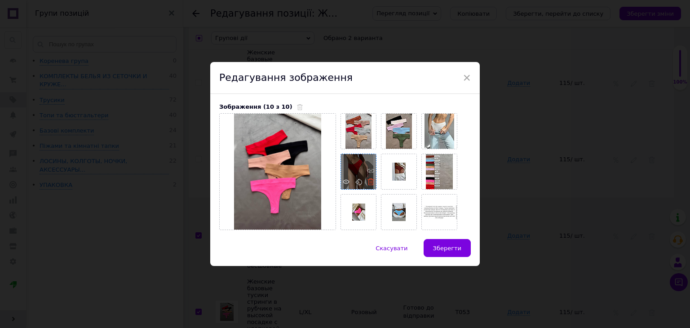
click at [367, 183] on icon at bounding box center [370, 181] width 7 height 7
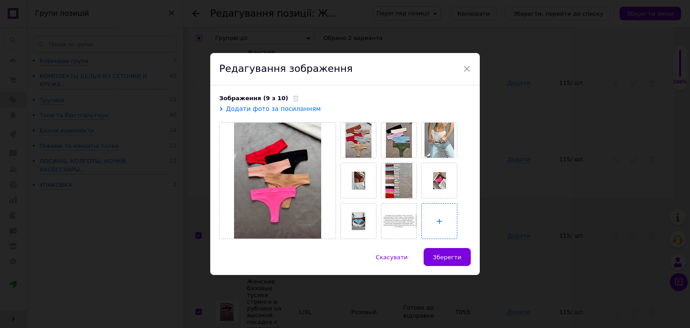
click at [434, 217] on input "file" at bounding box center [439, 220] width 35 height 35
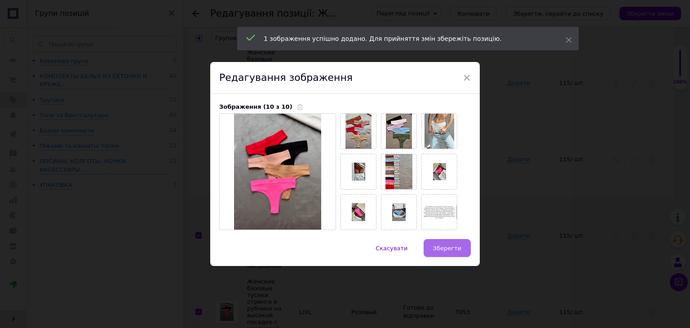
click at [437, 246] on span "Зберегти" at bounding box center [447, 248] width 28 height 7
checkbox input "false"
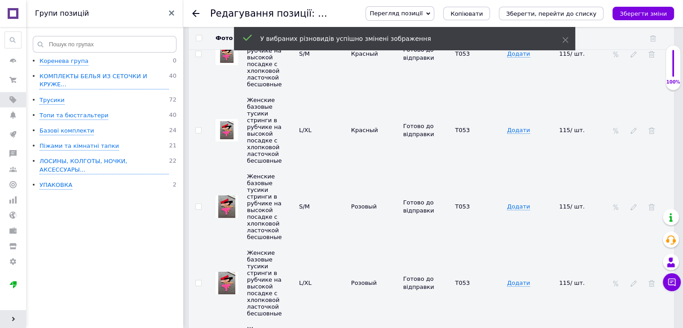
scroll to position [2958, 0]
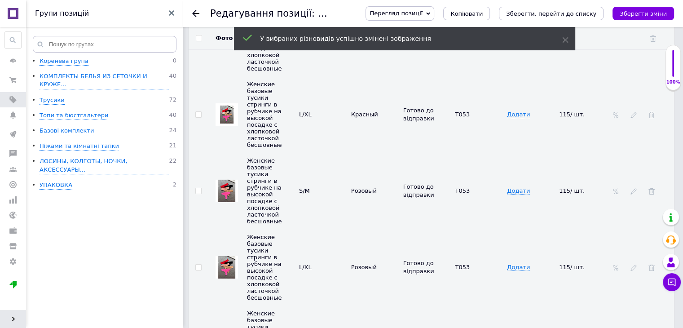
click at [233, 180] on img at bounding box center [226, 191] width 17 height 22
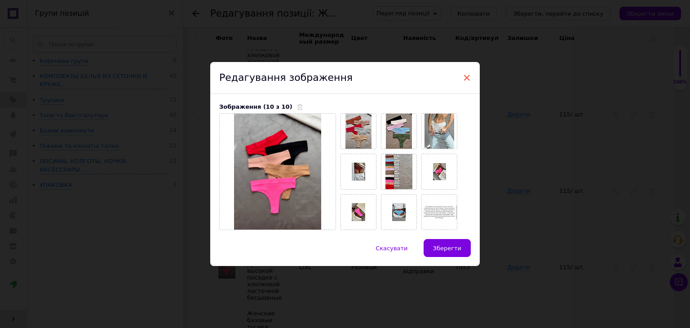
click at [466, 77] on span "×" at bounding box center [466, 77] width 8 height 15
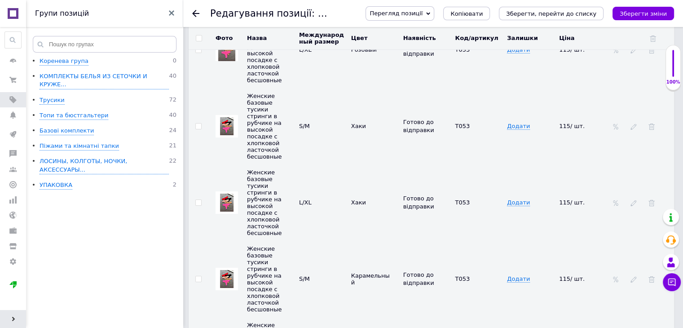
scroll to position [3182, 0]
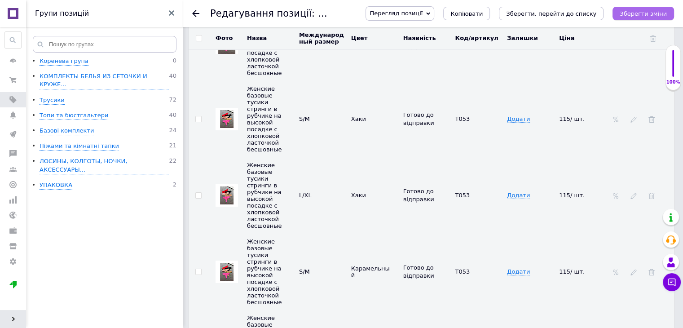
click at [645, 16] on icon "Зберегти зміни" at bounding box center [643, 13] width 47 height 7
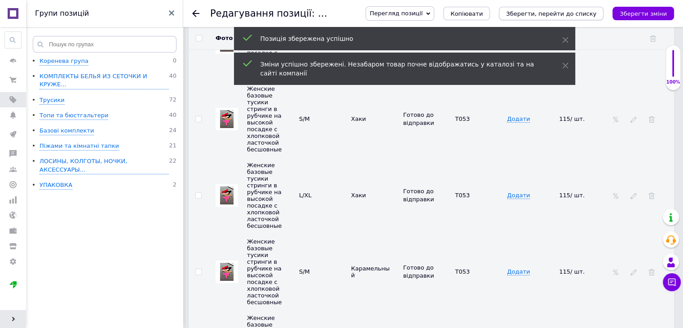
click at [552, 9] on button "Зберегти, перейти до списку" at bounding box center [551, 13] width 105 height 13
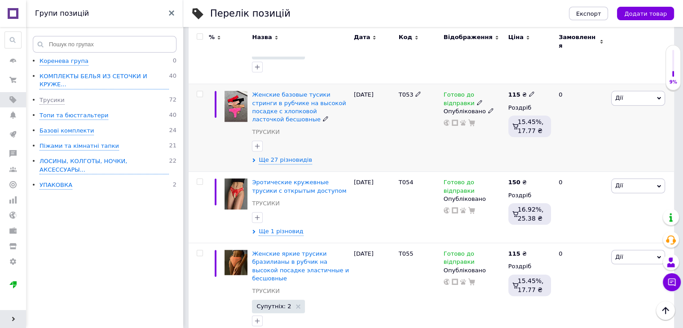
scroll to position [943, 0]
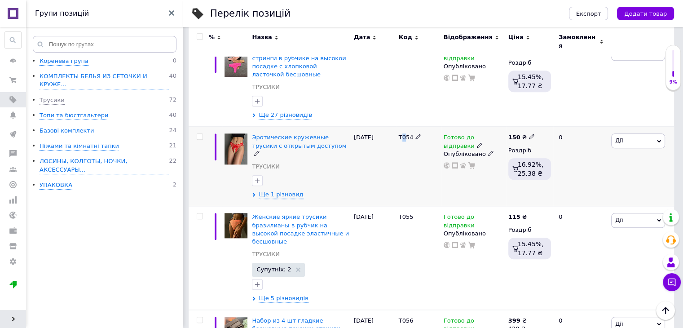
click at [403, 134] on span "Т054" at bounding box center [406, 137] width 15 height 7
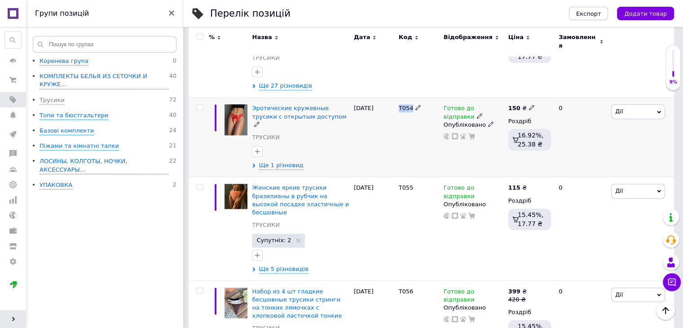
scroll to position [988, 0]
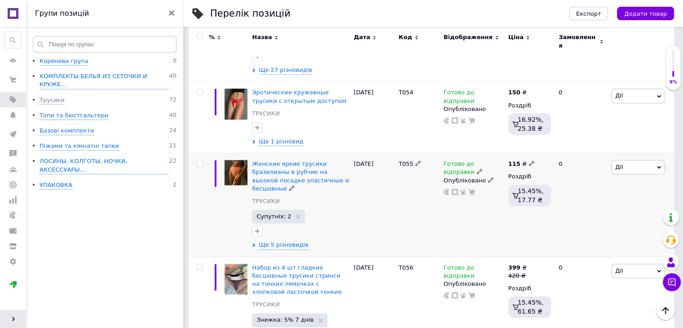
click at [404, 160] on span "Т055" at bounding box center [406, 163] width 15 height 7
click at [273, 241] on span "Ще 5 різновидів" at bounding box center [283, 245] width 49 height 8
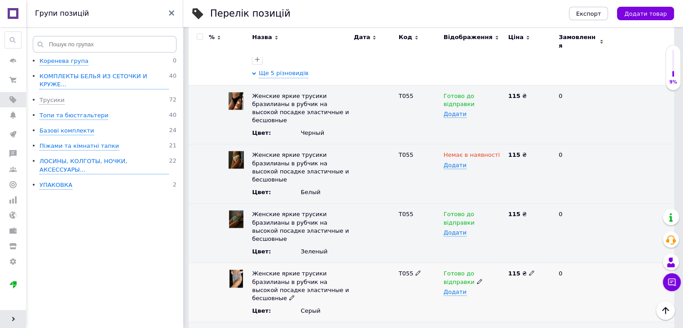
scroll to position [1078, 0]
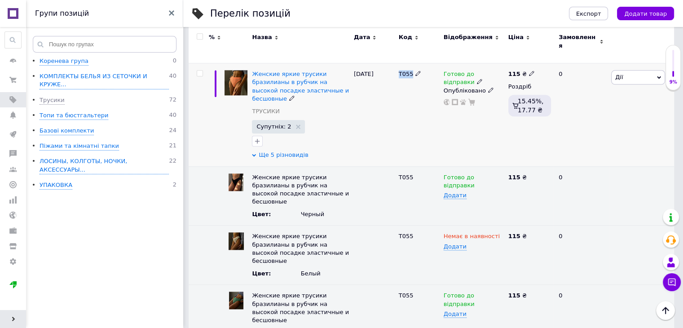
click at [291, 151] on span "Ще 5 різновидів" at bounding box center [283, 155] width 49 height 8
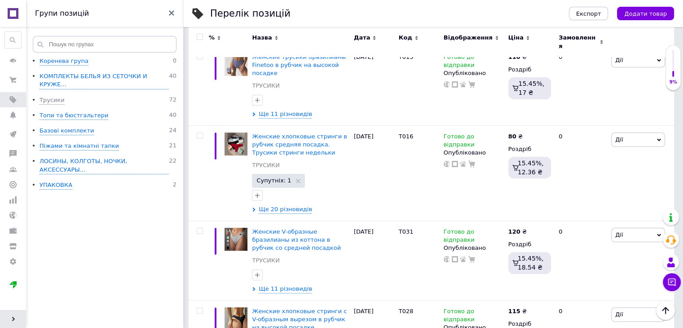
scroll to position [39, 0]
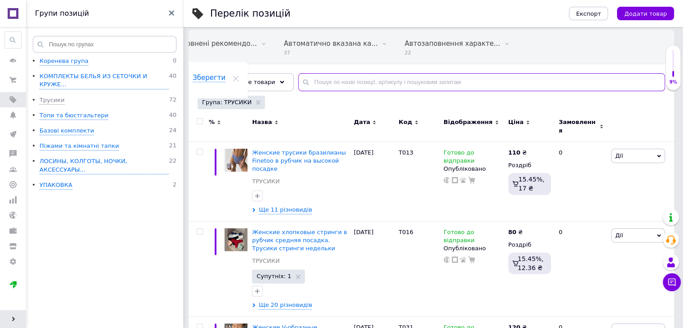
click at [374, 79] on input "text" at bounding box center [481, 82] width 367 height 18
paste input "Т055"
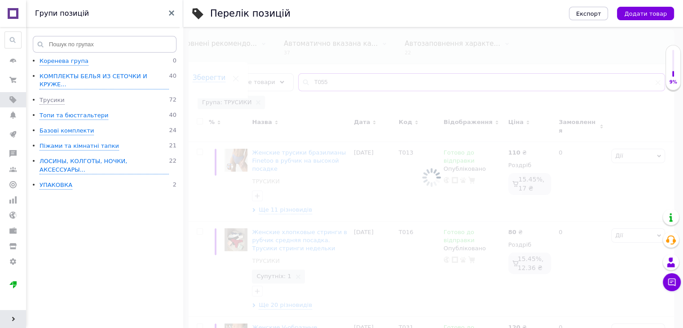
scroll to position [0, 65]
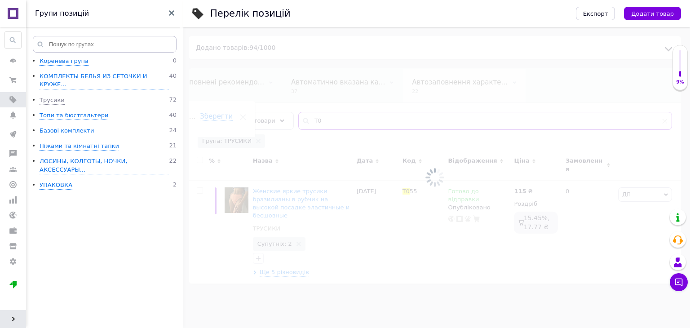
type input "Т"
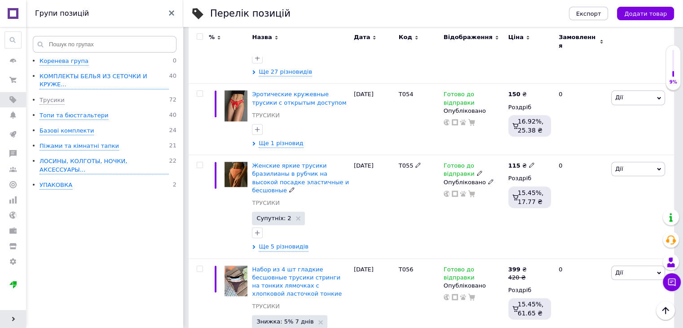
scroll to position [1033, 0]
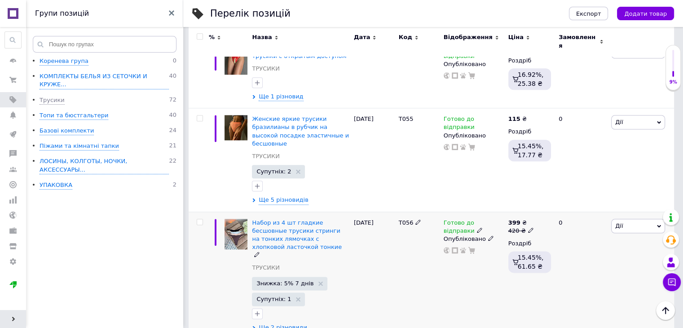
click at [404, 219] on span "Т056" at bounding box center [406, 222] width 15 height 7
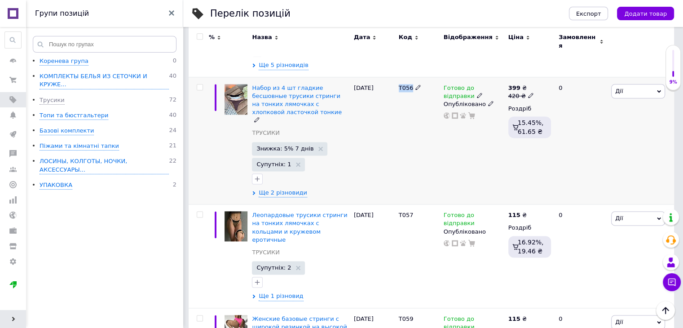
scroll to position [1212, 0]
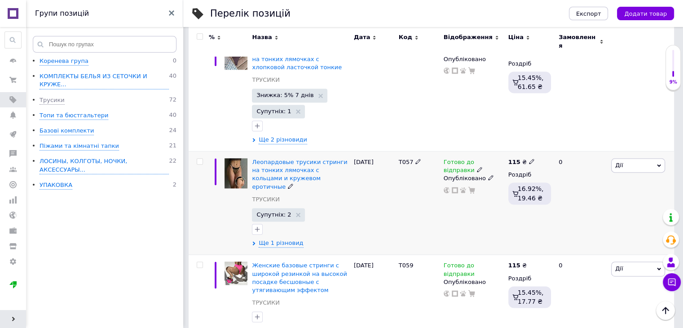
click at [409, 158] on span "Т057" at bounding box center [406, 161] width 15 height 7
click at [408, 158] on span "Т057" at bounding box center [406, 161] width 15 height 7
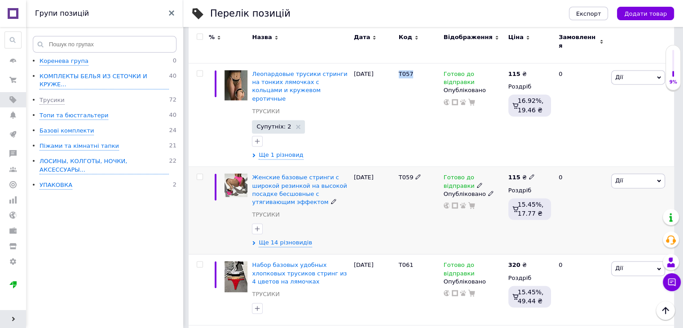
scroll to position [1302, 0]
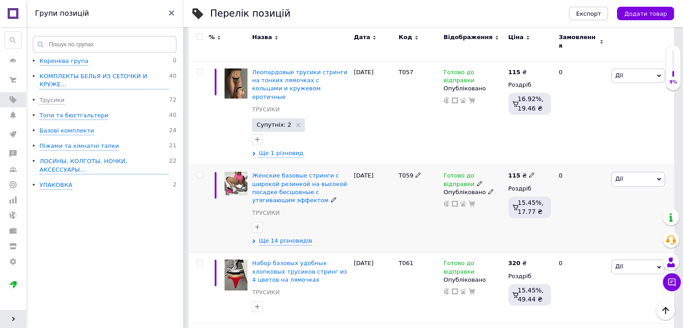
click at [401, 172] on span "Т059" at bounding box center [406, 175] width 15 height 7
click at [400, 172] on span "Т059" at bounding box center [406, 175] width 15 height 7
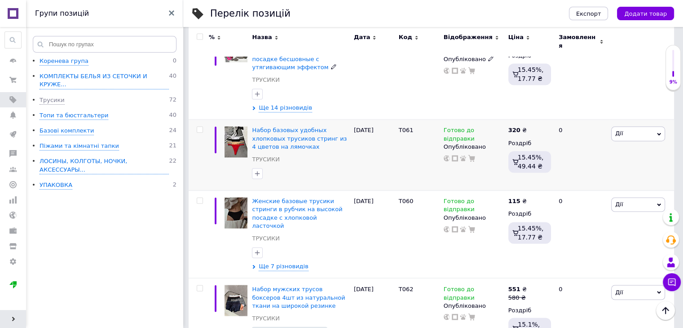
scroll to position [1437, 0]
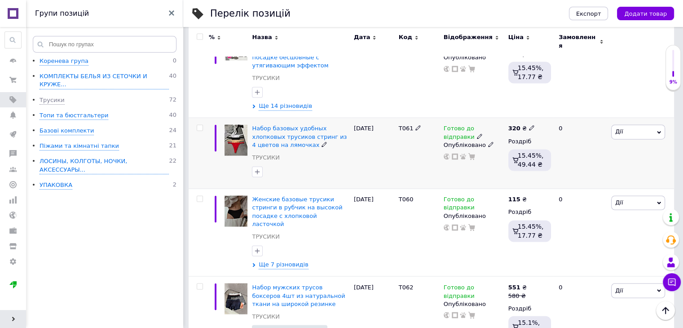
click at [400, 125] on span "Т061" at bounding box center [406, 128] width 15 height 7
click at [399, 196] on span "Т060" at bounding box center [406, 199] width 15 height 7
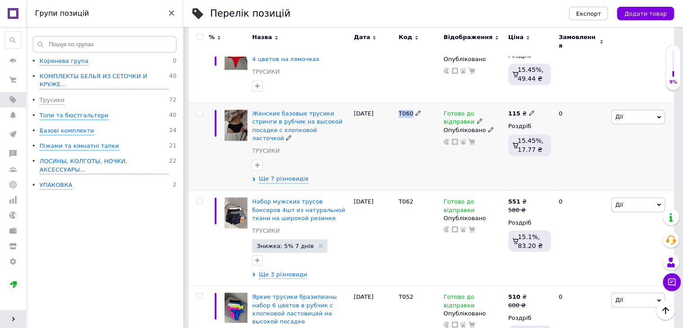
scroll to position [1527, 0]
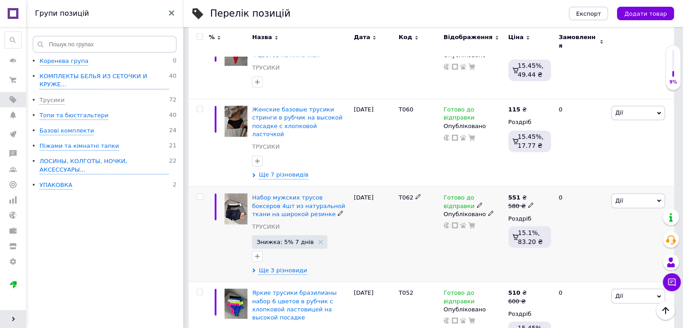
click at [405, 186] on div "Т062" at bounding box center [418, 233] width 45 height 95
click at [405, 194] on span "Т062" at bounding box center [406, 197] width 15 height 7
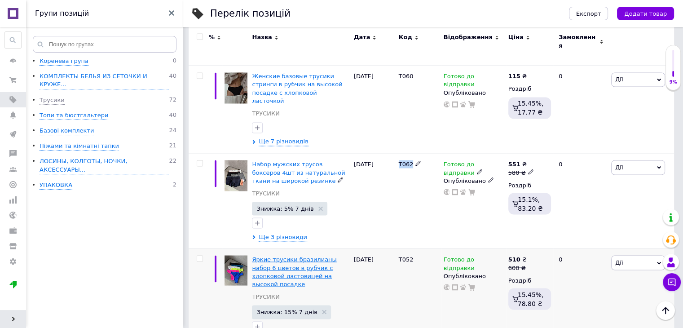
scroll to position [1616, 0]
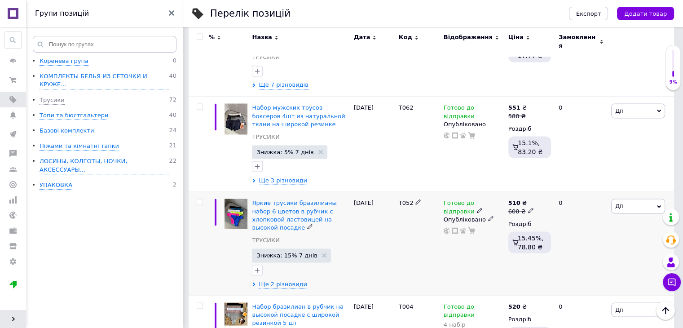
click at [404, 199] on span "Т052" at bounding box center [406, 202] width 15 height 7
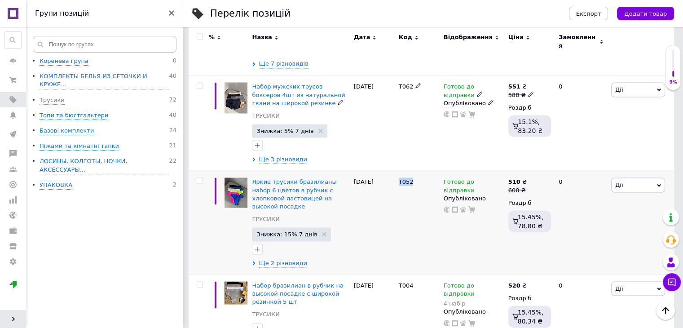
scroll to position [1642, 0]
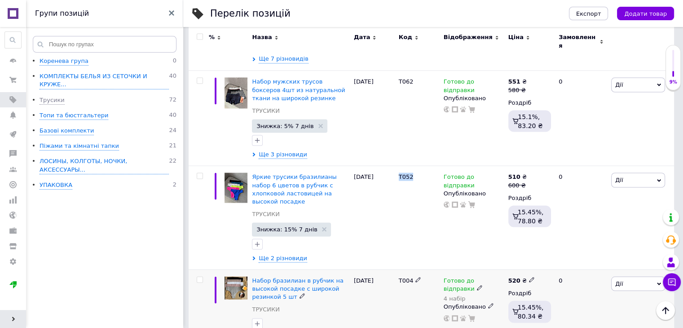
click at [407, 277] on span "Т004" at bounding box center [406, 280] width 15 height 7
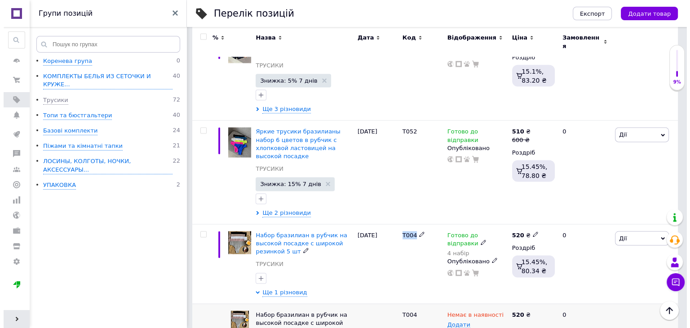
scroll to position [1701, 0]
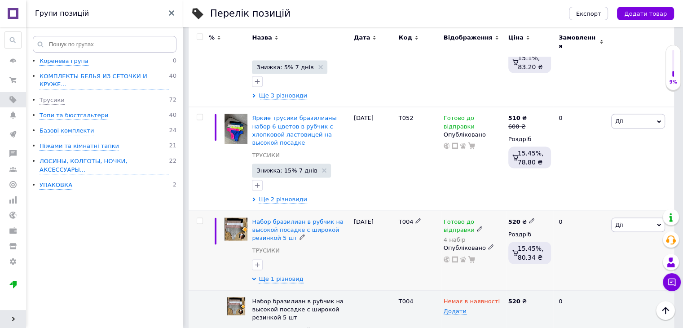
click at [477, 225] on span at bounding box center [479, 228] width 5 height 6
click at [525, 239] on li "В наявності" at bounding box center [554, 245] width 85 height 13
click at [528, 210] on span "В наявності" at bounding box center [555, 218] width 86 height 17
click at [529, 256] on li "Готово до відправки" at bounding box center [554, 262] width 85 height 13
click at [530, 215] on span "Готово до відправки" at bounding box center [533, 222] width 31 height 15
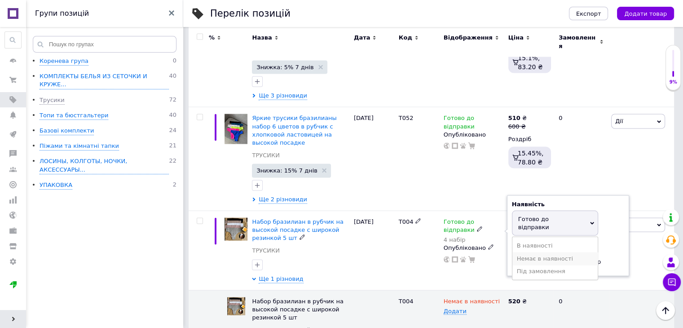
click at [532, 252] on li "Немає в наявності" at bounding box center [554, 258] width 85 height 13
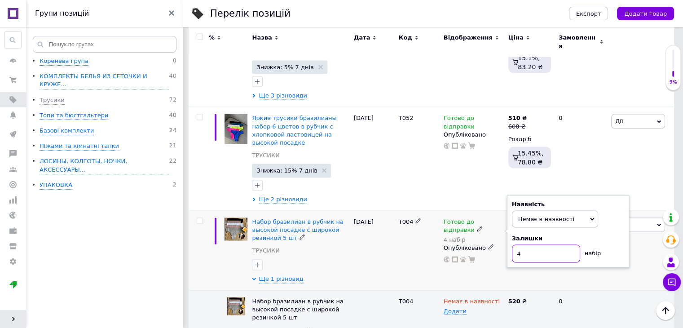
click at [534, 244] on input "4" at bounding box center [546, 253] width 68 height 18
click at [512, 230] on div "520 ₴ Роздріб 15.45%, 80.34 ₴" at bounding box center [529, 249] width 47 height 79
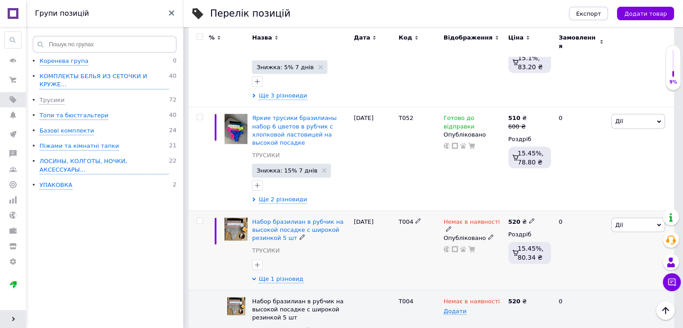
click at [488, 234] on use at bounding box center [490, 236] width 5 height 5
click at [481, 248] on li "Прихований" at bounding box center [471, 254] width 63 height 13
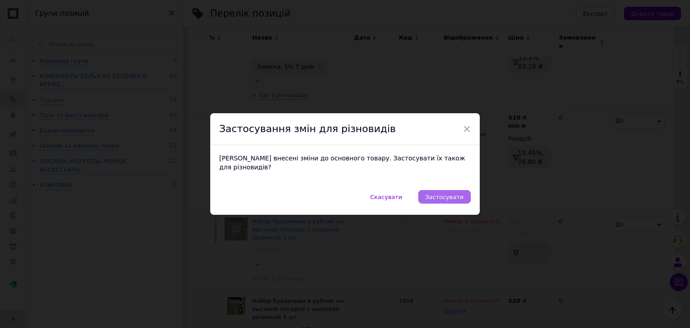
click at [439, 194] on span "Застосувати" at bounding box center [444, 197] width 38 height 7
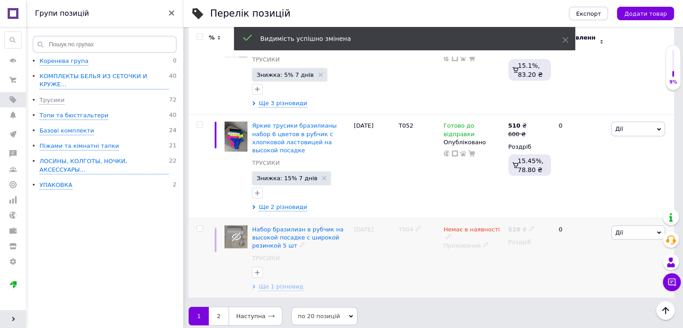
scroll to position [1642, 0]
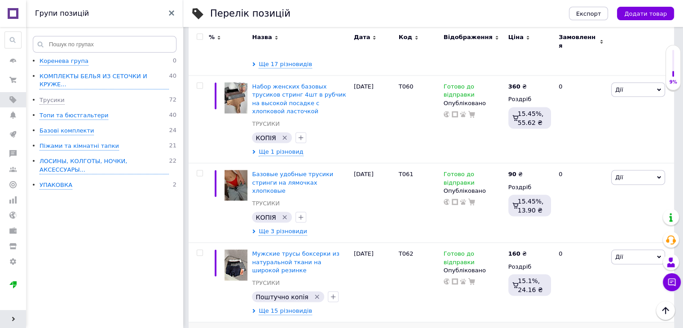
scroll to position [1671, 0]
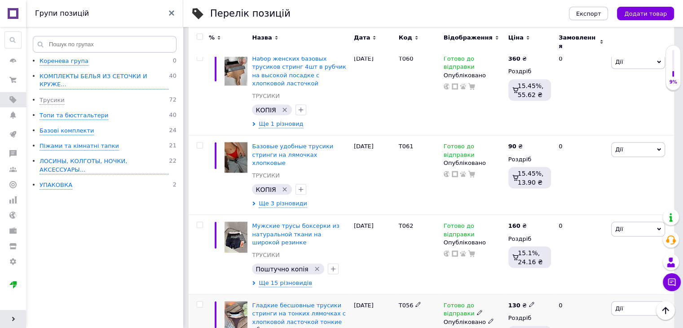
click at [401, 301] on span "Т056" at bounding box center [406, 304] width 15 height 7
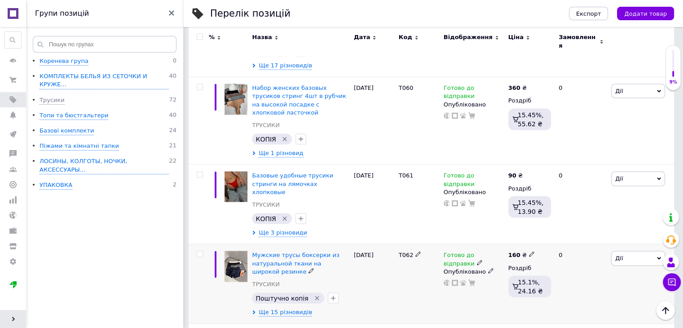
scroll to position [1626, 0]
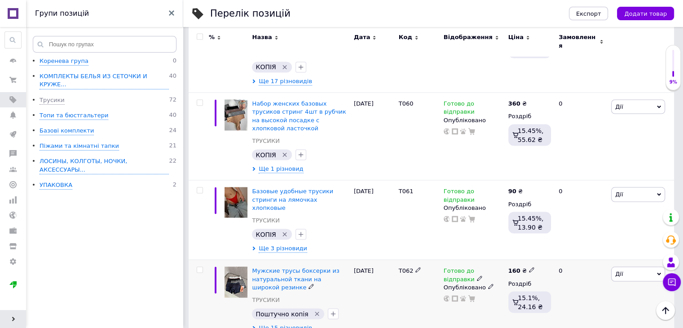
click at [275, 323] on span "Ще 15 різновидів" at bounding box center [285, 327] width 53 height 8
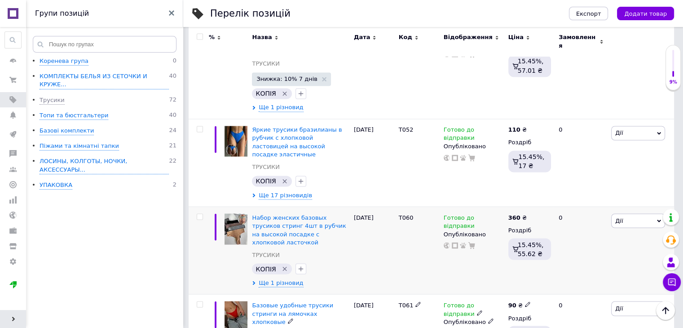
scroll to position [1491, 0]
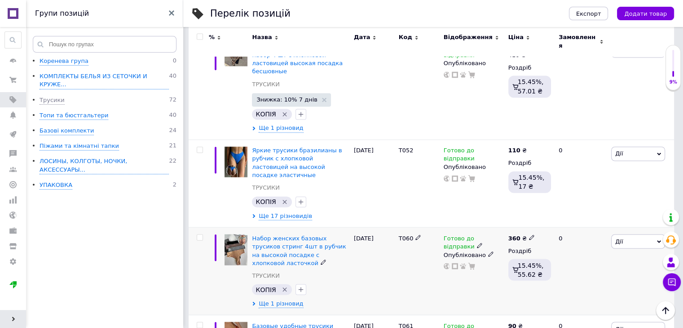
click at [405, 234] on span "Т060" at bounding box center [406, 237] width 15 height 7
click at [404, 234] on span "Т060" at bounding box center [406, 237] width 15 height 7
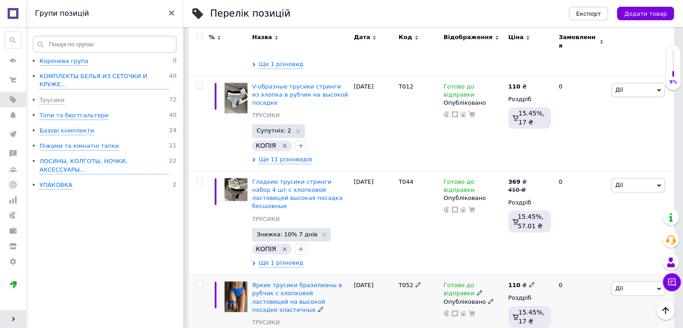
click at [407, 282] on span "Т052" at bounding box center [406, 285] width 15 height 7
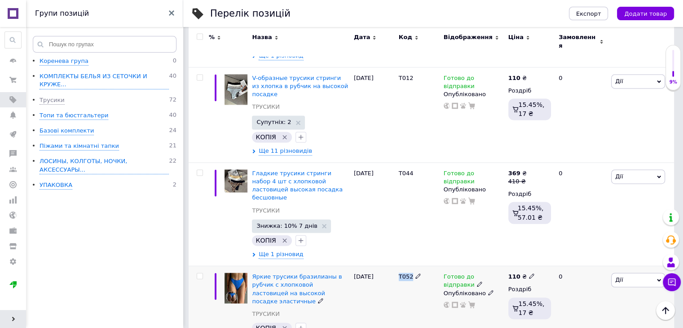
scroll to position [1311, 0]
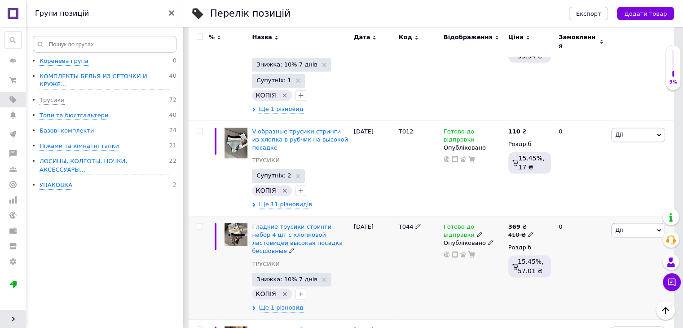
click at [404, 223] on span "Т044" at bounding box center [406, 226] width 15 height 7
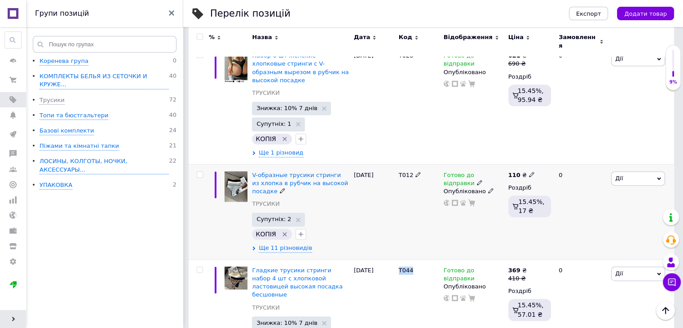
scroll to position [1267, 0]
click at [404, 173] on span "Т012" at bounding box center [406, 176] width 15 height 7
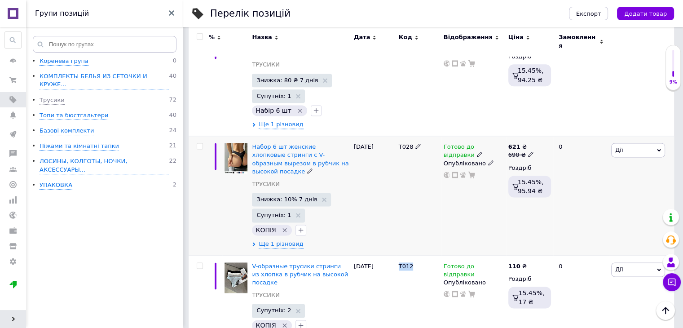
scroll to position [1132, 0]
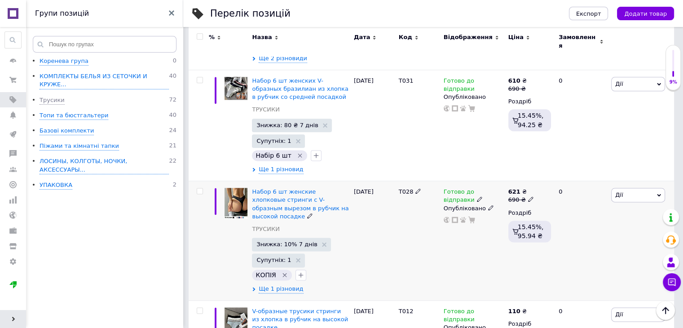
click at [404, 188] on span "Т028" at bounding box center [406, 191] width 15 height 7
click at [277, 229] on div "Набор 6 шт женские хлопковые стринги с V-образным вырезом в рубчик на высокой п…" at bounding box center [300, 240] width 101 height 119
click at [279, 285] on span "Ще 1 різновид" at bounding box center [281, 289] width 44 height 8
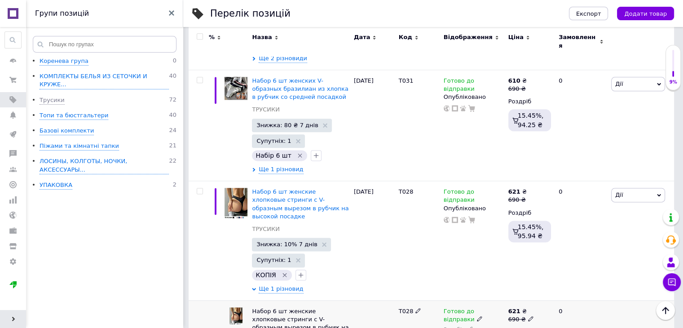
click at [467, 326] on icon at bounding box center [469, 328] width 5 height 5
type input "2"
click at [424, 300] on div "Т028" at bounding box center [418, 333] width 45 height 67
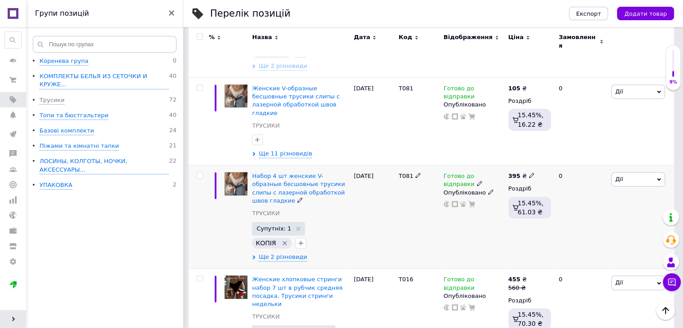
scroll to position [503, 0]
click at [402, 172] on div "Т081" at bounding box center [419, 176] width 40 height 8
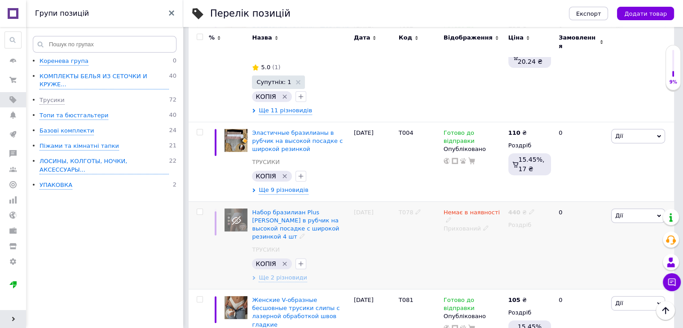
scroll to position [279, 0]
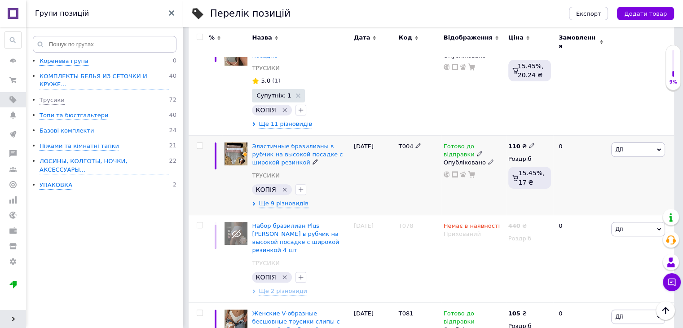
click at [404, 143] on span "Т004" at bounding box center [406, 146] width 15 height 7
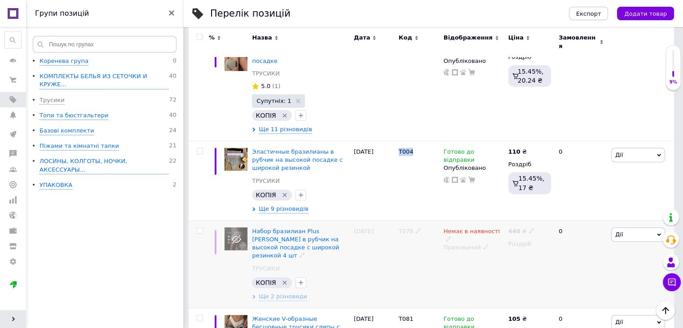
scroll to position [324, 0]
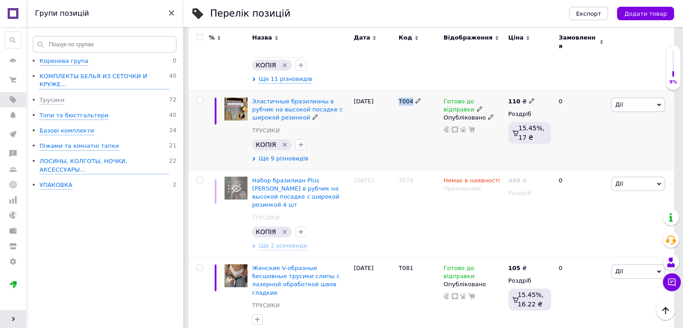
click at [286, 154] on span "Ще 9 різновидів" at bounding box center [283, 158] width 49 height 8
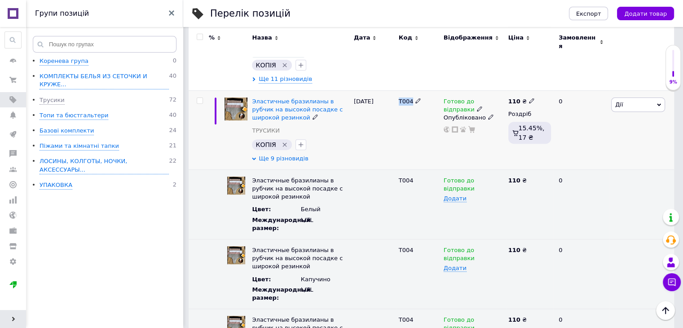
click at [284, 154] on span "Ще 9 різновидів" at bounding box center [283, 158] width 49 height 8
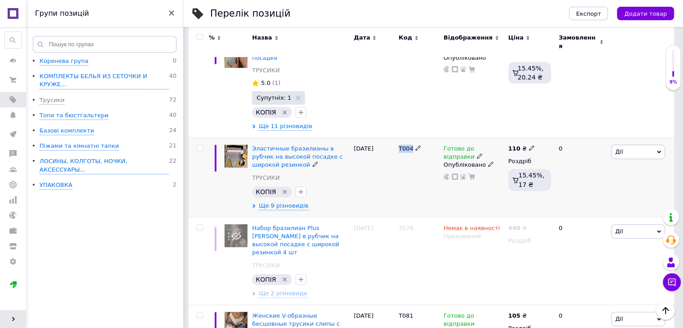
scroll to position [189, 0]
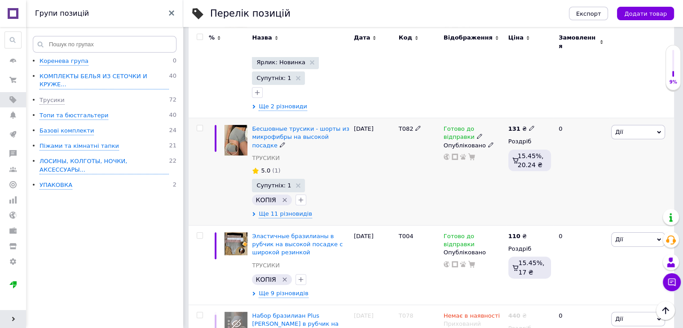
click at [400, 125] on span "Т082" at bounding box center [406, 128] width 15 height 7
click at [281, 210] on span "Ще 11 різновидів" at bounding box center [285, 214] width 53 height 8
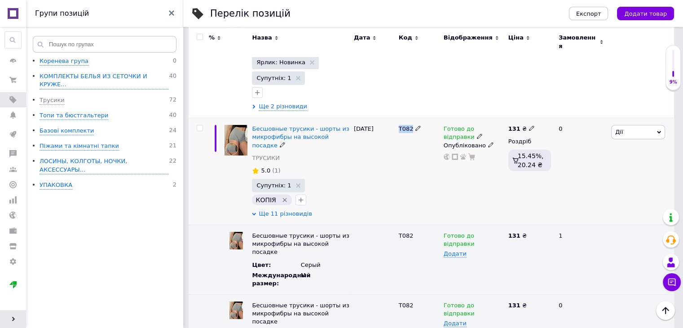
click at [281, 210] on span "Ще 11 різновидів" at bounding box center [285, 214] width 53 height 8
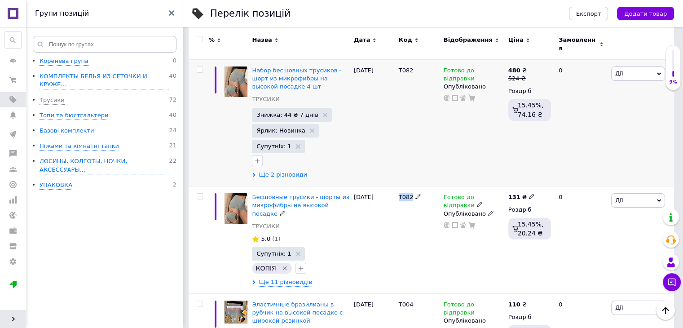
scroll to position [99, 0]
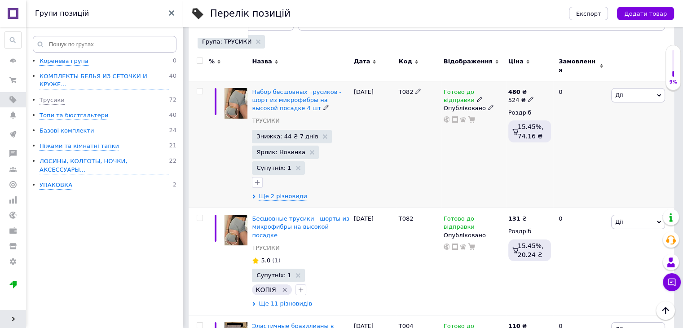
click at [285, 194] on div "Набор бесшовных трусиков - шорт из микрофибры на высокой посадке 4 шт ТРУСИКИ З…" at bounding box center [300, 144] width 101 height 127
click at [296, 192] on span "Ще 2 різновиди" at bounding box center [283, 196] width 48 height 8
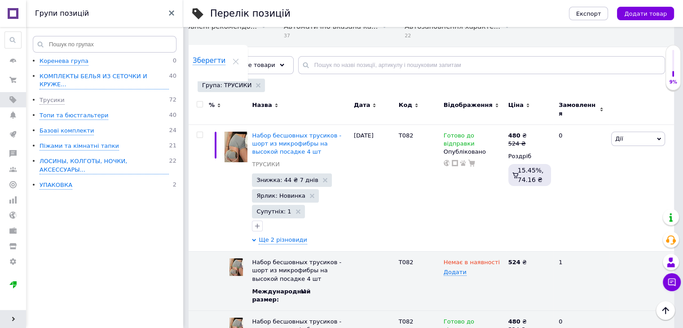
scroll to position [54, 0]
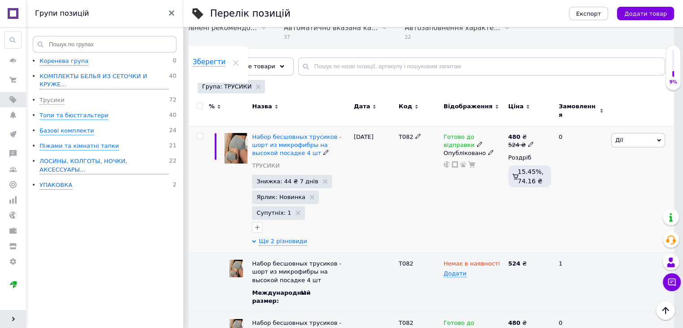
click at [477, 141] on icon at bounding box center [479, 143] width 5 height 5
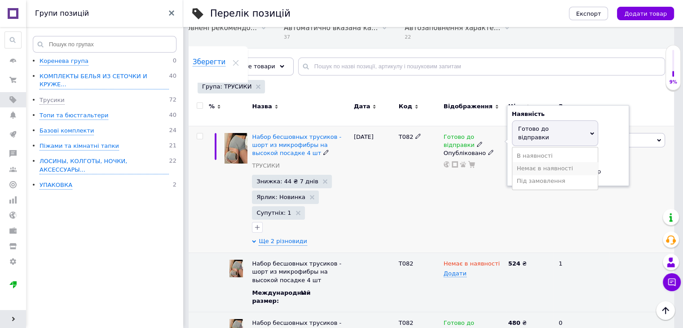
click at [541, 162] on li "Немає в наявності" at bounding box center [554, 168] width 85 height 13
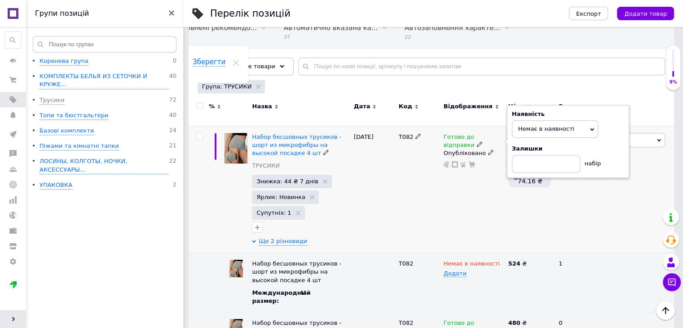
click at [462, 189] on div "Готово до відправки Наявність Немає в наявності В наявності Під замовлення Гото…" at bounding box center [473, 189] width 65 height 127
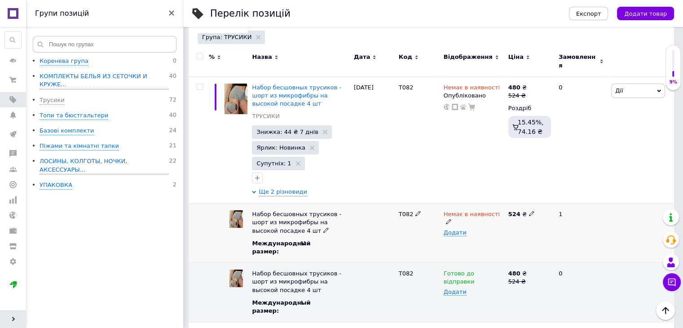
scroll to position [99, 0]
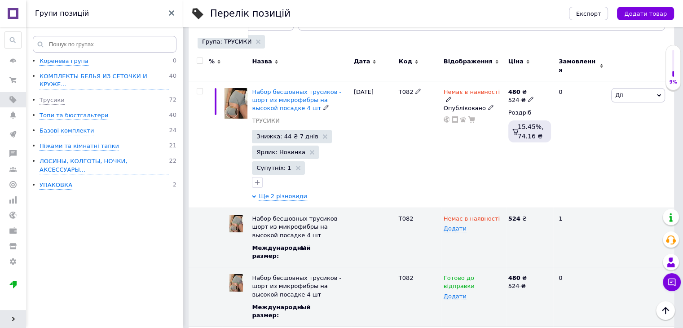
click at [488, 105] on icon at bounding box center [490, 107] width 5 height 5
click at [480, 119] on li "Прихований" at bounding box center [471, 125] width 63 height 13
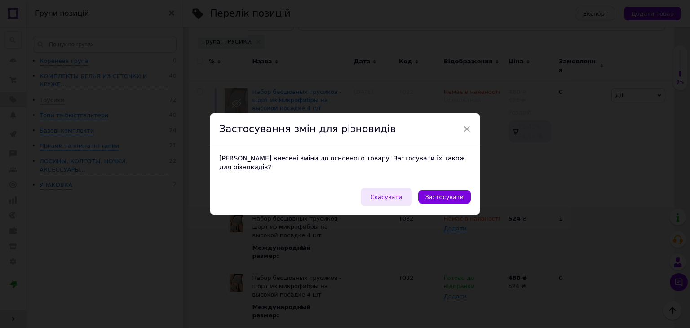
click at [398, 194] on span "Скасувати" at bounding box center [386, 197] width 32 height 7
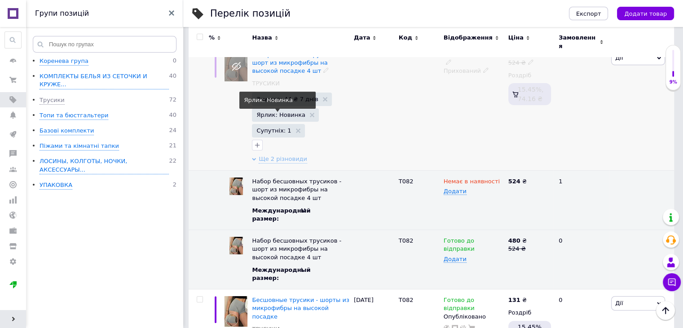
scroll to position [54, 0]
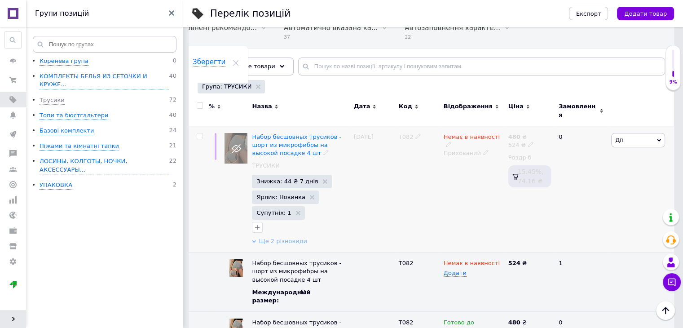
click at [289, 237] on span "Ще 2 різновиди" at bounding box center [283, 241] width 48 height 8
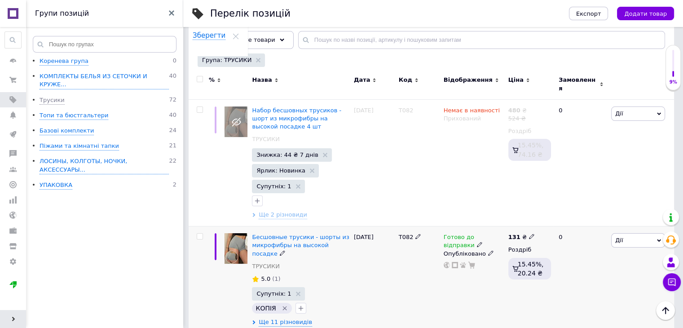
scroll to position [189, 0]
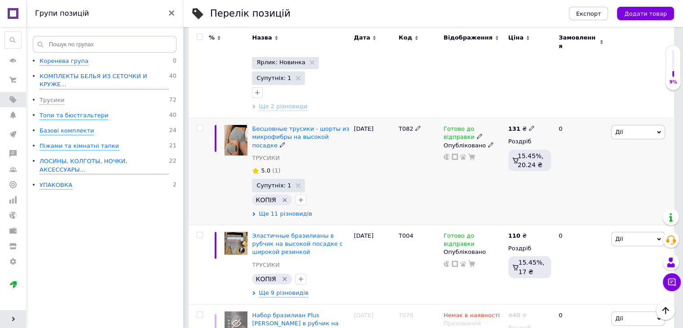
click at [290, 210] on span "Ще 11 різновидів" at bounding box center [285, 214] width 53 height 8
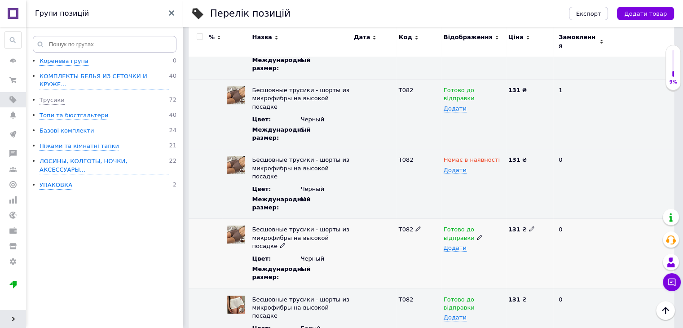
scroll to position [458, 0]
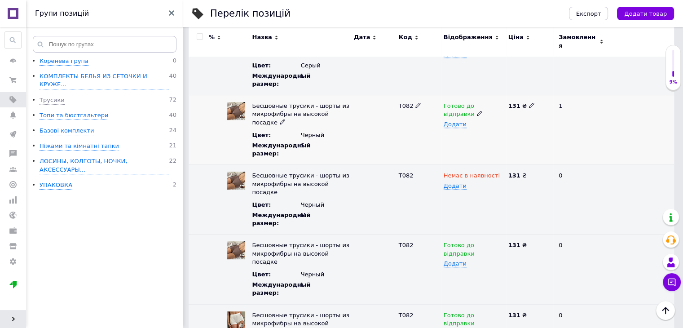
click at [477, 110] on icon at bounding box center [479, 112] width 5 height 5
click at [465, 138] on li "Немає в наявності" at bounding box center [471, 148] width 63 height 21
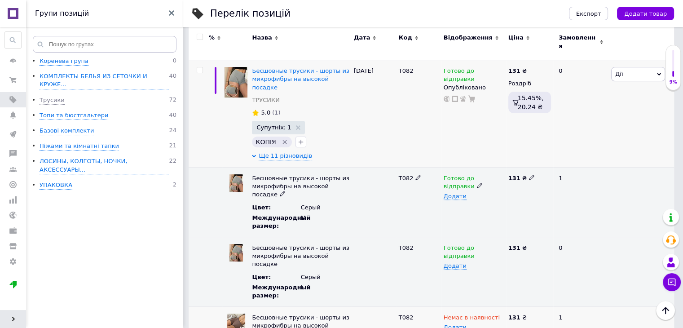
scroll to position [189, 0]
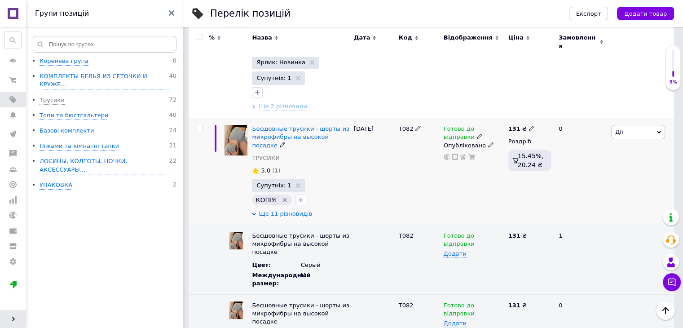
click at [284, 210] on span "Ще 11 різновидів" at bounding box center [285, 214] width 53 height 8
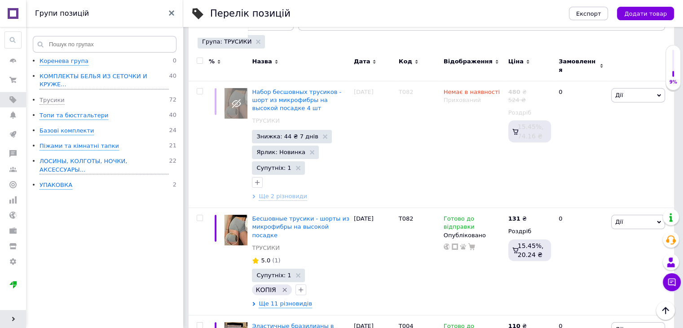
scroll to position [0, 0]
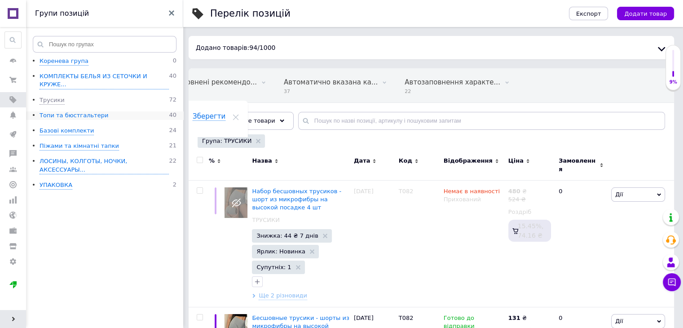
click at [65, 111] on div "Топи та бюстгальтери" at bounding box center [74, 115] width 69 height 9
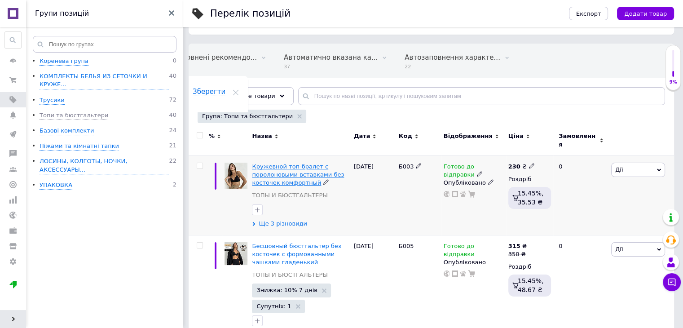
scroll to position [45, 0]
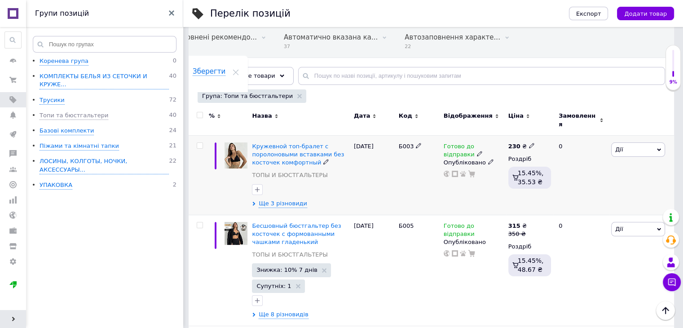
click at [408, 143] on span "Б003" at bounding box center [406, 146] width 15 height 7
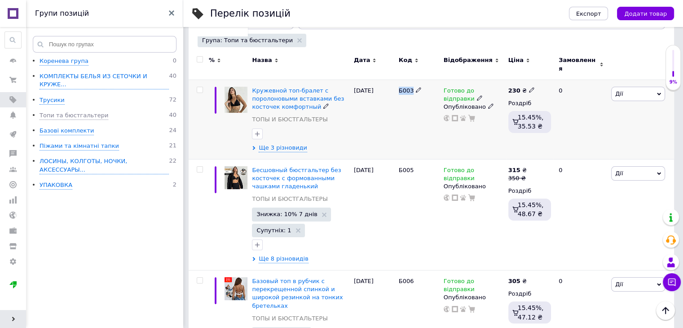
scroll to position [135, 0]
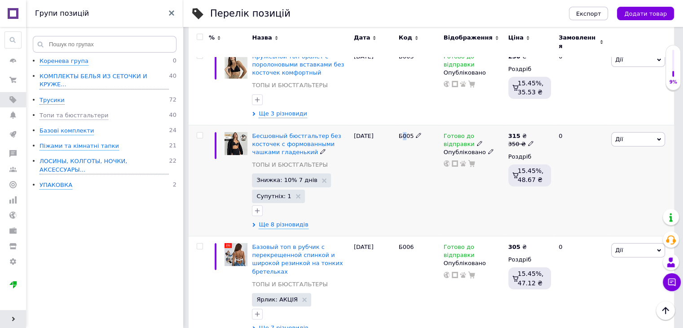
click at [404, 132] on span "Б005" at bounding box center [406, 135] width 15 height 7
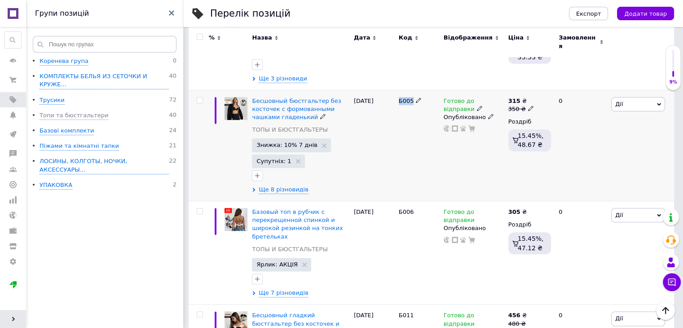
click at [404, 131] on div "Б005" at bounding box center [418, 145] width 45 height 111
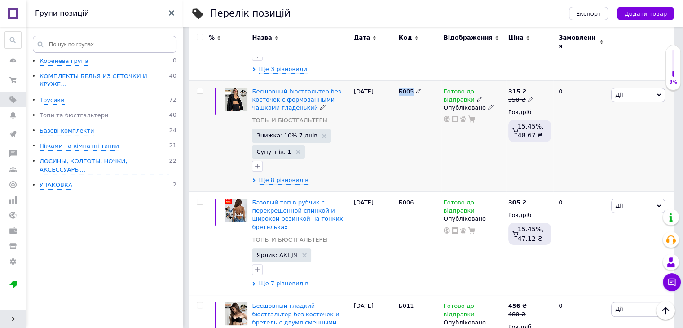
scroll to position [180, 0]
click at [275, 176] on span "Ще 8 різновидів" at bounding box center [283, 180] width 49 height 8
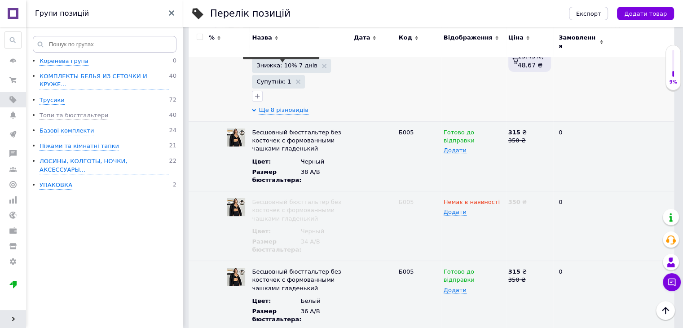
scroll to position [135, 0]
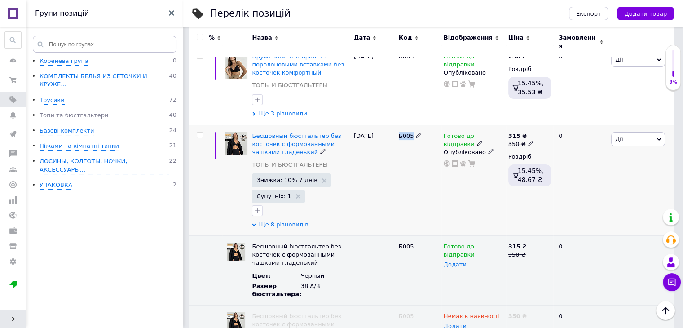
click at [282, 220] on span "Ще 8 різновидів" at bounding box center [283, 224] width 49 height 8
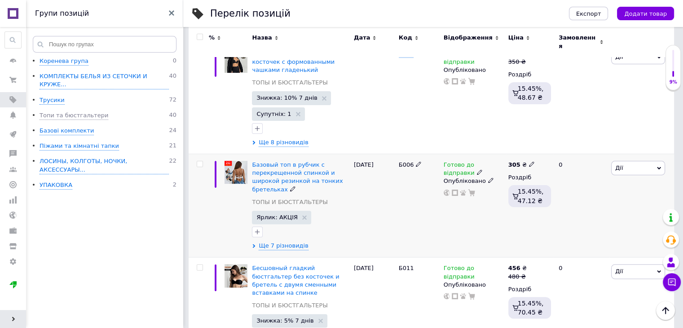
scroll to position [269, 0]
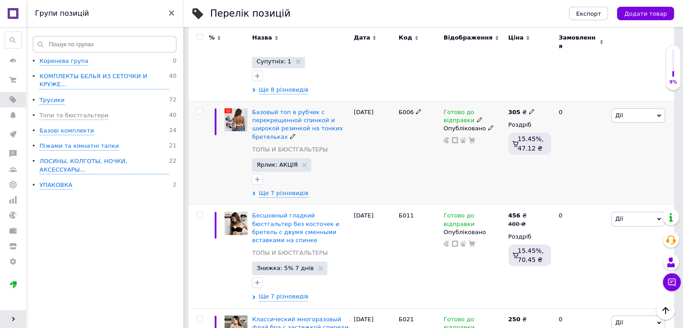
click at [404, 110] on div "Б006" at bounding box center [418, 152] width 45 height 103
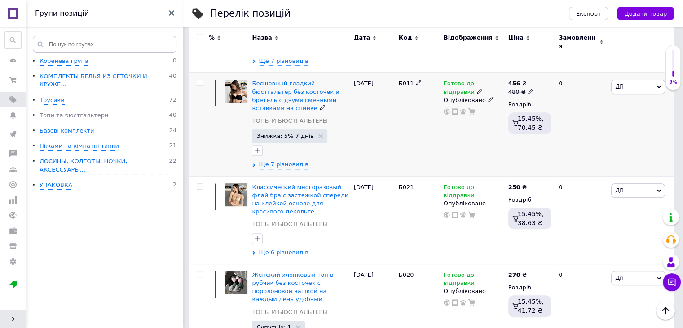
scroll to position [404, 0]
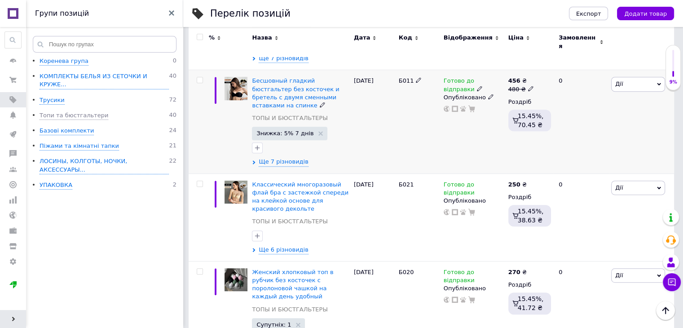
click at [402, 77] on span "Б011" at bounding box center [406, 80] width 15 height 7
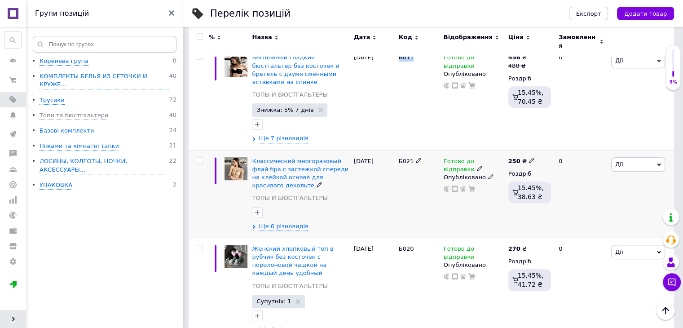
scroll to position [449, 0]
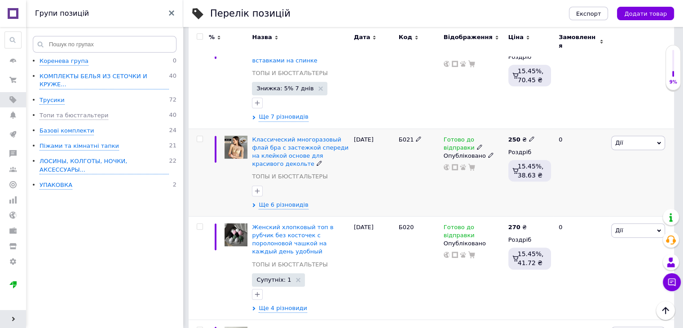
click at [404, 136] on span "Б021" at bounding box center [406, 139] width 15 height 7
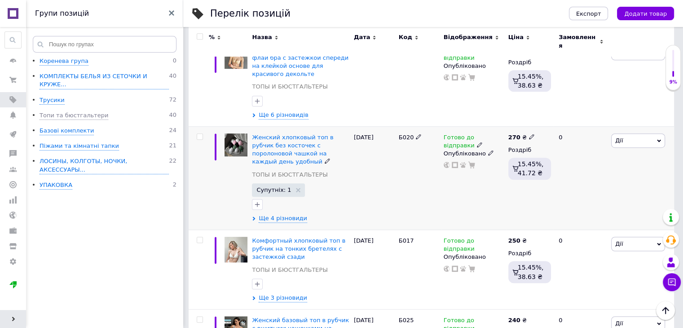
click at [405, 134] on span "Б020" at bounding box center [406, 137] width 15 height 7
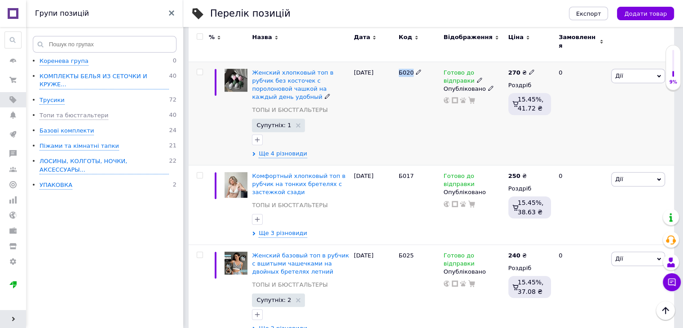
scroll to position [629, 0]
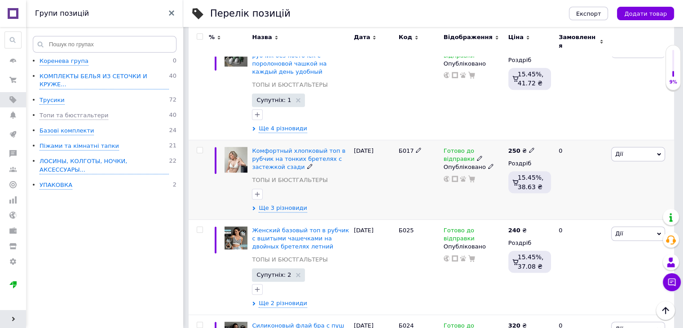
click at [406, 147] on span "Б017" at bounding box center [406, 150] width 15 height 7
click at [289, 204] on span "Ще 3 різновиди" at bounding box center [283, 208] width 48 height 8
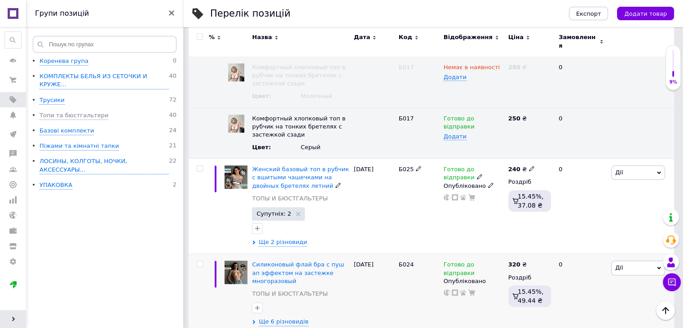
scroll to position [898, 0]
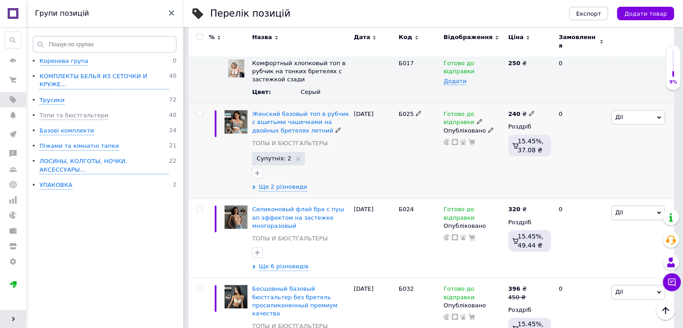
click at [402, 110] on span "Б025" at bounding box center [406, 113] width 15 height 7
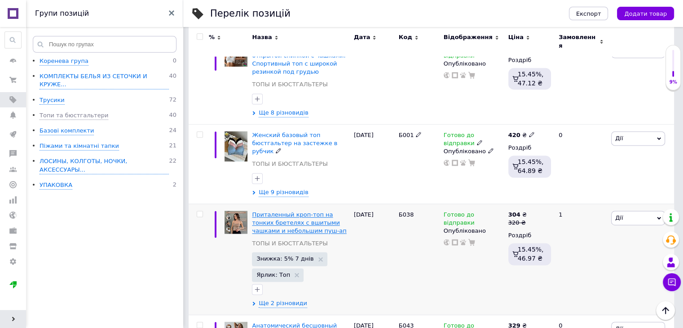
scroll to position [1293, 0]
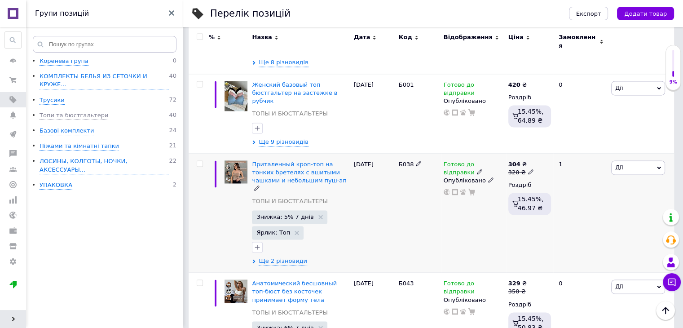
click at [401, 161] on span "Б038" at bounding box center [406, 164] width 15 height 7
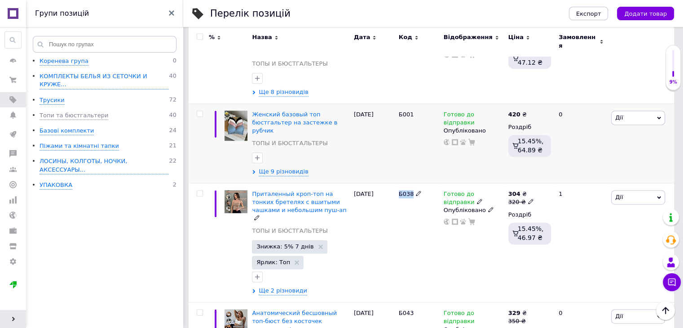
scroll to position [1203, 0]
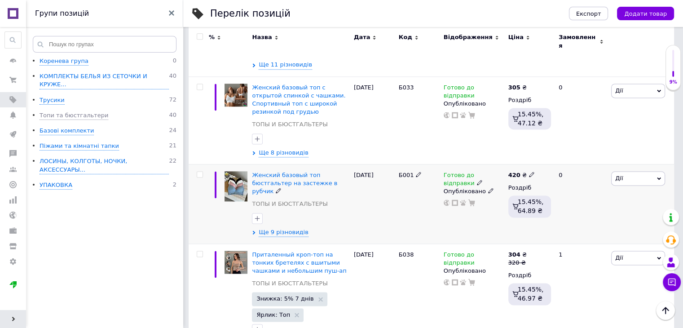
click at [399, 172] on span "Б001" at bounding box center [406, 175] width 15 height 7
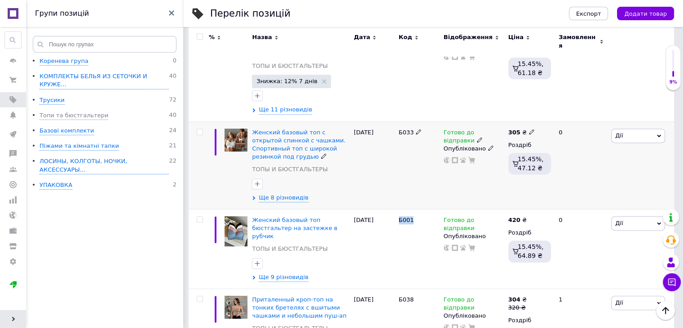
scroll to position [1068, 0]
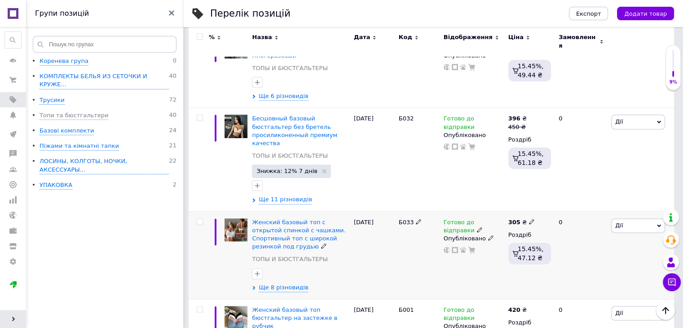
click at [403, 219] on span "Б033" at bounding box center [406, 222] width 15 height 7
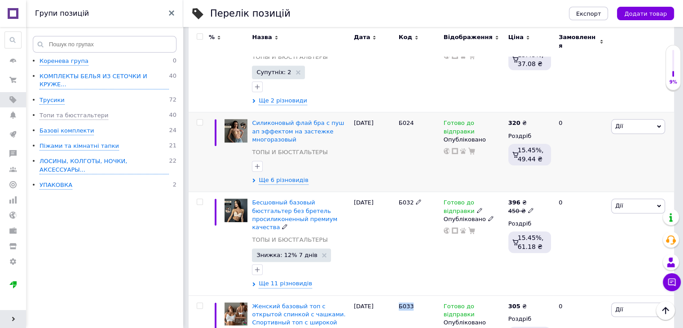
scroll to position [978, 0]
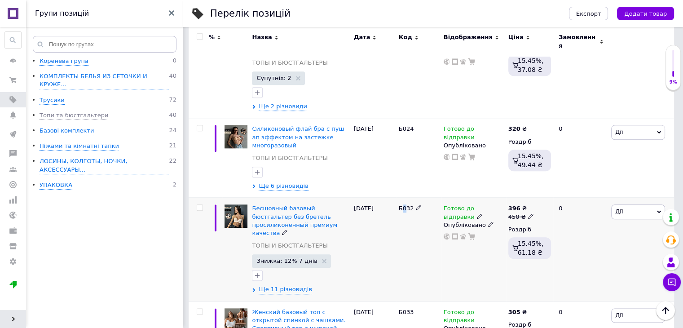
click at [404, 205] on span "Б032" at bounding box center [406, 208] width 15 height 7
click at [406, 125] on span "Б024" at bounding box center [406, 128] width 15 height 7
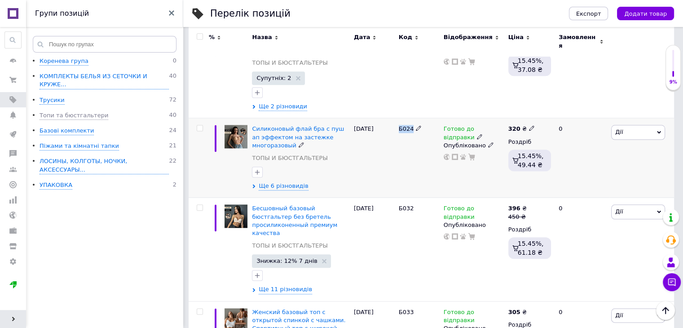
click at [406, 125] on span "Б024" at bounding box center [406, 128] width 15 height 7
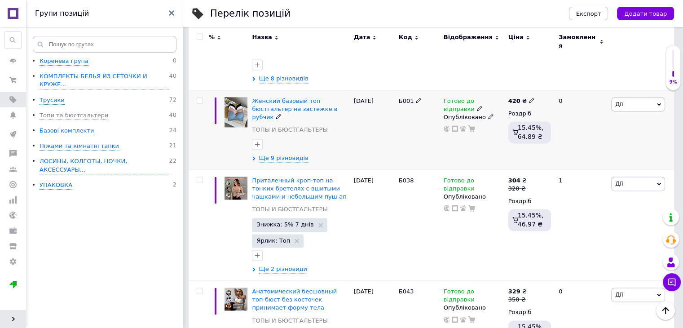
scroll to position [1293, 0]
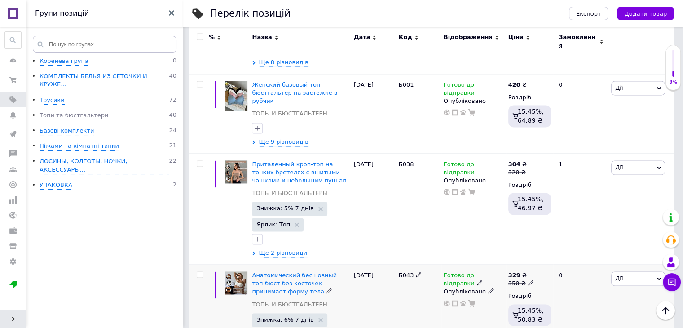
click at [400, 272] on span "Б043" at bounding box center [406, 275] width 15 height 7
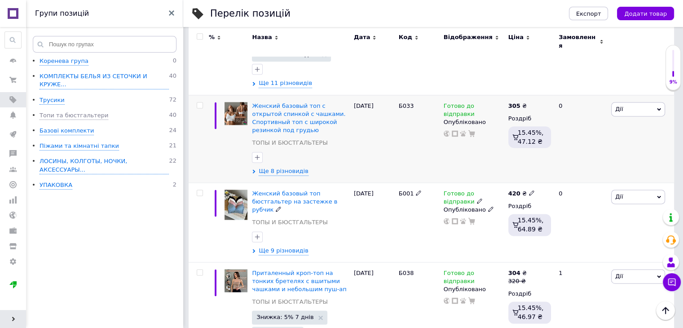
scroll to position [1113, 0]
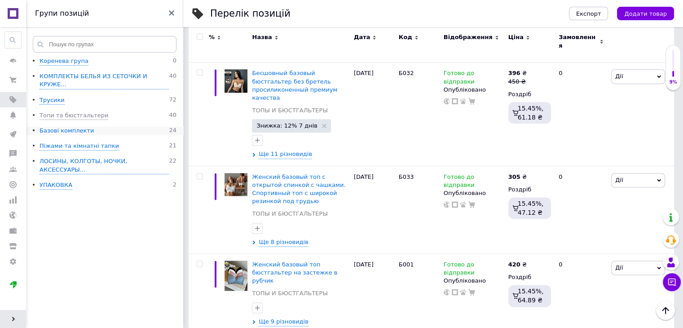
click at [53, 127] on div "Базові комплекти" at bounding box center [67, 131] width 54 height 9
